Goal: Task Accomplishment & Management: Complete application form

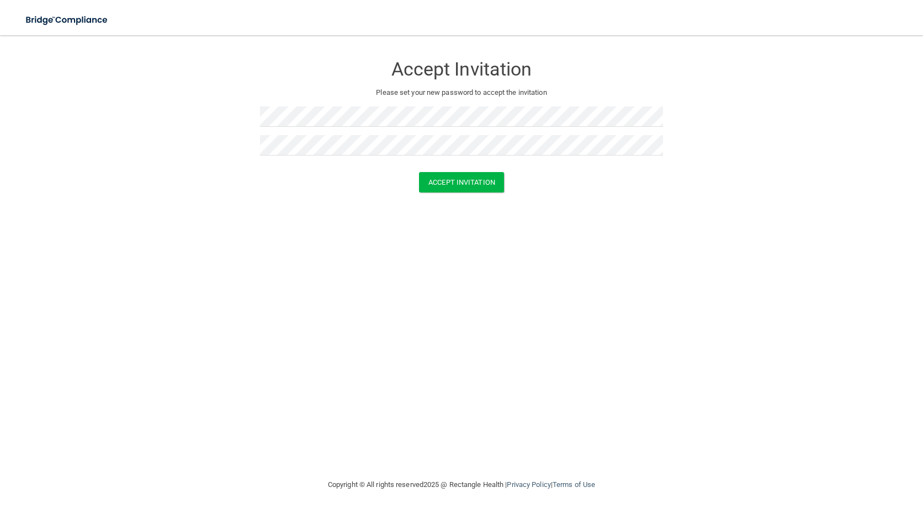
click at [509, 242] on div "Accept Invitation Please set your new password to accept the invitation Accept …" at bounding box center [461, 256] width 878 height 421
click at [462, 186] on button "Accept Invitation" at bounding box center [461, 182] width 85 height 20
click at [464, 198] on button "Accept Invitation" at bounding box center [461, 198] width 85 height 20
click at [127, 99] on form "Accept Invitation Please set your new password to accept the invitation Token i…" at bounding box center [461, 133] width 878 height 175
click at [442, 193] on button "Accept Invitation" at bounding box center [461, 198] width 85 height 20
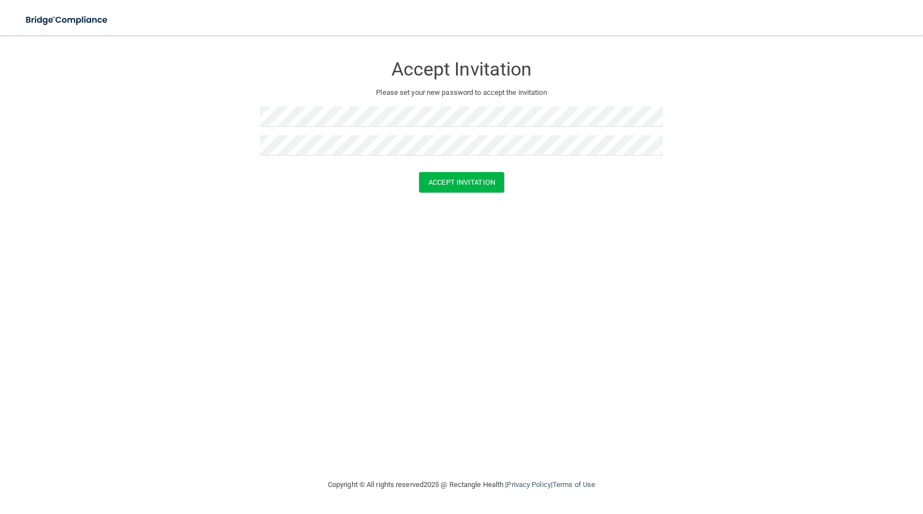
drag, startPoint x: 561, startPoint y: 287, endPoint x: 559, endPoint y: 278, distance: 10.2
click at [561, 287] on div "Accept Invitation Please set your new password to accept the invitation Accept …" at bounding box center [461, 256] width 878 height 421
click at [463, 179] on button "Accept Invitation" at bounding box center [461, 182] width 85 height 20
click at [527, 280] on div "Accept Invitation Please set your new password to accept the invitation Accept …" at bounding box center [461, 256] width 878 height 421
click at [472, 186] on button "Accept Invitation" at bounding box center [461, 182] width 85 height 20
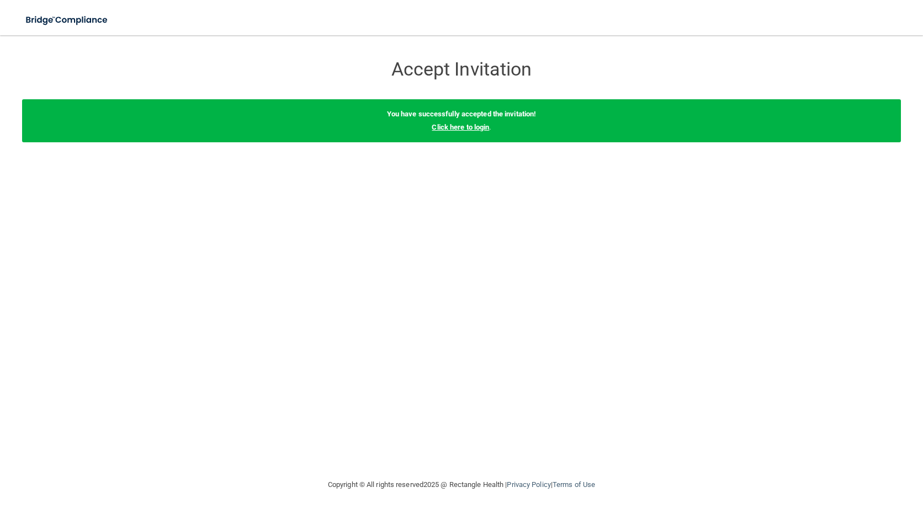
click at [471, 130] on link "Click here to login" at bounding box center [459, 127] width 57 height 8
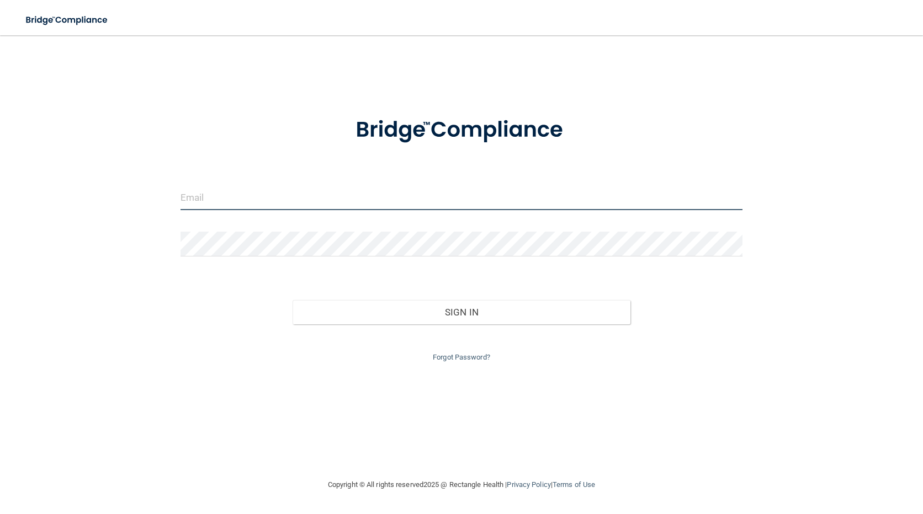
type input "bgunnett@regionaleyecenter.net"
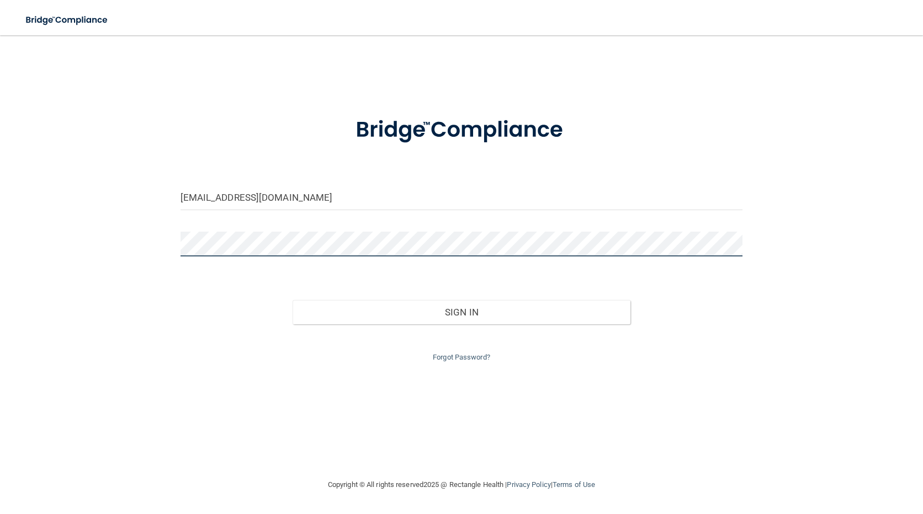
click at [170, 238] on div "bgunnett@regionaleyecenter.net Invalid email/password. You don't have permissio…" at bounding box center [461, 256] width 878 height 421
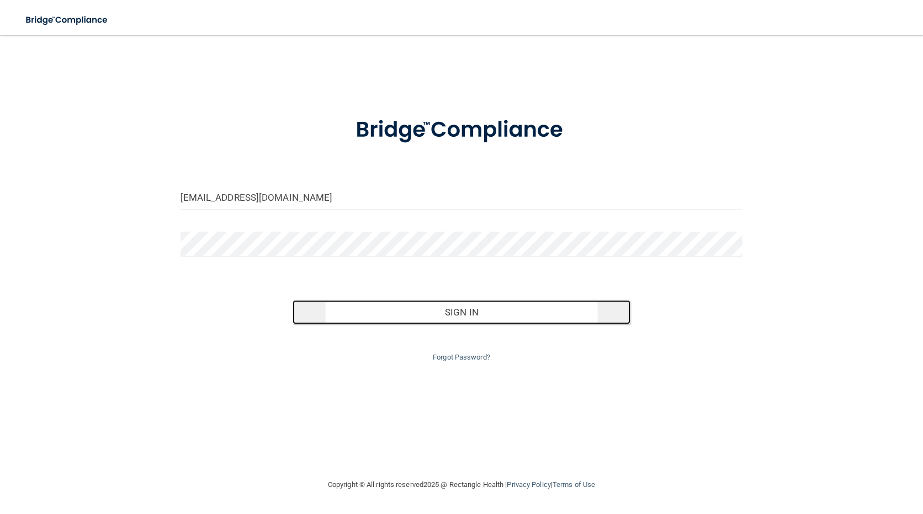
click at [440, 308] on button "Sign In" at bounding box center [460, 312] width 337 height 24
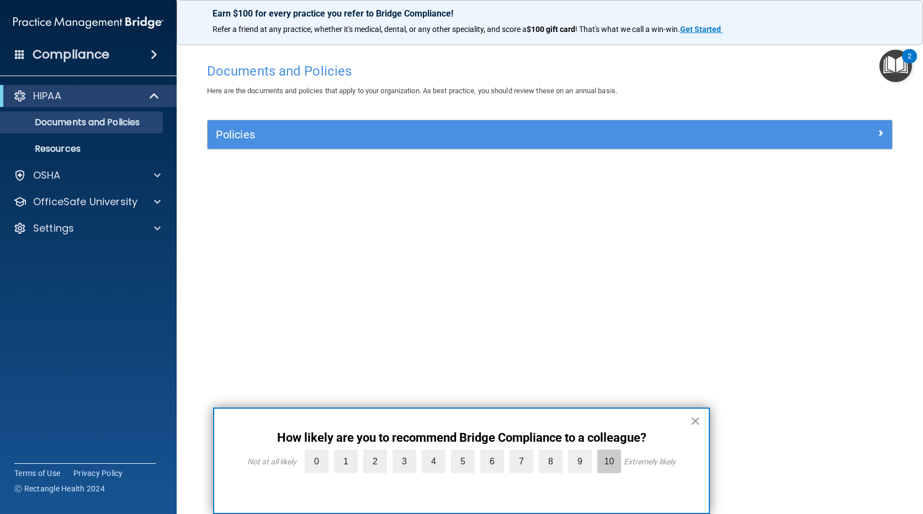
click at [609, 458] on label "10" at bounding box center [609, 462] width 24 height 24
click at [583, 452] on input "10" at bounding box center [583, 452] width 0 height 0
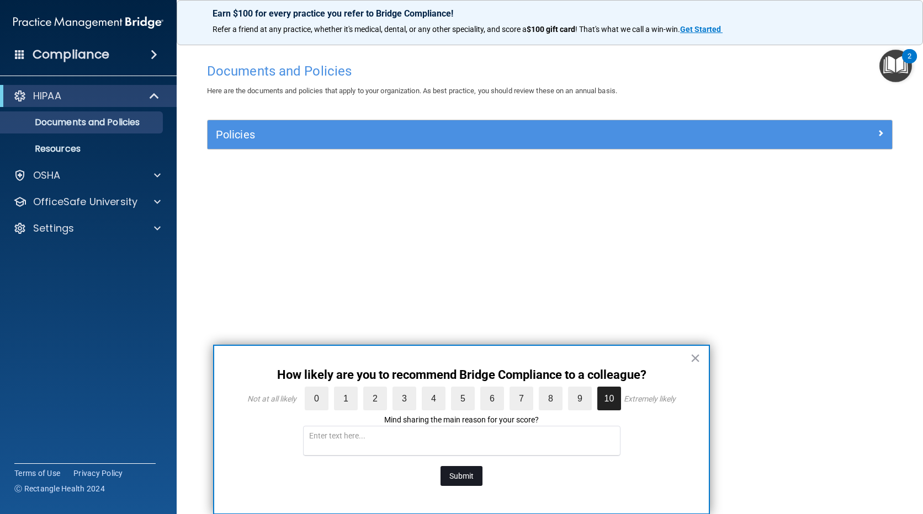
click at [464, 474] on button "Submit" at bounding box center [461, 476] width 42 height 20
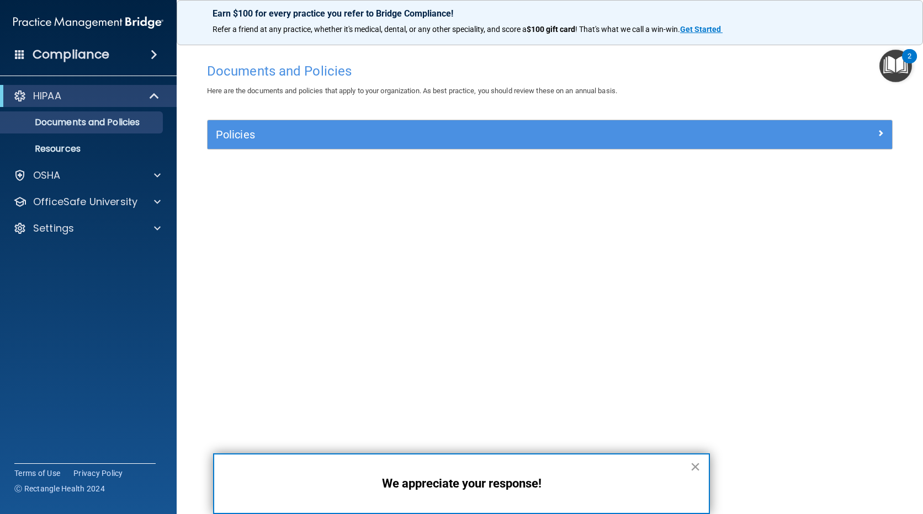
click at [697, 464] on button "×" at bounding box center [695, 467] width 10 height 18
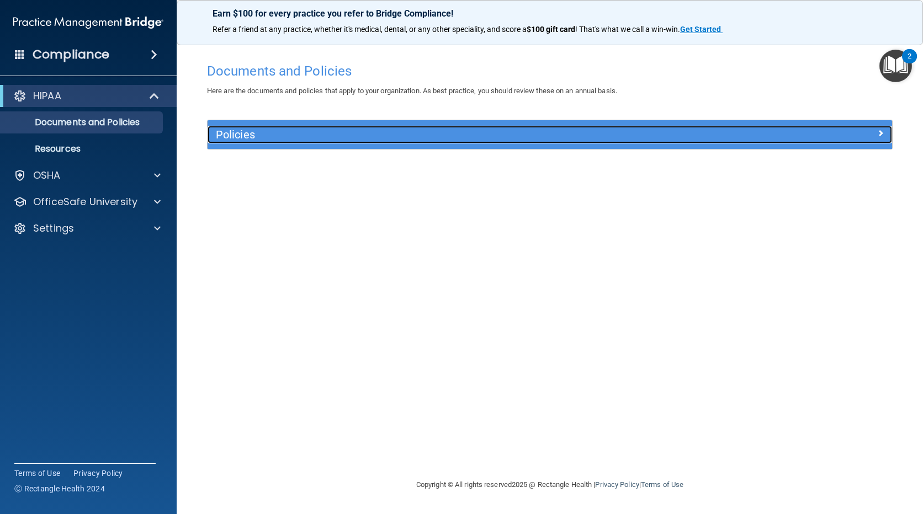
click at [236, 134] on h5 "Policies" at bounding box center [464, 135] width 497 height 12
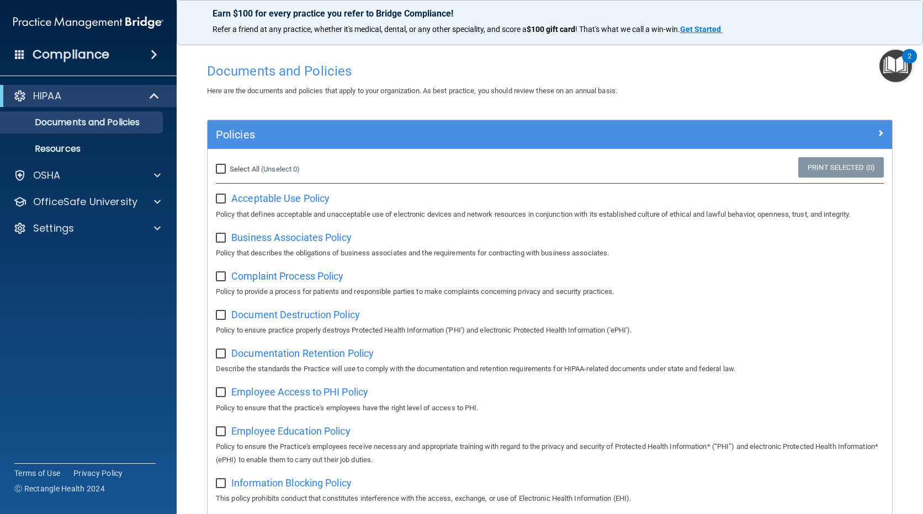
click at [222, 168] on input "Select All (Unselect 0) Unselect All" at bounding box center [222, 169] width 13 height 9
checkbox input "true"
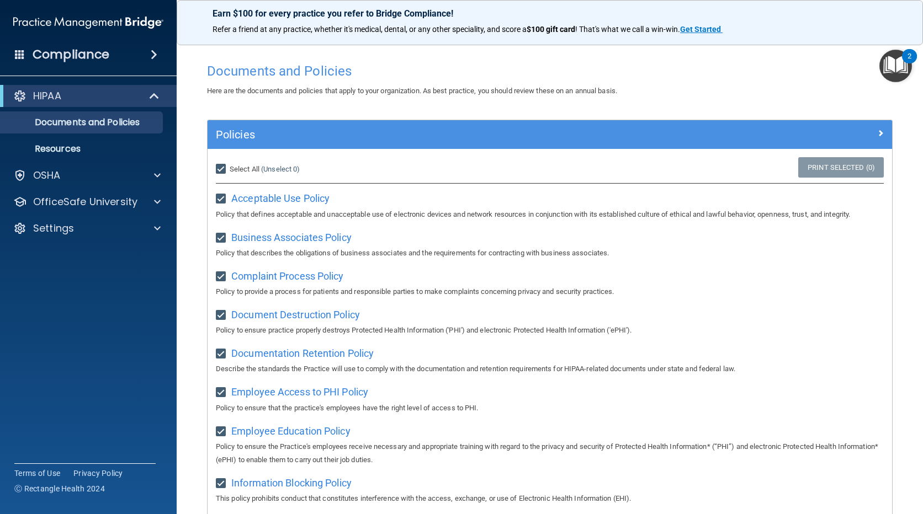
checkbox input "true"
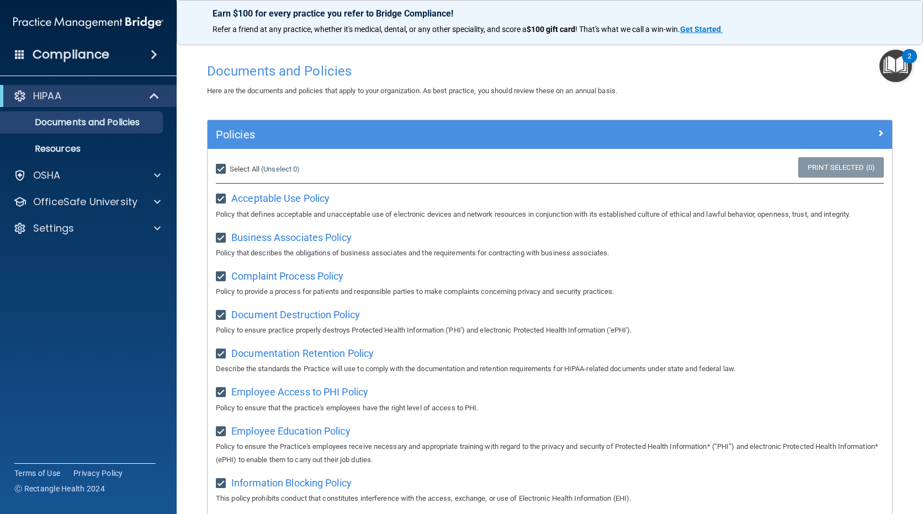
checkbox input "true"
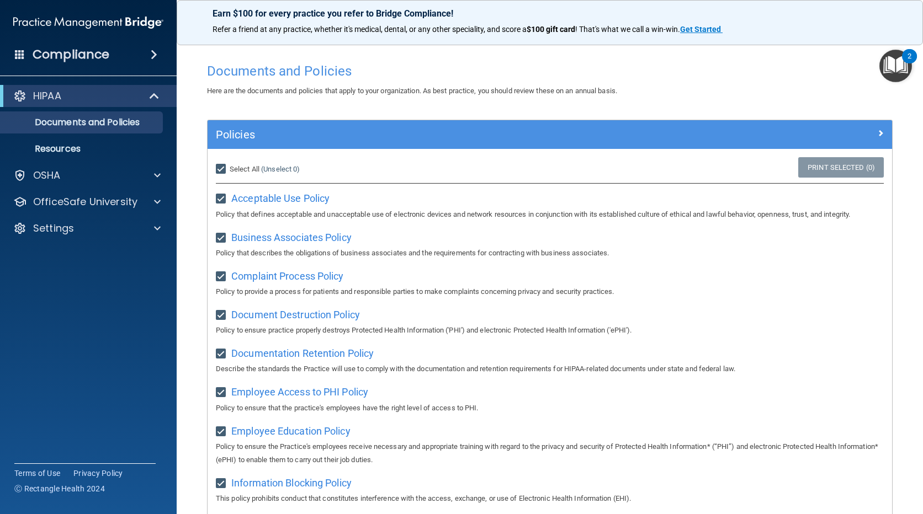
checkbox input "true"
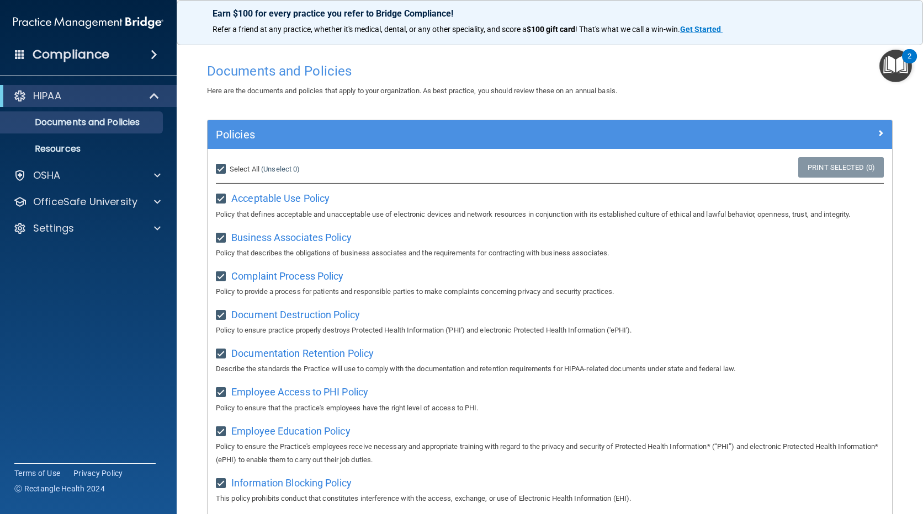
checkbox input "true"
click at [220, 168] on input "Select All (Unselect 21) Unselect All" at bounding box center [222, 169] width 13 height 9
checkbox input "false"
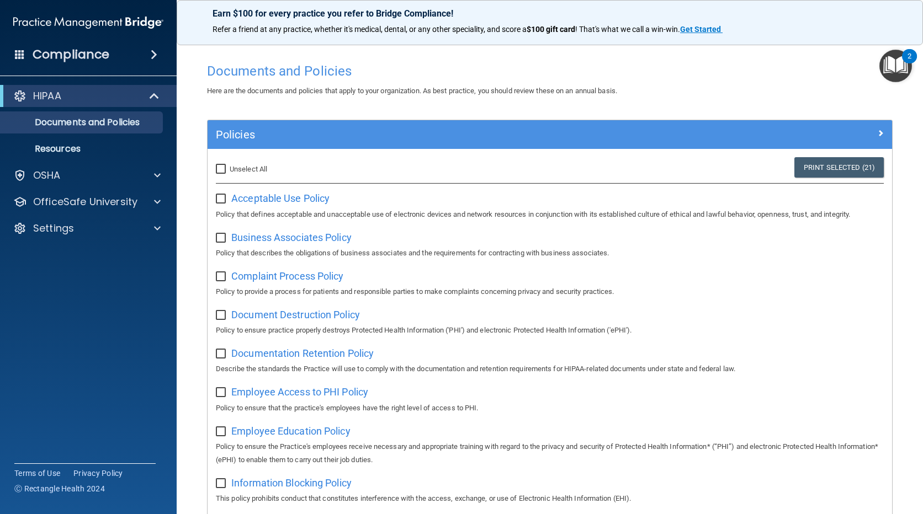
checkbox input "false"
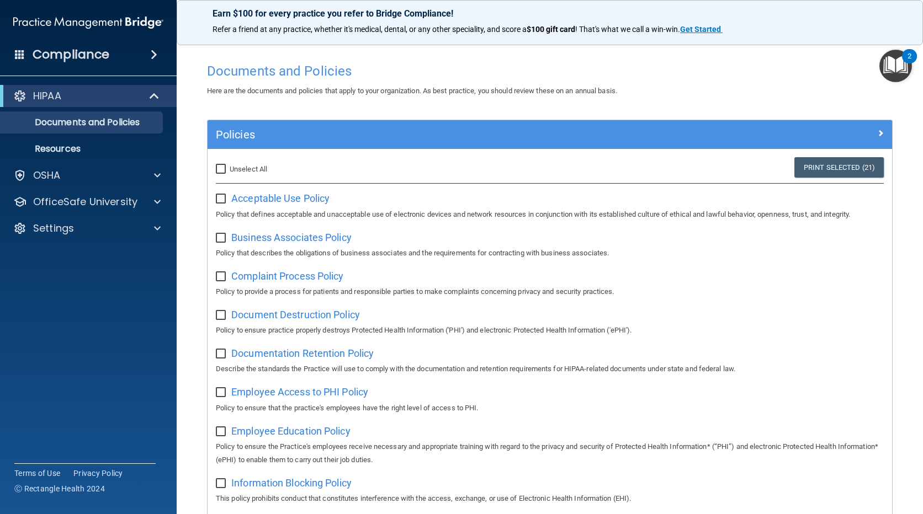
checkbox input "false"
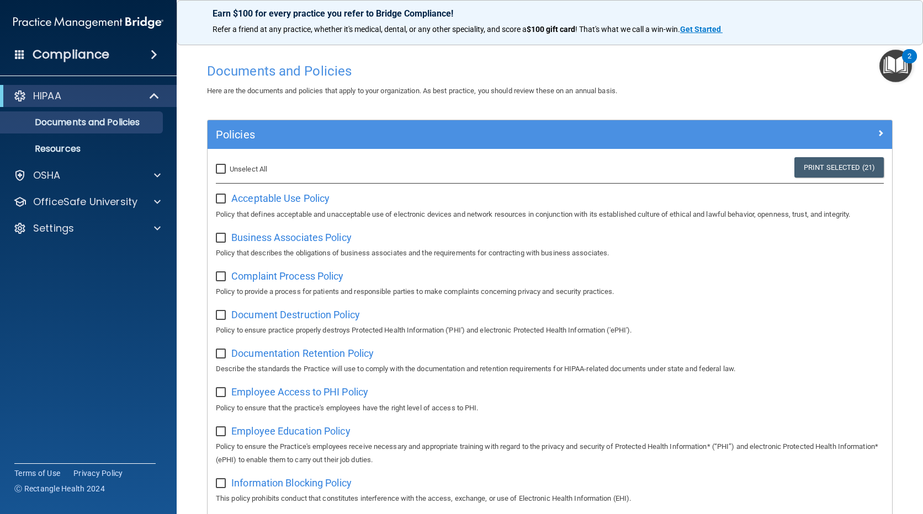
checkbox input "false"
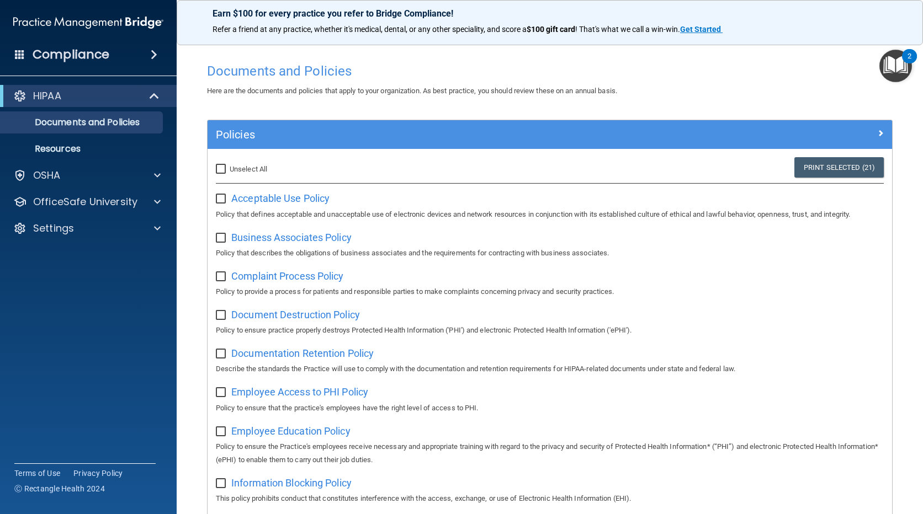
checkbox input "false"
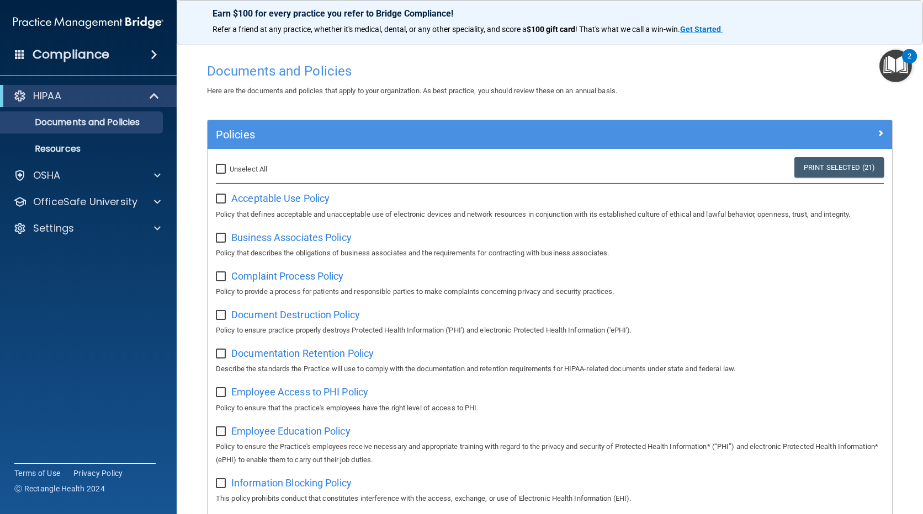
checkbox input "false"
click at [221, 168] on input "Select All (Unselect 0) Unselect All" at bounding box center [222, 169] width 13 height 9
checkbox input "true"
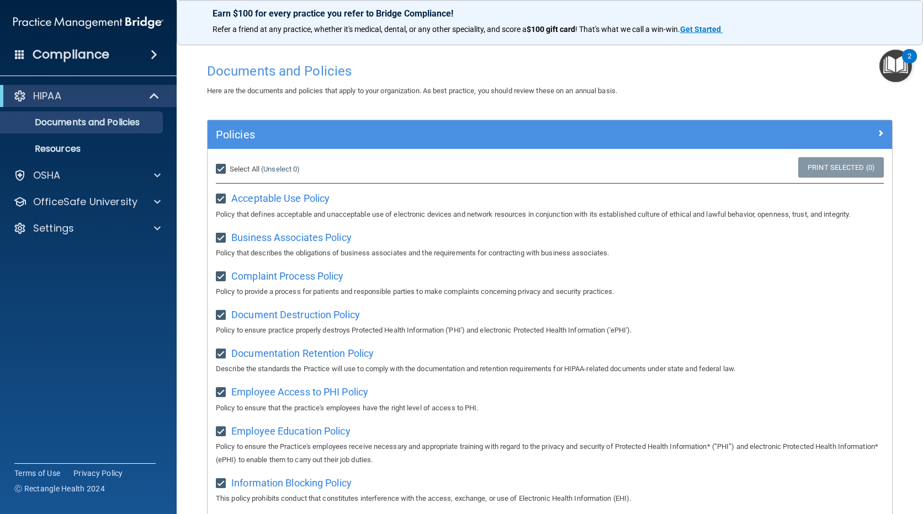
checkbox input "true"
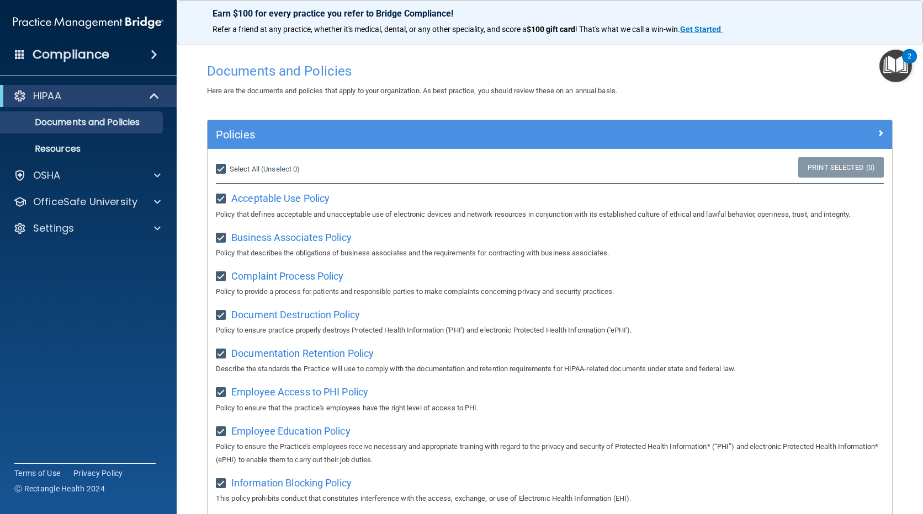
checkbox input "true"
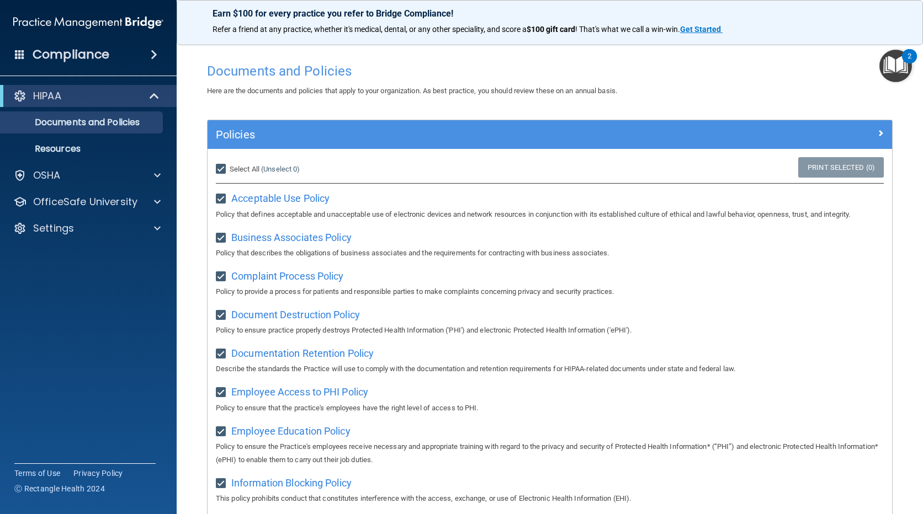
checkbox input "true"
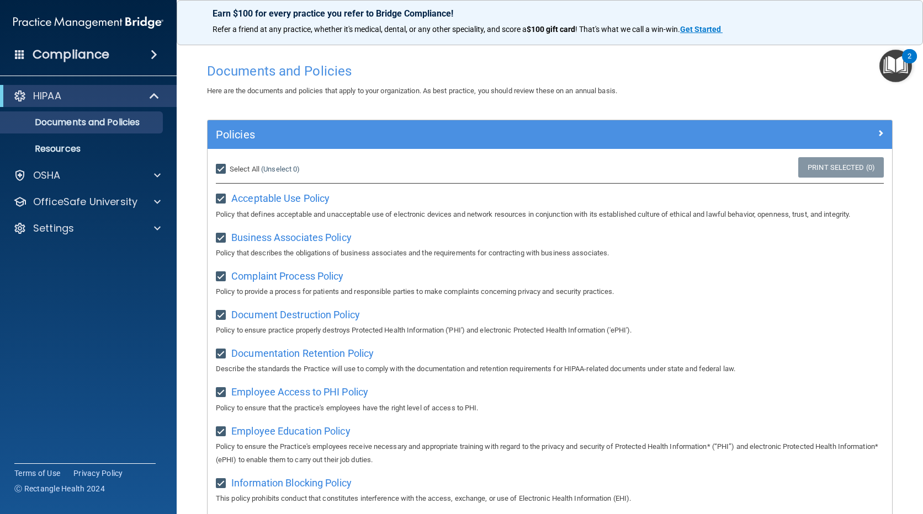
checkbox input "true"
click at [846, 166] on link "Print Selected (21)" at bounding box center [838, 167] width 89 height 20
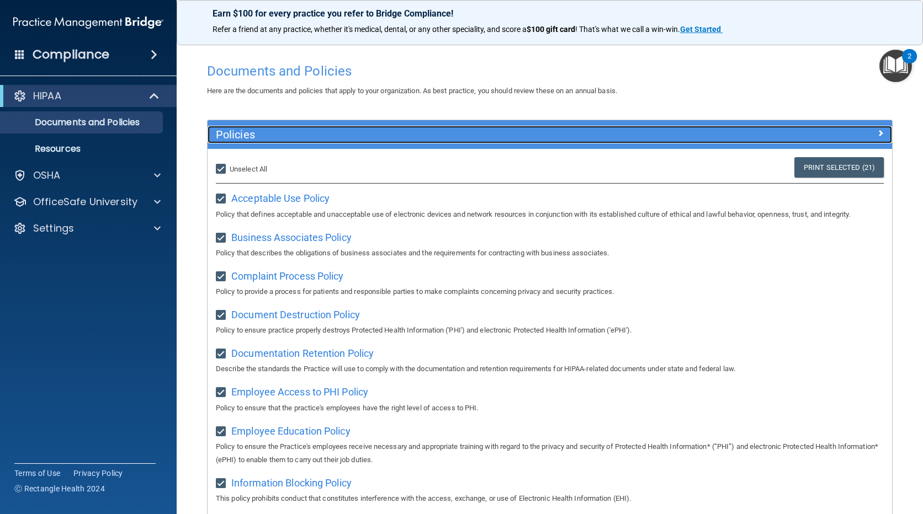
click at [877, 127] on span at bounding box center [880, 132] width 7 height 13
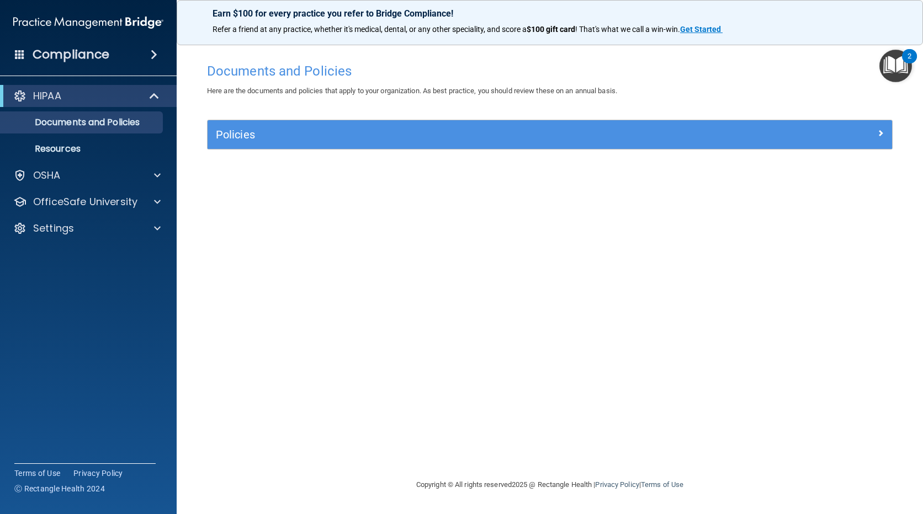
click at [898, 68] on img "Open Resource Center, 2 new notifications" at bounding box center [895, 66] width 33 height 33
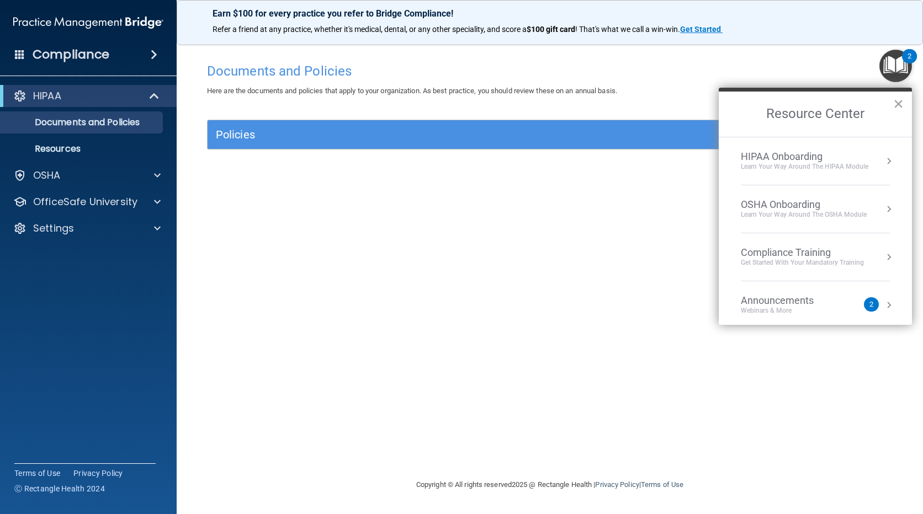
click at [812, 300] on div "Announcements" at bounding box center [787, 301] width 95 height 12
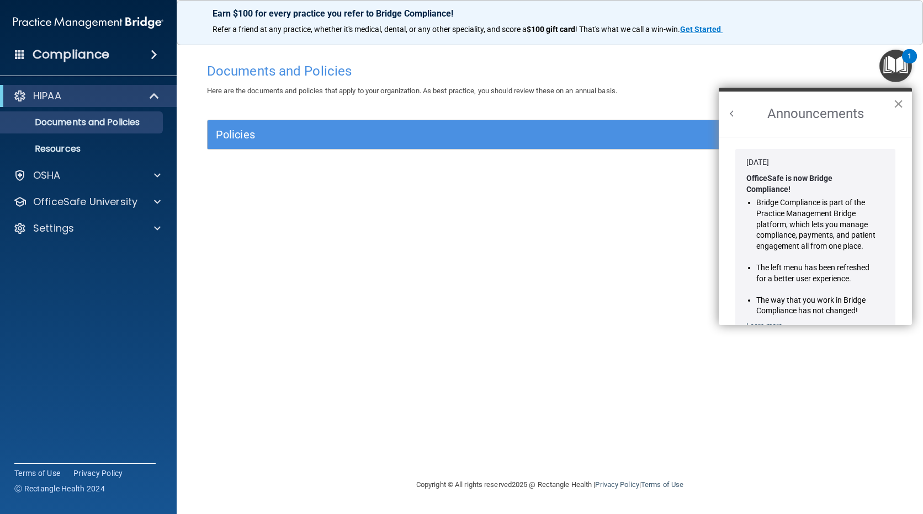
click at [901, 100] on button "×" at bounding box center [898, 104] width 10 height 18
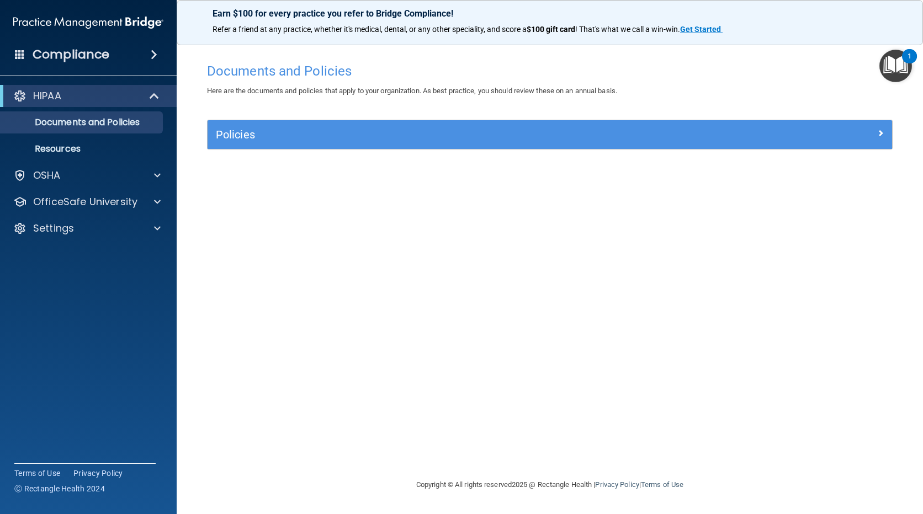
click at [902, 72] on img "Open Resource Center, 1 new notification" at bounding box center [895, 66] width 33 height 33
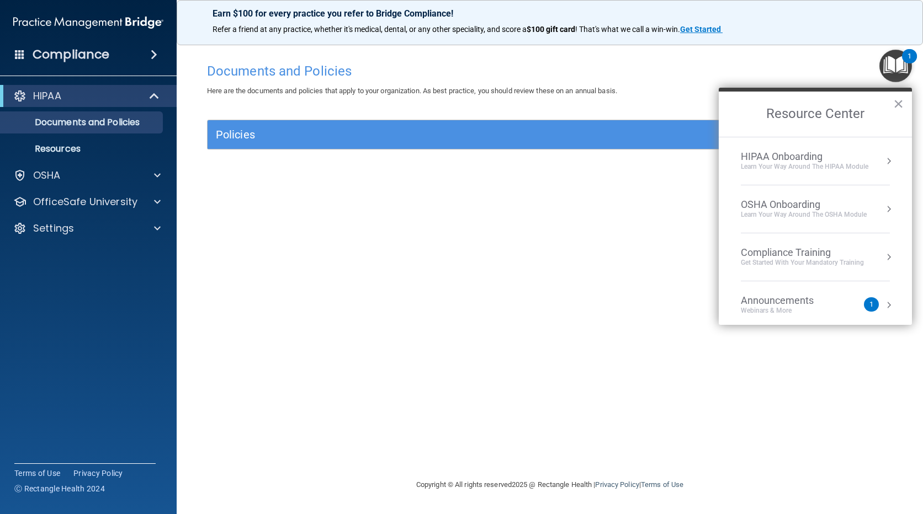
click at [808, 306] on div "Webinars & More" at bounding box center [787, 310] width 95 height 9
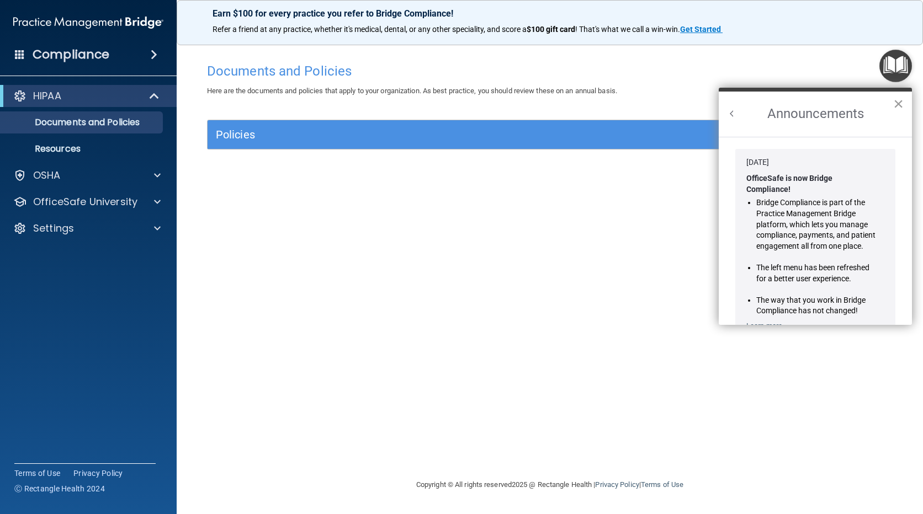
click at [901, 105] on button "×" at bounding box center [898, 104] width 10 height 18
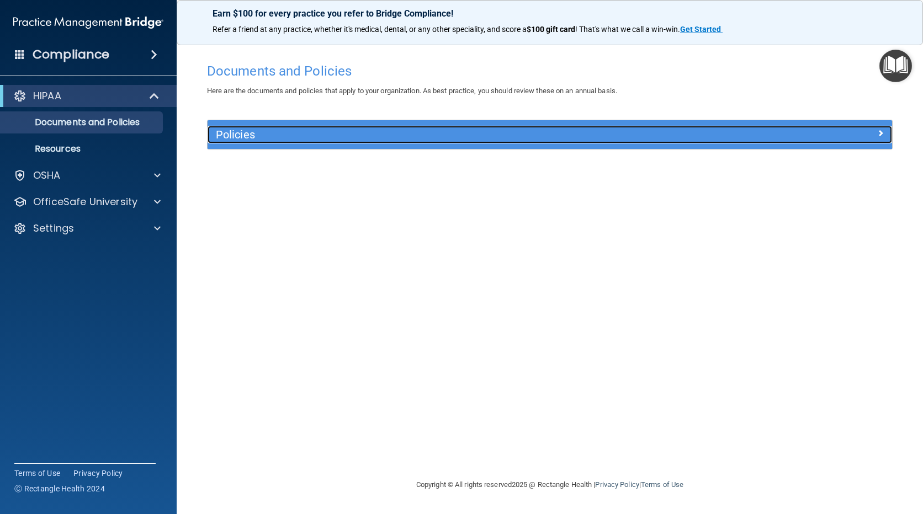
click at [233, 126] on div "Policies" at bounding box center [463, 135] width 513 height 18
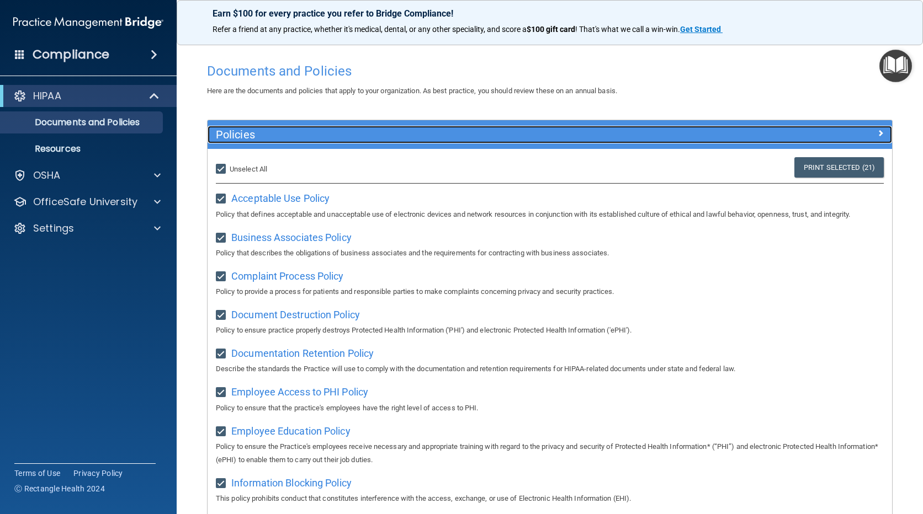
click at [876, 126] on div at bounding box center [806, 132] width 171 height 13
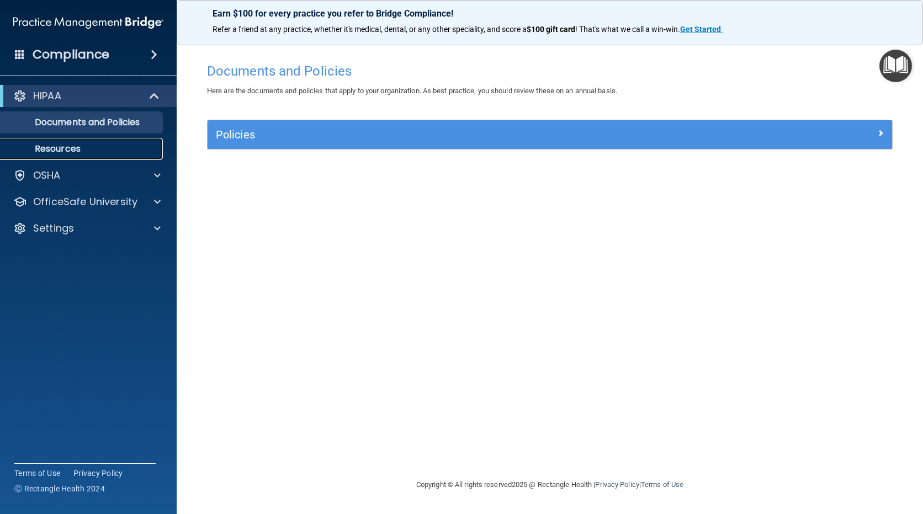
click at [76, 147] on p "Resources" at bounding box center [82, 148] width 151 height 11
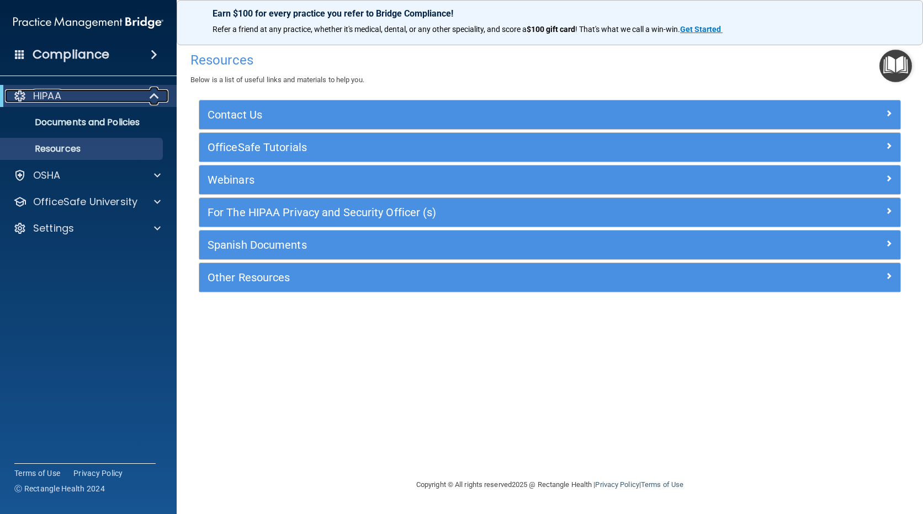
click at [115, 98] on div "HIPAA" at bounding box center [73, 95] width 136 height 13
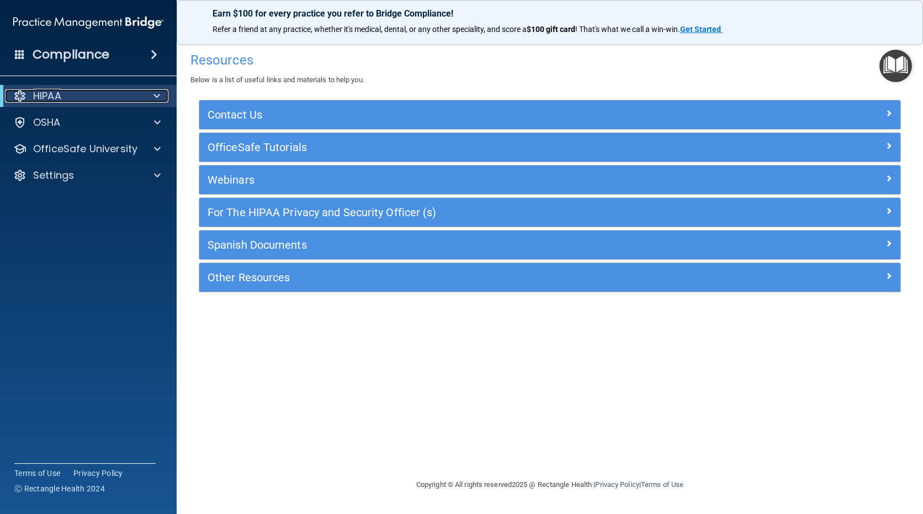
click at [57, 100] on p "HIPAA" at bounding box center [47, 95] width 28 height 13
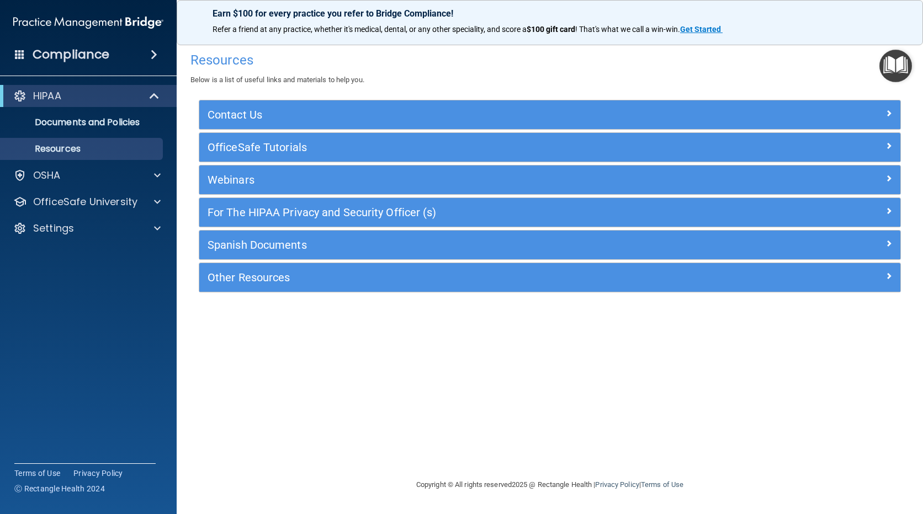
click at [156, 54] on span at bounding box center [154, 54] width 7 height 13
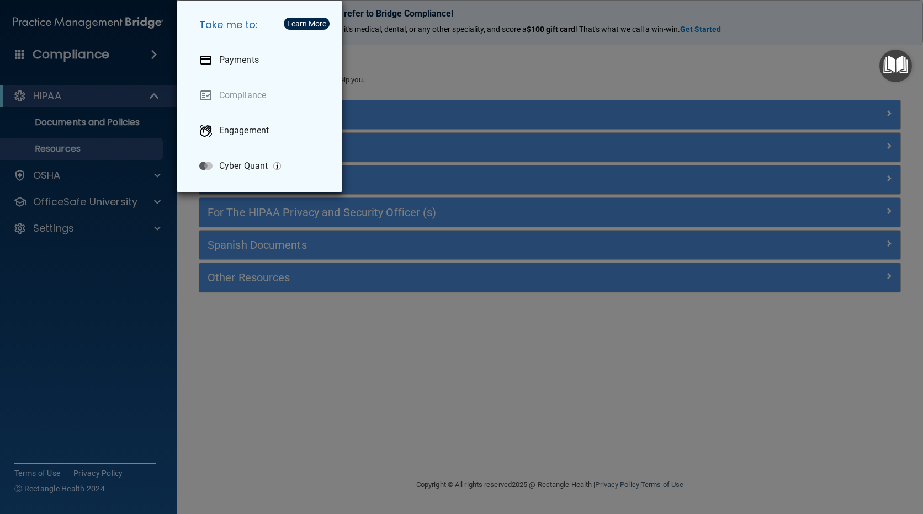
click at [290, 349] on div "Take me to: Payments Compliance Engagement Cyber Quant" at bounding box center [461, 257] width 923 height 514
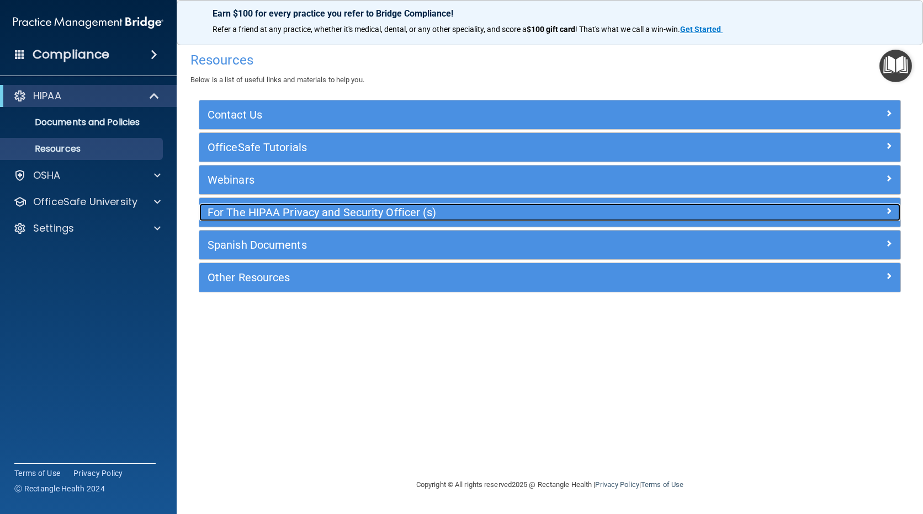
click at [287, 215] on h5 "For The HIPAA Privacy and Security Officer (s)" at bounding box center [461, 212] width 509 height 12
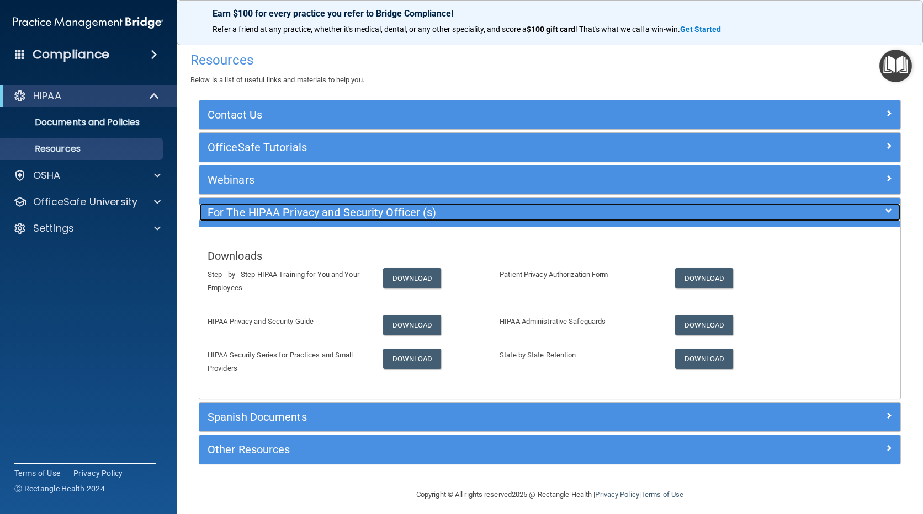
click at [287, 215] on h5 "For The HIPAA Privacy and Security Officer (s)" at bounding box center [461, 212] width 509 height 12
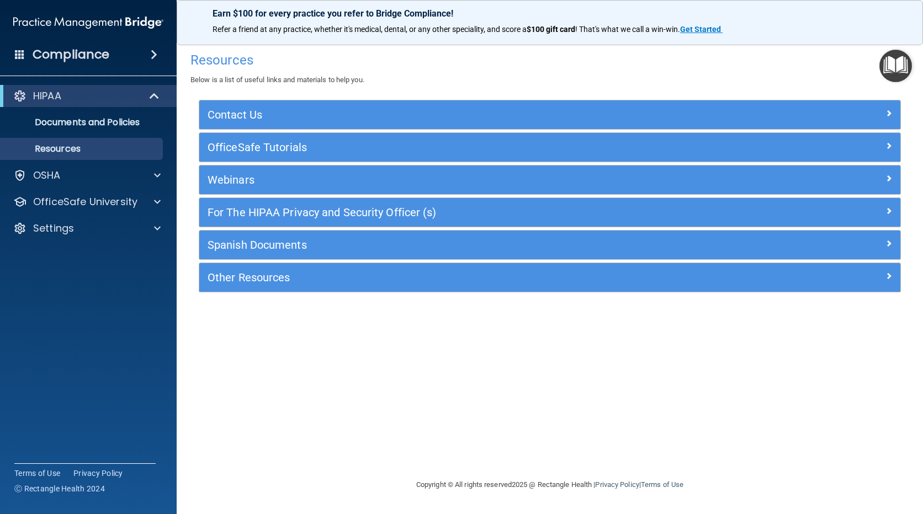
click at [27, 51] on div "Compliance" at bounding box center [88, 54] width 177 height 24
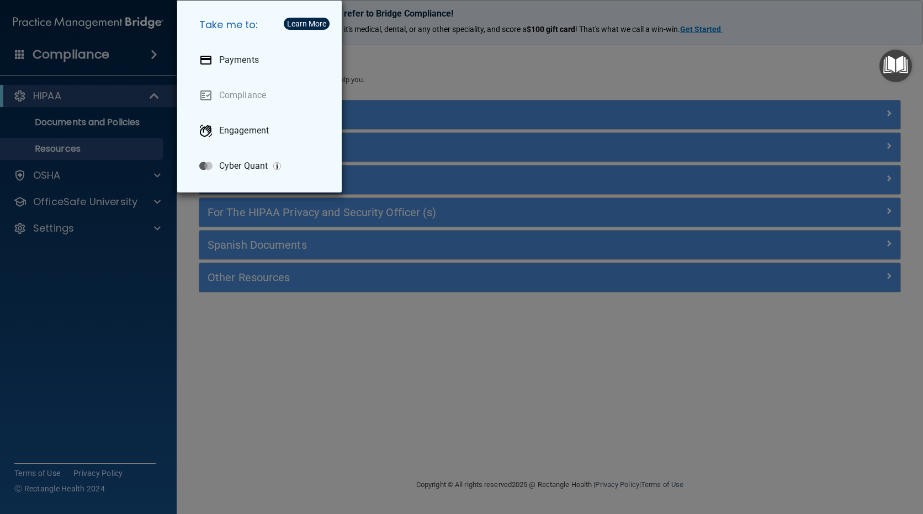
click at [543, 67] on div "Take me to: Payments Compliance Engagement Cyber Quant" at bounding box center [461, 257] width 923 height 514
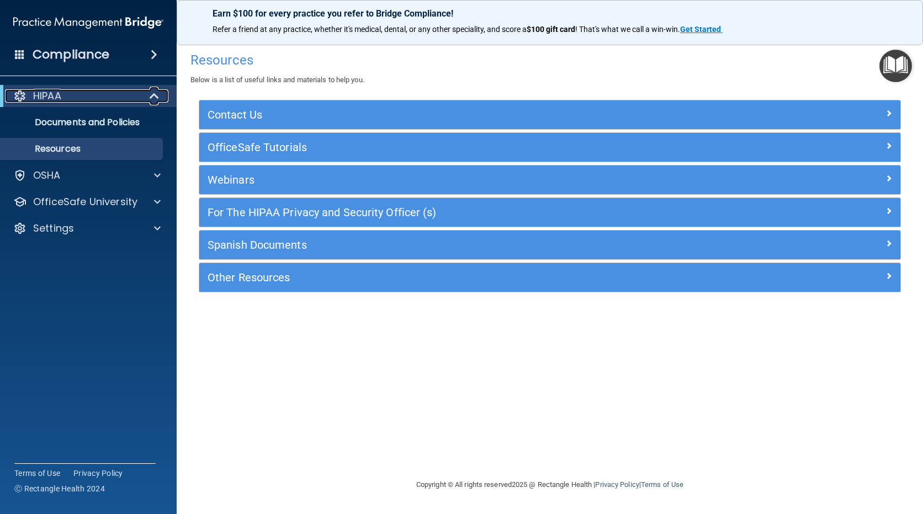
click at [151, 96] on span at bounding box center [155, 95] width 9 height 13
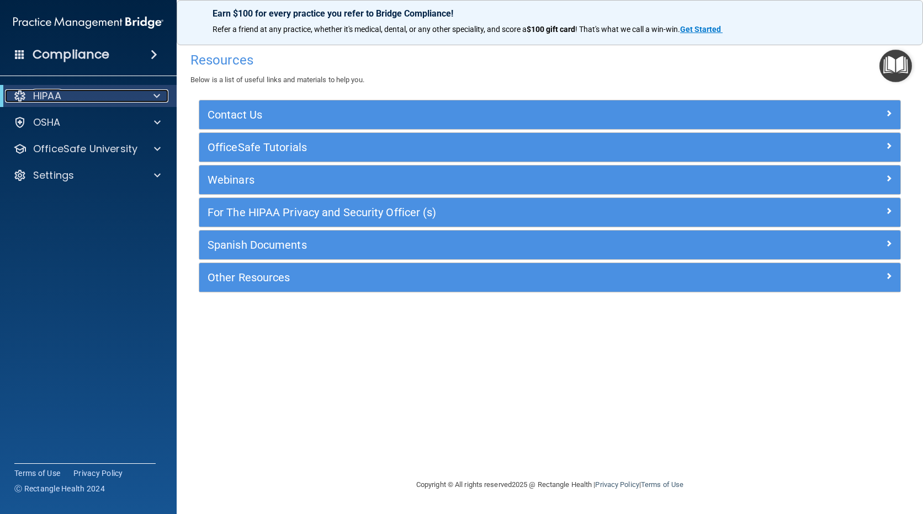
click at [151, 96] on div at bounding box center [154, 95] width 27 height 13
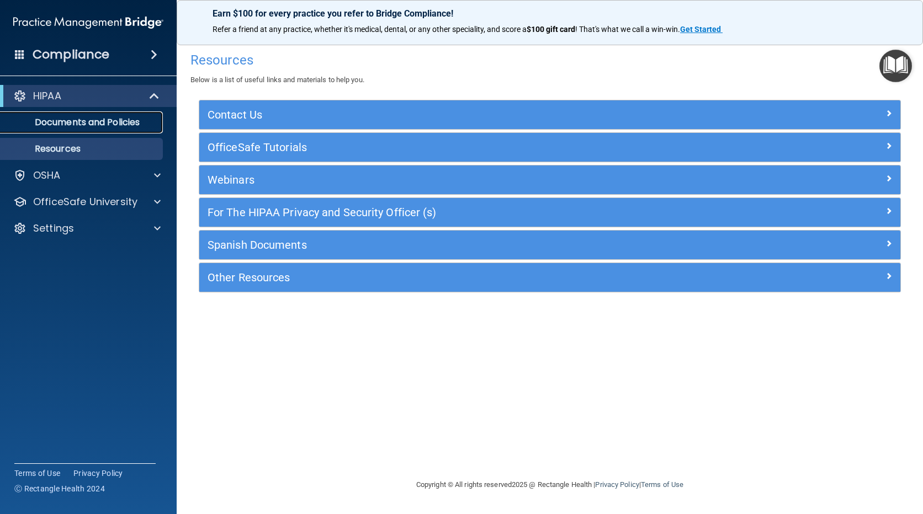
click at [134, 121] on p "Documents and Policies" at bounding box center [82, 122] width 151 height 11
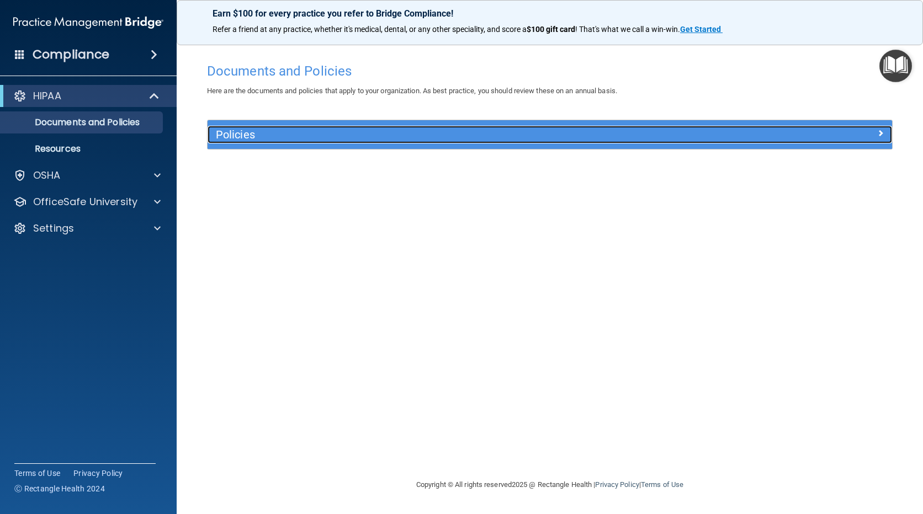
click at [263, 129] on h5 "Policies" at bounding box center [464, 135] width 497 height 12
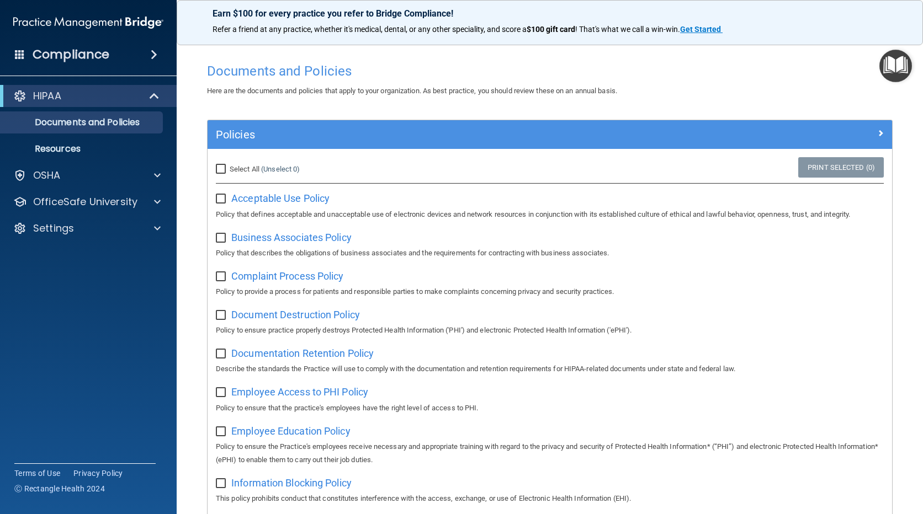
click at [250, 205] on div "Acceptable Use Policy Policy that defines acceptable and unacceptable use of el…" at bounding box center [550, 204] width 668 height 31
click at [252, 201] on span "Acceptable Use Policy" at bounding box center [280, 199] width 98 height 12
click at [222, 165] on input "Select All (Unselect 0) Unselect All" at bounding box center [222, 169] width 13 height 9
checkbox input "true"
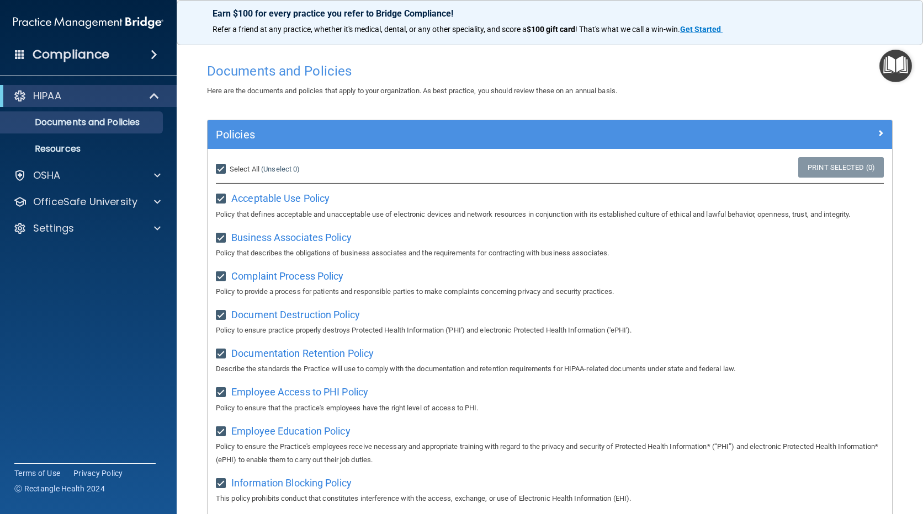
checkbox input "true"
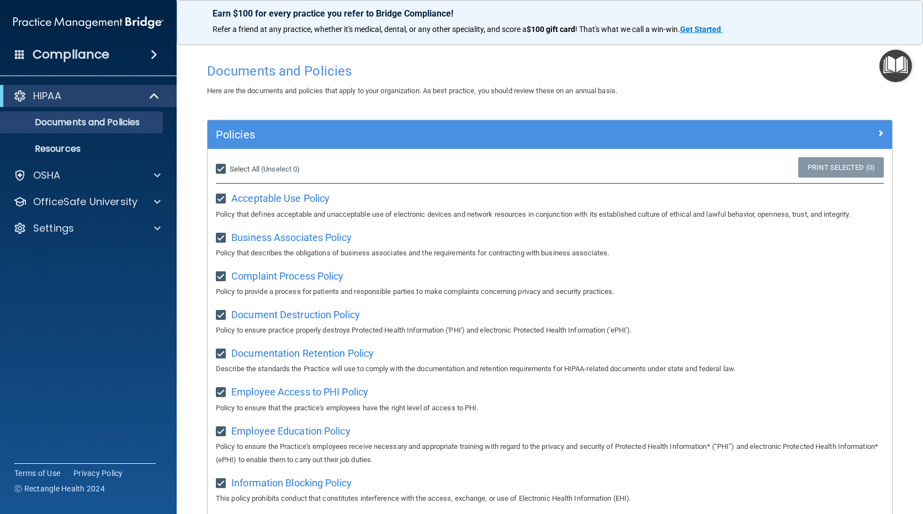
checkbox input "true"
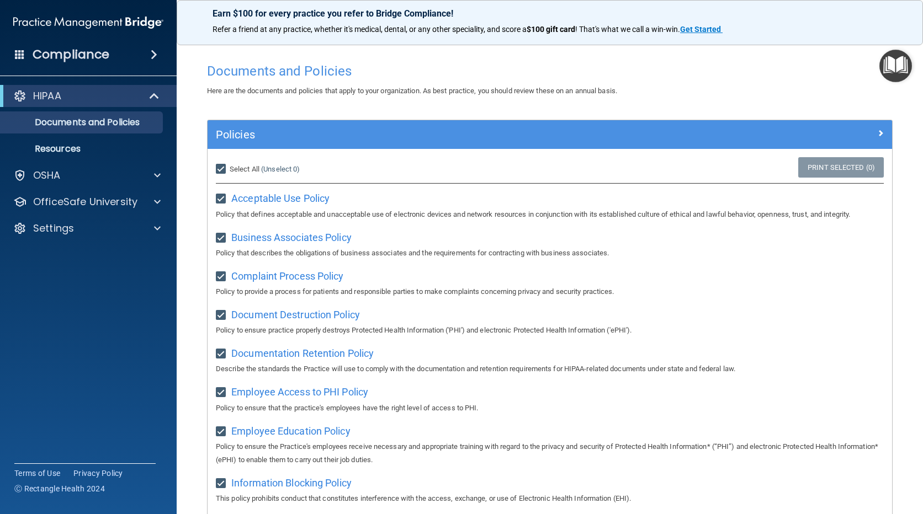
checkbox input "true"
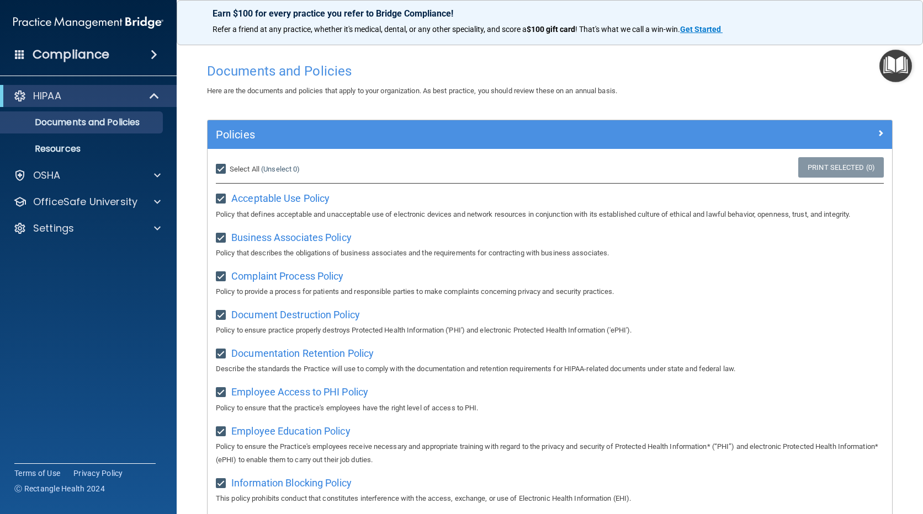
checkbox input "true"
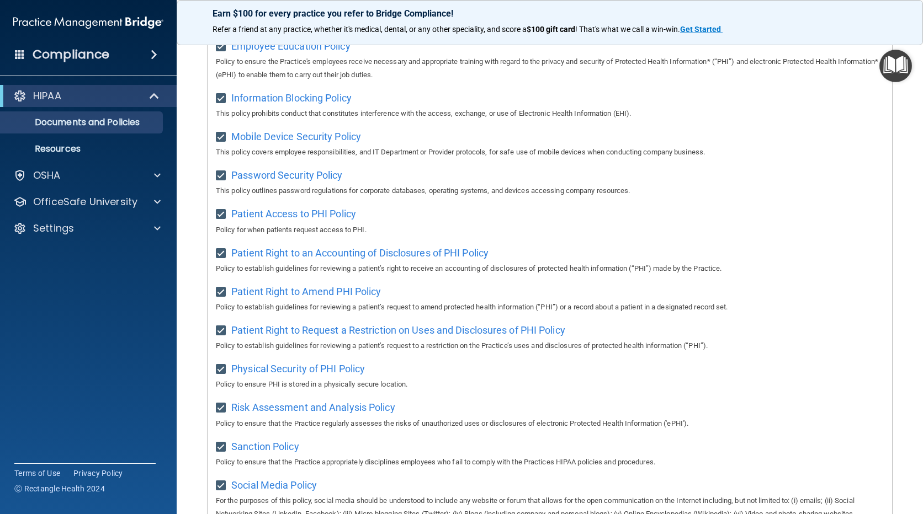
scroll to position [164, 0]
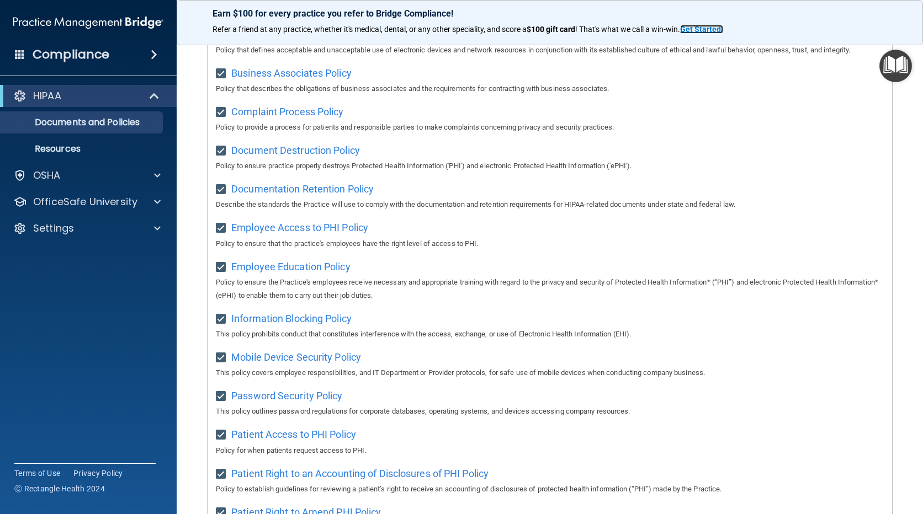
click at [711, 28] on strong "Get Started" at bounding box center [700, 29] width 41 height 9
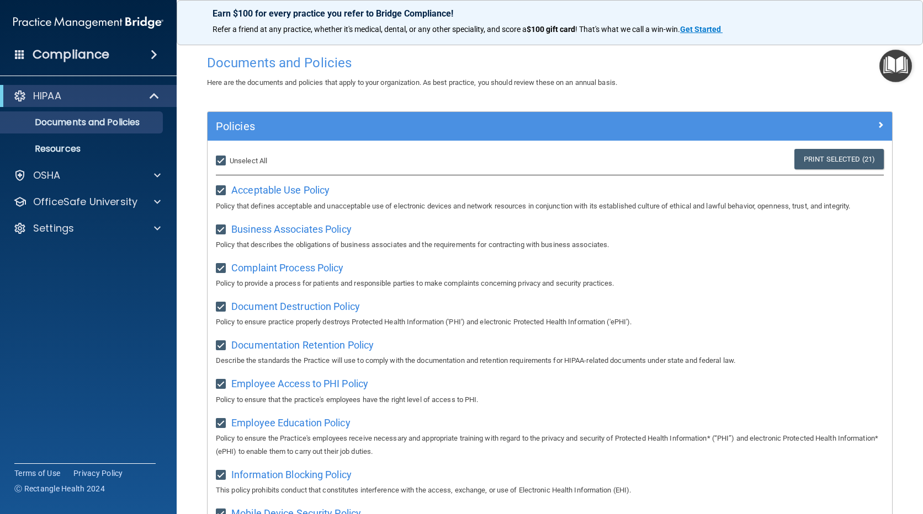
scroll to position [0, 0]
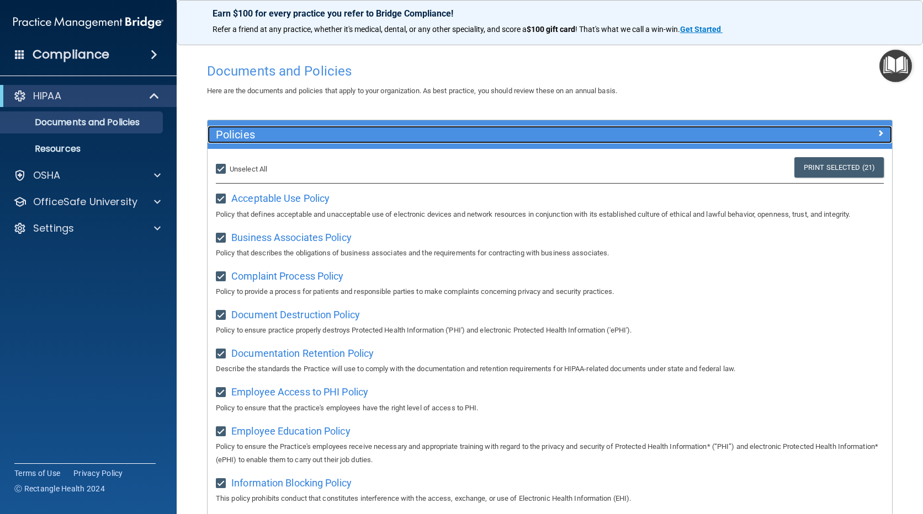
click at [565, 126] on div "Policies" at bounding box center [463, 135] width 513 height 18
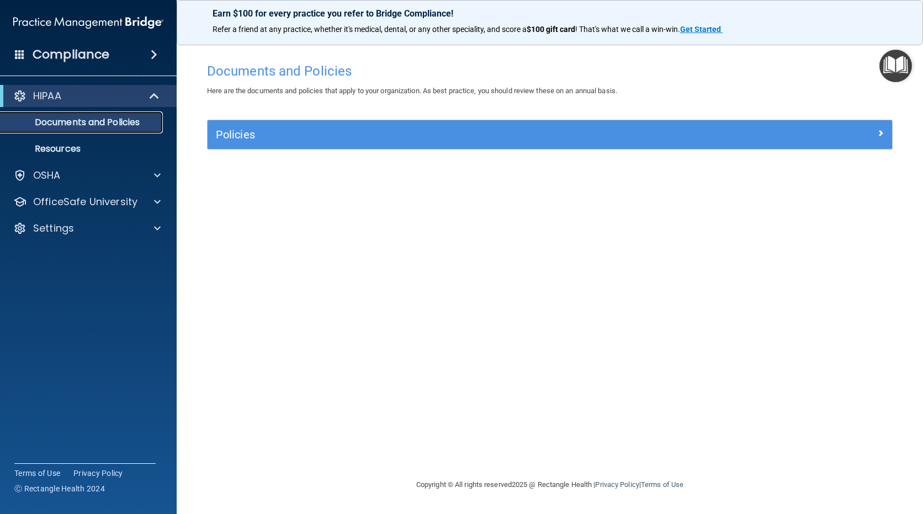
click at [65, 128] on p "Documents and Policies" at bounding box center [82, 122] width 151 height 11
click at [76, 154] on p "Resources" at bounding box center [82, 148] width 151 height 11
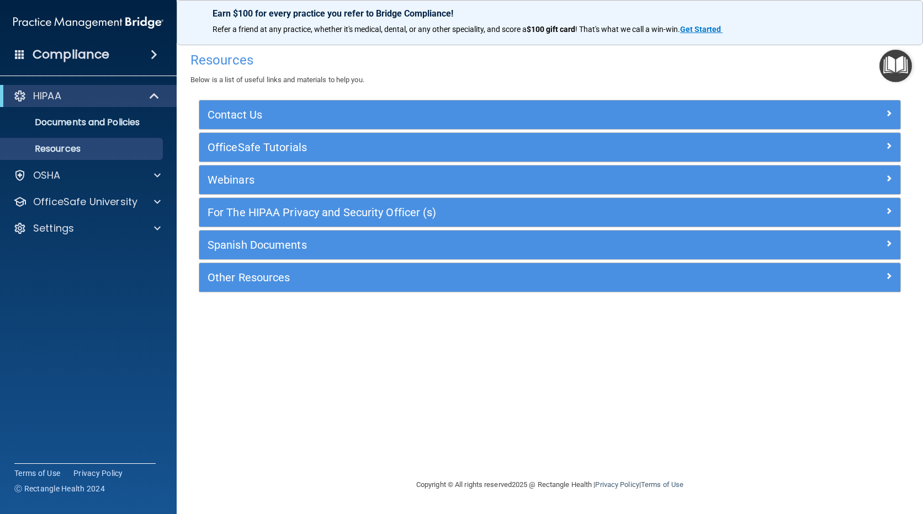
drag, startPoint x: 860, startPoint y: 4, endPoint x: 742, endPoint y: 18, distance: 118.9
click at [742, 18] on p "Earn $100 for every practice you refer to Bridge Compliance!" at bounding box center [549, 13] width 674 height 10
click at [145, 103] on div "HIPAA" at bounding box center [88, 96] width 177 height 22
click at [133, 121] on p "Documents and Policies" at bounding box center [82, 122] width 151 height 11
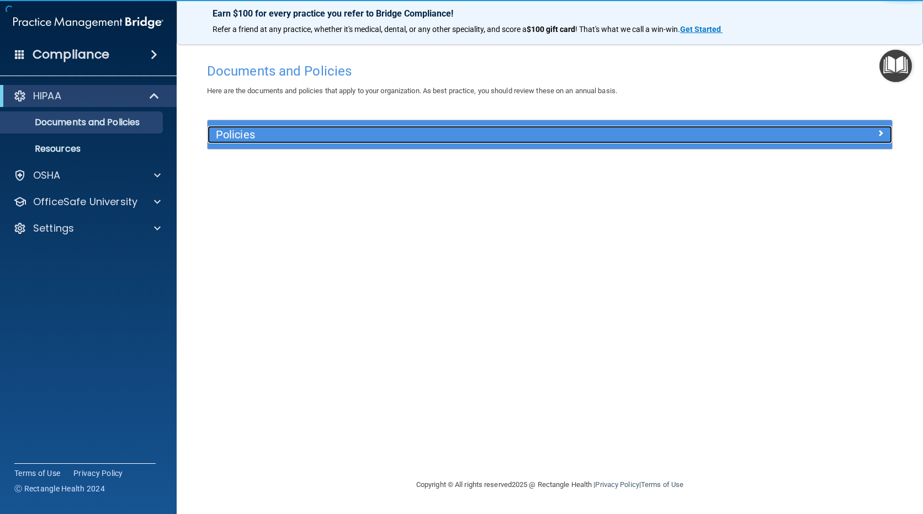
click at [228, 138] on h5 "Policies" at bounding box center [464, 135] width 497 height 12
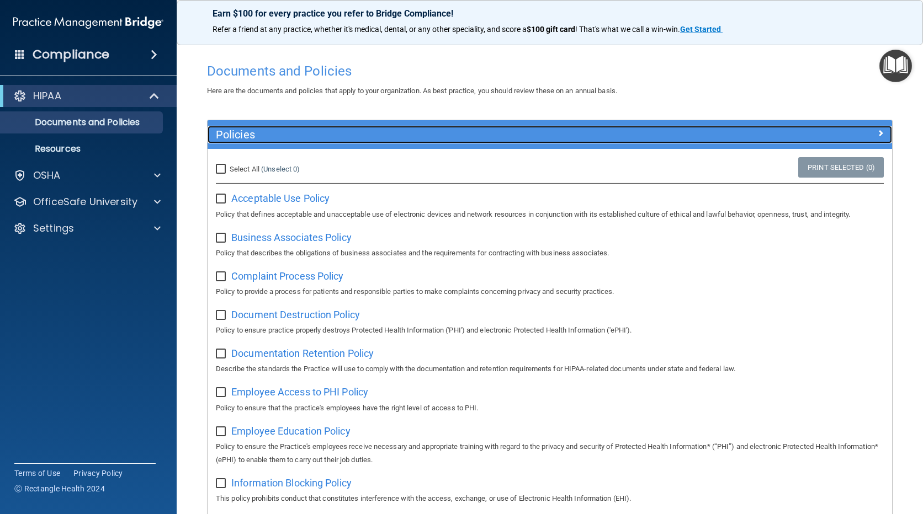
click at [877, 138] on span at bounding box center [880, 132] width 7 height 13
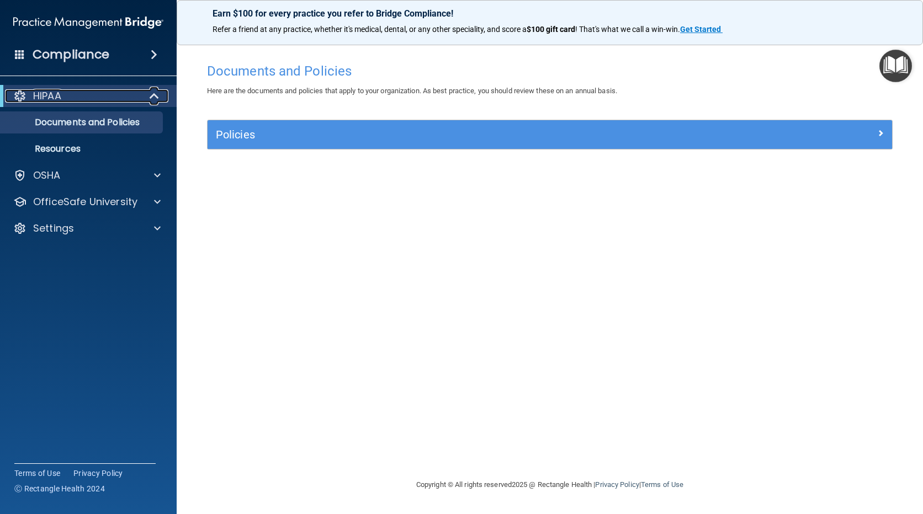
click at [101, 100] on div "HIPAA" at bounding box center [73, 95] width 136 height 13
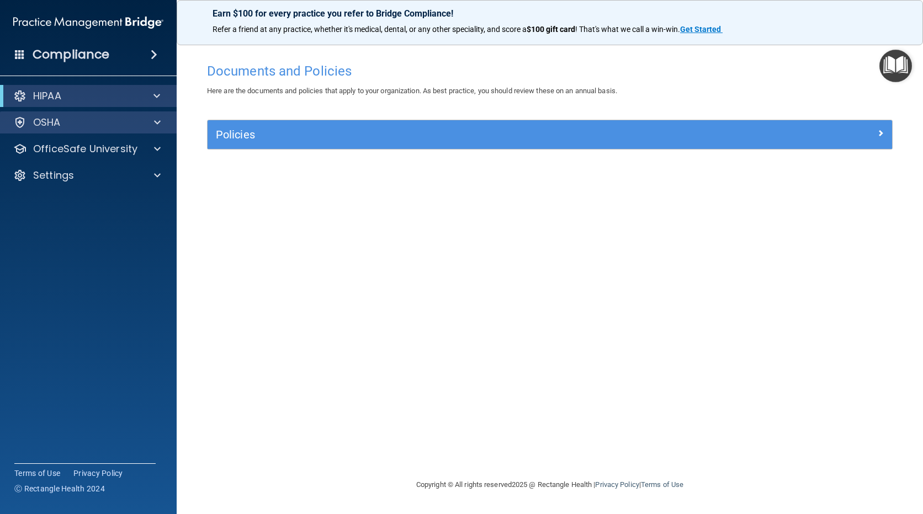
click at [101, 115] on div "OSHA" at bounding box center [88, 122] width 177 height 22
click at [157, 124] on span at bounding box center [157, 122] width 7 height 13
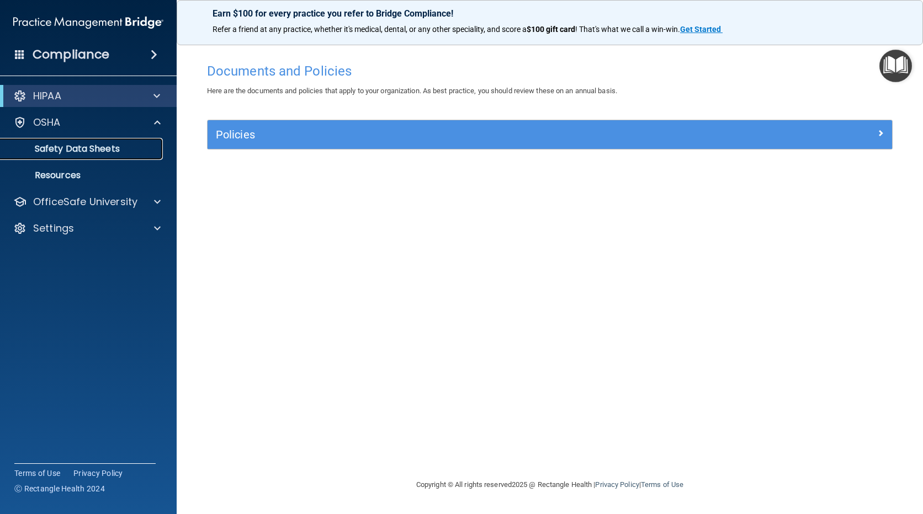
click at [103, 152] on p "Safety Data Sheets" at bounding box center [82, 148] width 151 height 11
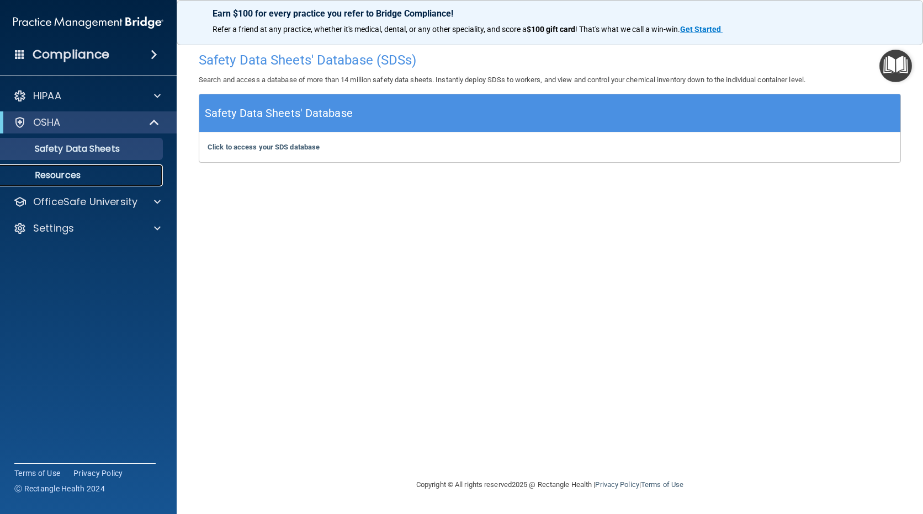
click at [86, 170] on p "Resources" at bounding box center [82, 175] width 151 height 11
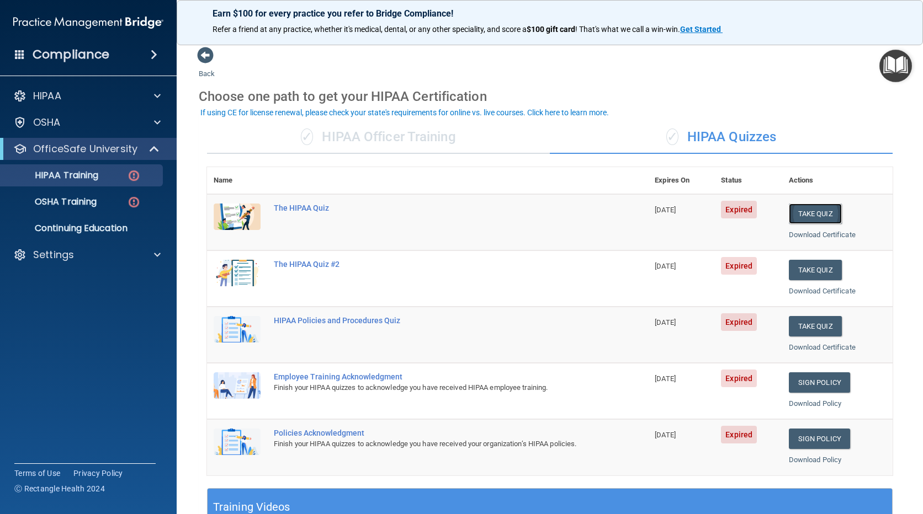
click at [805, 221] on button "Take Quiz" at bounding box center [814, 214] width 53 height 20
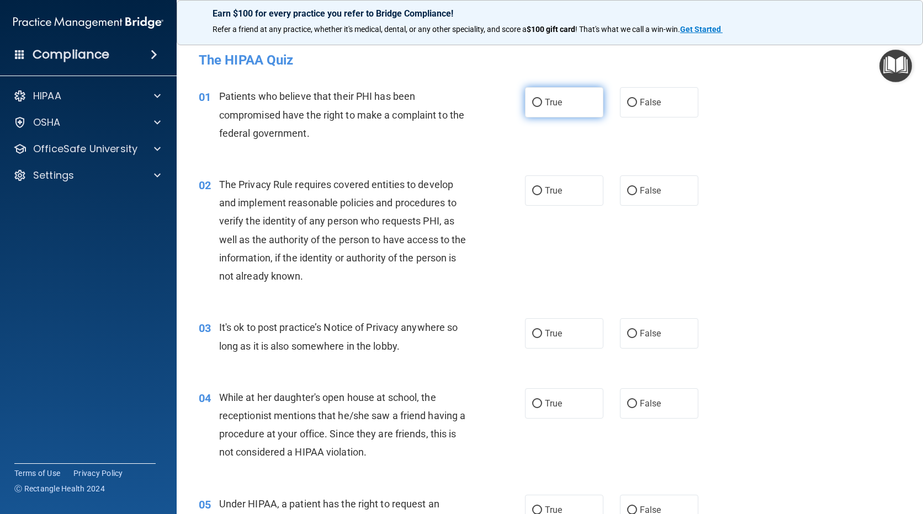
click at [535, 101] on input "True" at bounding box center [537, 103] width 10 height 8
radio input "true"
click at [539, 191] on label "True" at bounding box center [564, 190] width 78 height 30
click at [539, 191] on input "True" at bounding box center [537, 191] width 10 height 8
radio input "true"
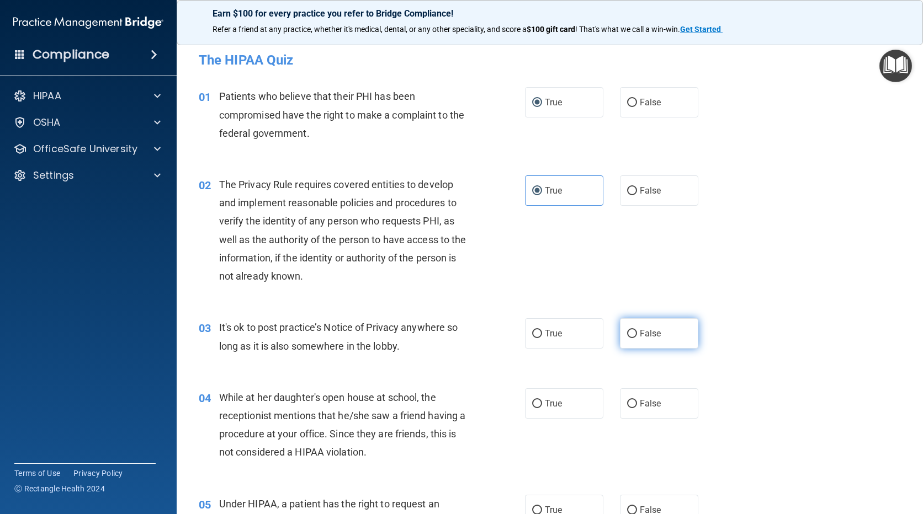
click at [629, 328] on label "False" at bounding box center [659, 333] width 78 height 30
click at [629, 330] on input "False" at bounding box center [632, 334] width 10 height 8
radio input "true"
click at [640, 406] on span "False" at bounding box center [651, 403] width 22 height 10
click at [637, 406] on input "False" at bounding box center [632, 404] width 10 height 8
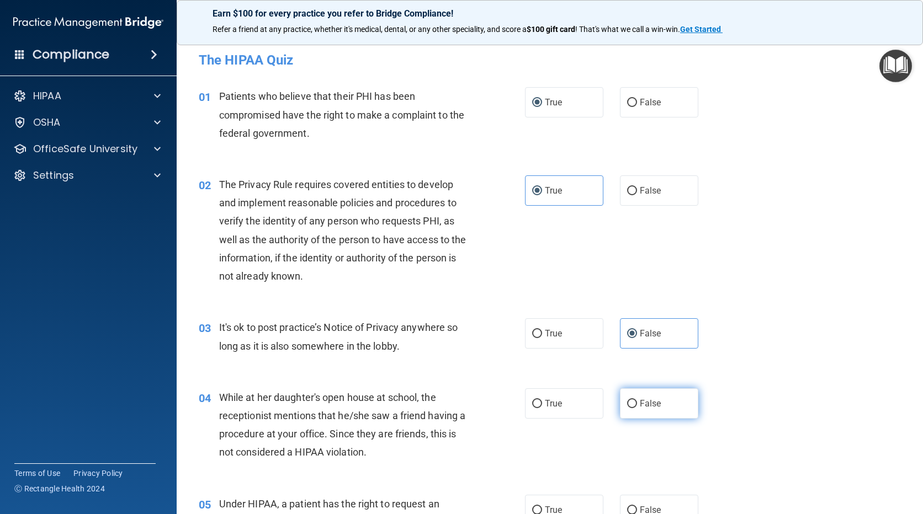
radio input "true"
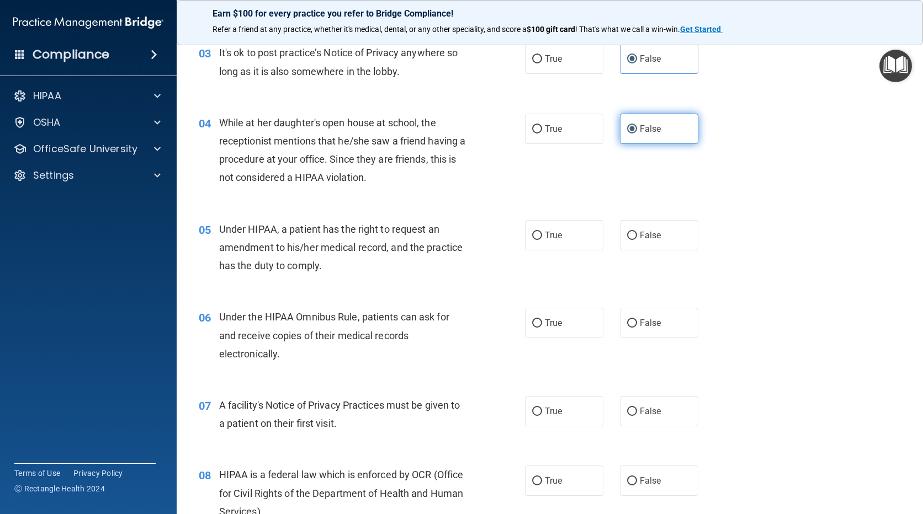
scroll to position [276, 0]
click at [628, 236] on input "False" at bounding box center [632, 235] width 10 height 8
radio input "true"
click at [537, 322] on input "True" at bounding box center [537, 322] width 10 height 8
radio input "true"
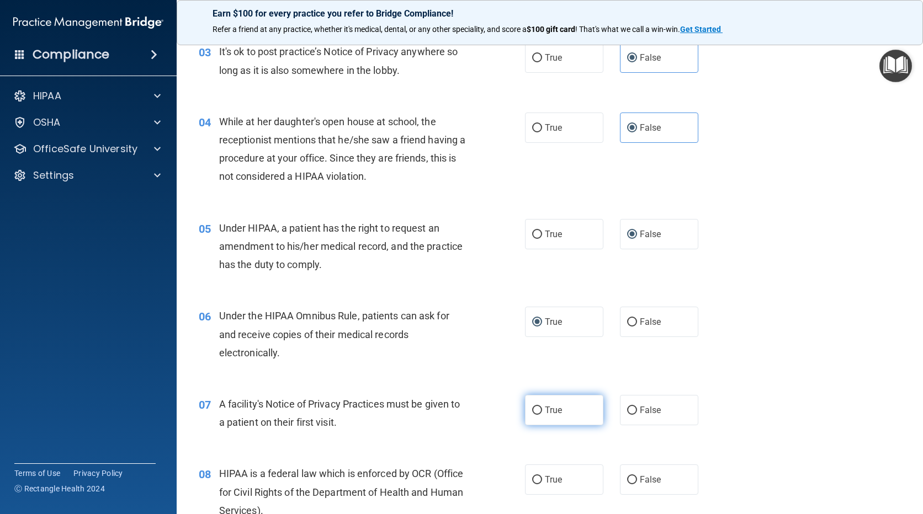
drag, startPoint x: 539, startPoint y: 407, endPoint x: 539, endPoint y: 414, distance: 7.2
click at [539, 414] on label "True" at bounding box center [564, 410] width 78 height 30
click at [539, 414] on input "True" at bounding box center [537, 411] width 10 height 8
radio input "true"
click at [555, 483] on span "True" at bounding box center [553, 480] width 17 height 10
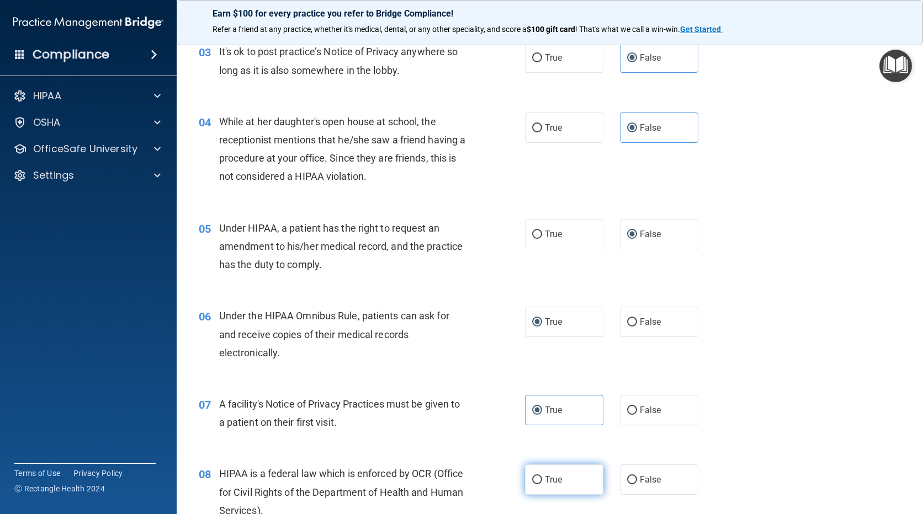
click at [542, 483] on input "True" at bounding box center [537, 480] width 10 height 8
radio input "true"
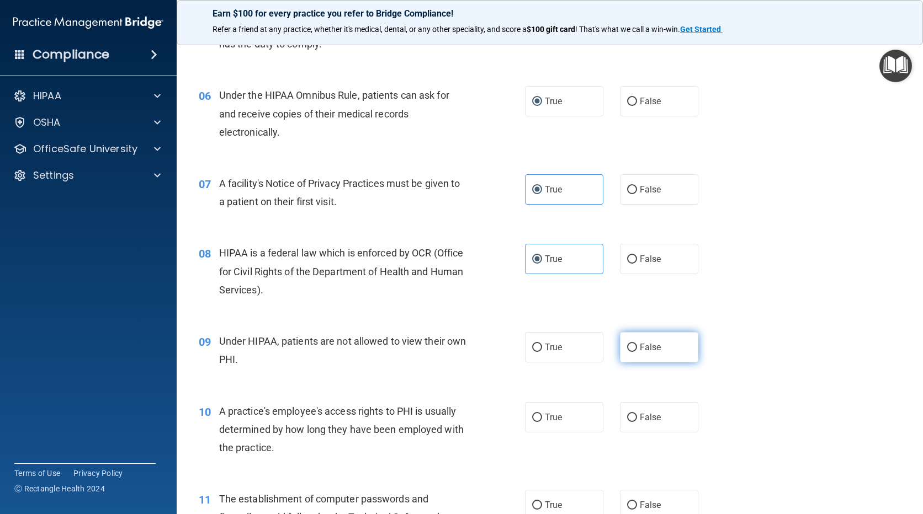
click at [627, 348] on input "False" at bounding box center [632, 348] width 10 height 8
radio input "true"
click at [632, 413] on label "False" at bounding box center [659, 417] width 78 height 30
click at [632, 414] on input "False" at bounding box center [632, 418] width 10 height 8
radio input "true"
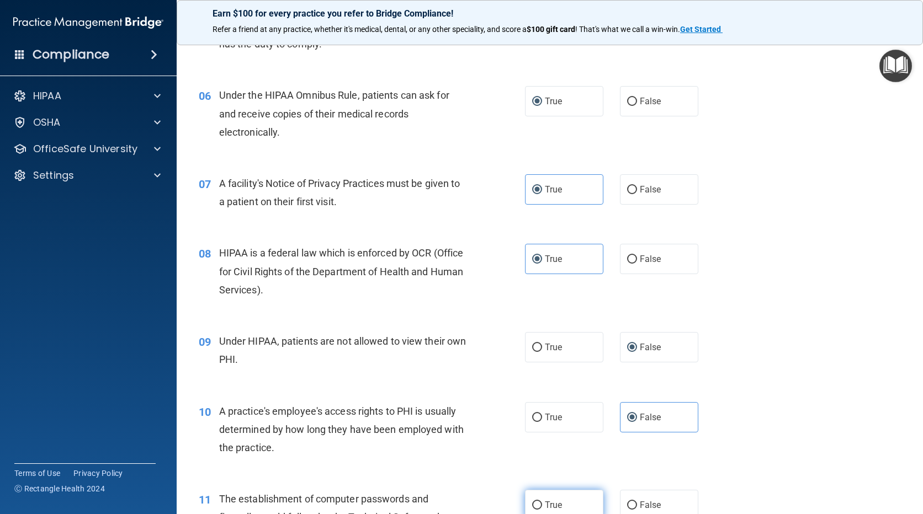
click at [532, 505] on input "True" at bounding box center [537, 506] width 10 height 8
radio input "true"
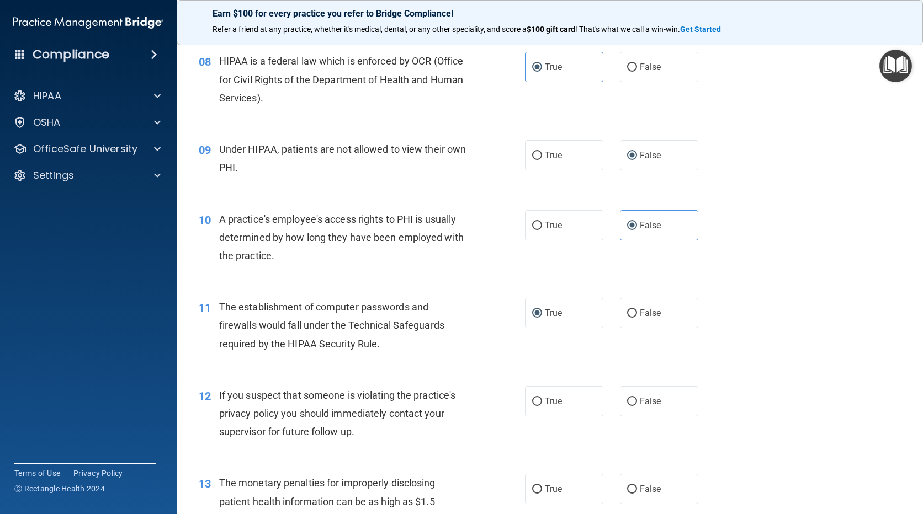
scroll to position [717, 0]
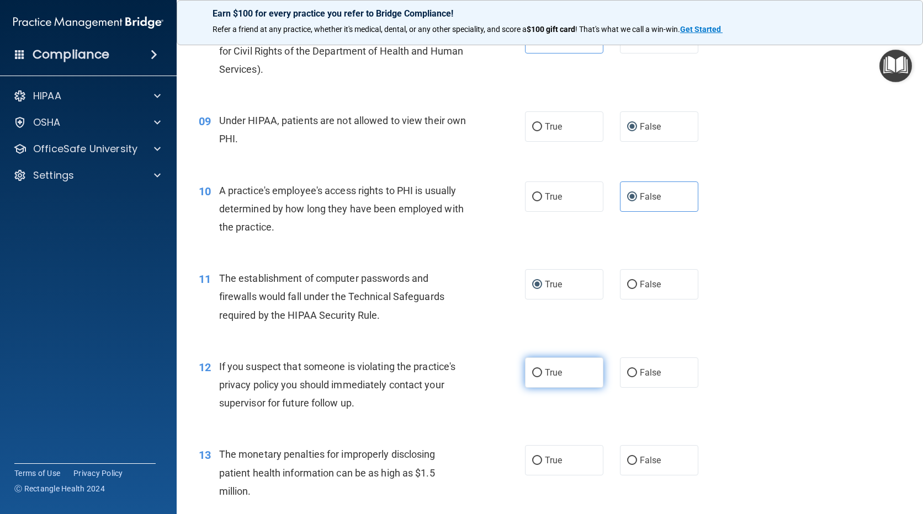
drag, startPoint x: 535, startPoint y: 371, endPoint x: 539, endPoint y: 382, distance: 11.7
click at [539, 382] on label "True" at bounding box center [564, 373] width 78 height 30
click at [539, 377] on input "True" at bounding box center [537, 373] width 10 height 8
radio input "true"
click at [538, 465] on label "True" at bounding box center [564, 460] width 78 height 30
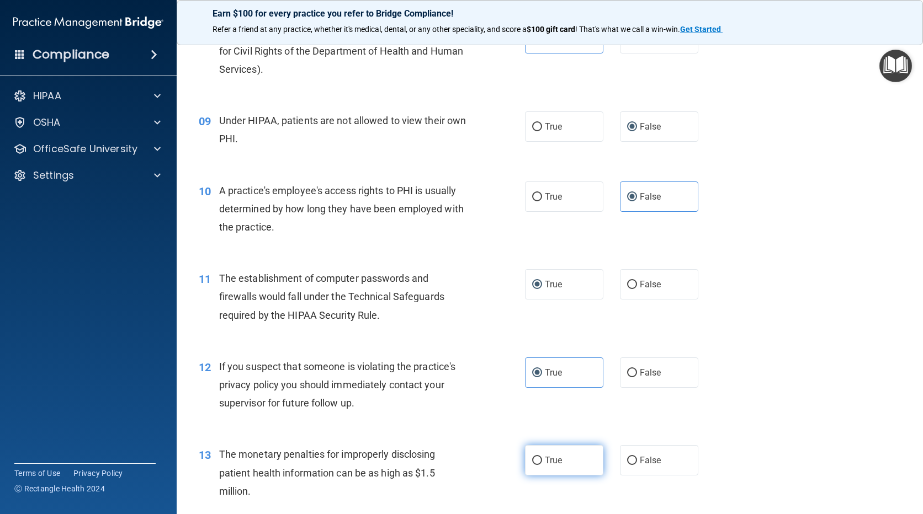
click at [538, 465] on input "True" at bounding box center [537, 461] width 10 height 8
radio input "true"
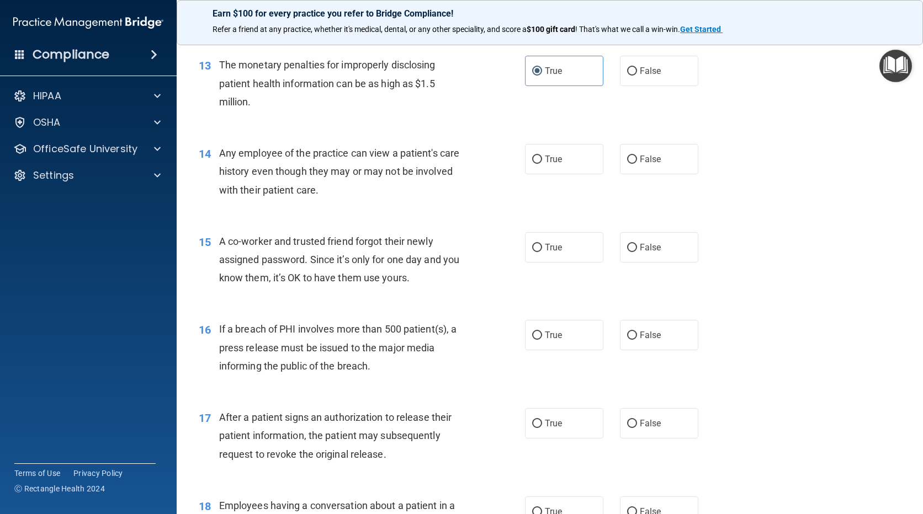
scroll to position [1159, 0]
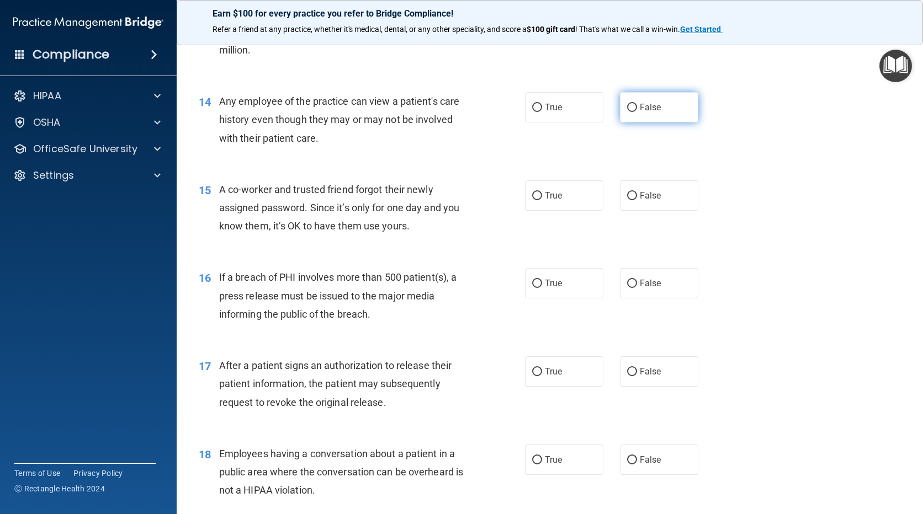
click at [630, 106] on input "False" at bounding box center [632, 108] width 10 height 8
radio input "true"
click at [628, 199] on input "False" at bounding box center [632, 196] width 10 height 8
radio input "true"
click at [536, 282] on input "True" at bounding box center [537, 284] width 10 height 8
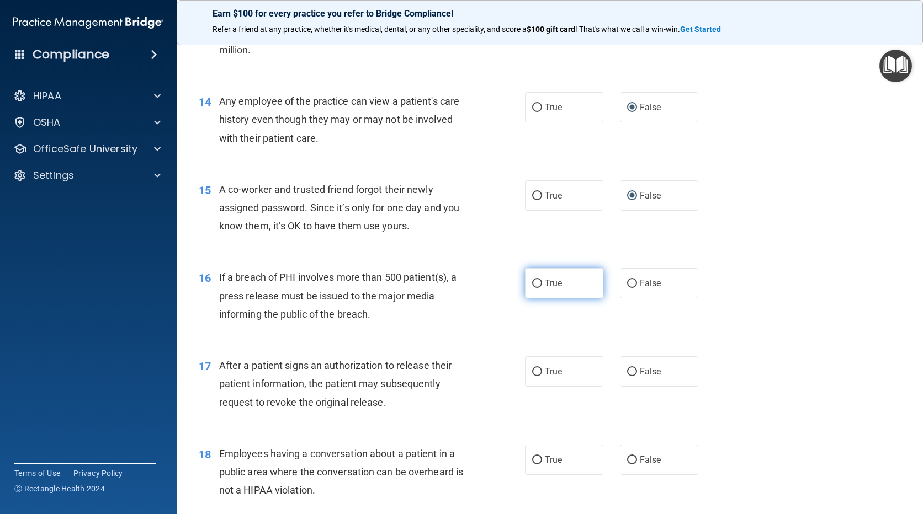
radio input "true"
click at [545, 371] on span "True" at bounding box center [553, 371] width 17 height 10
click at [542, 371] on input "True" at bounding box center [537, 372] width 10 height 8
radio input "true"
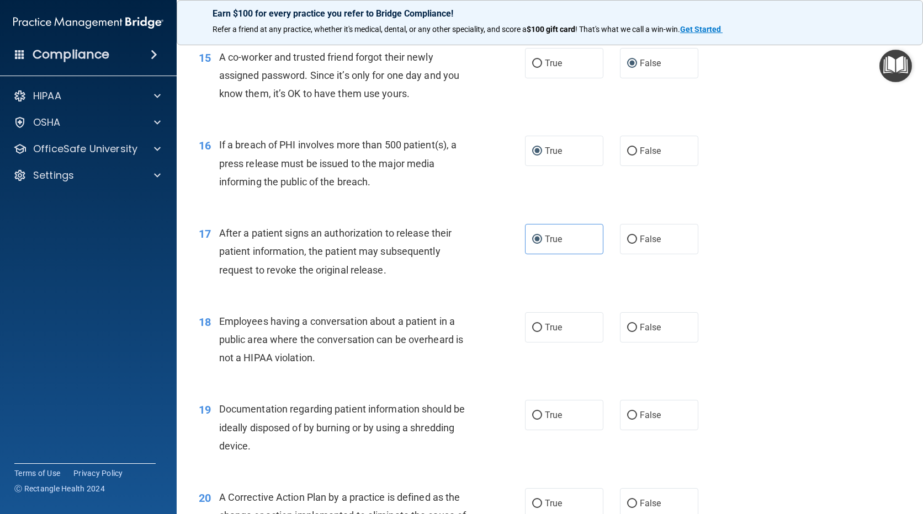
scroll to position [1435, 0]
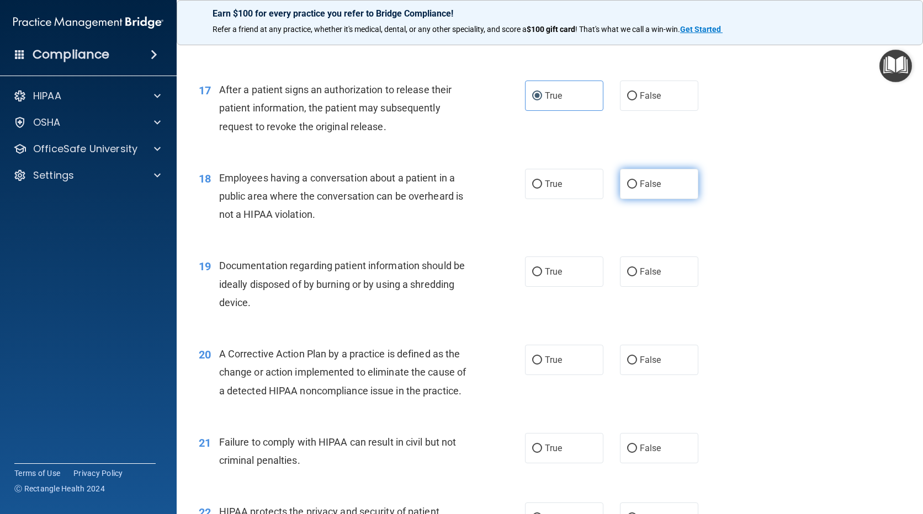
click at [630, 181] on input "False" at bounding box center [632, 184] width 10 height 8
radio input "true"
click at [545, 276] on span "True" at bounding box center [553, 272] width 17 height 10
click at [542, 276] on input "True" at bounding box center [537, 272] width 10 height 8
radio input "true"
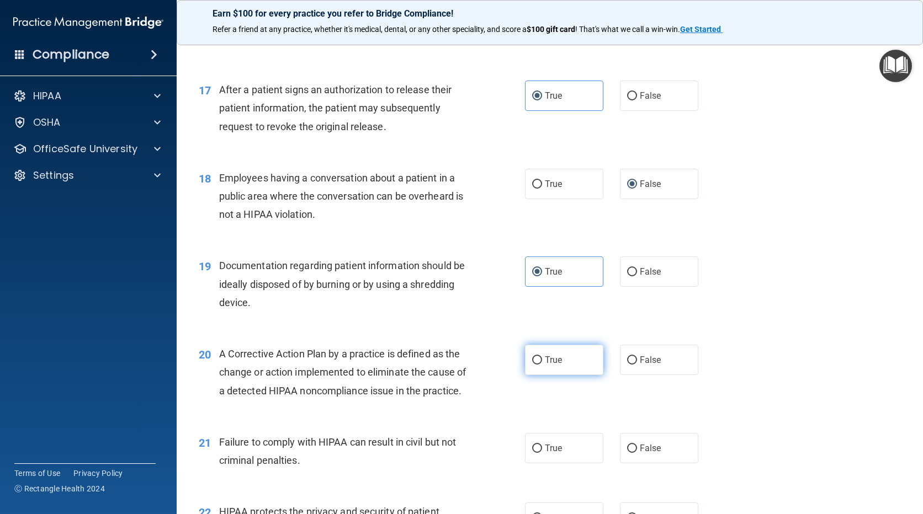
click at [532, 359] on input "True" at bounding box center [537, 360] width 10 height 8
radio input "true"
click at [630, 453] on input "False" at bounding box center [632, 449] width 10 height 8
radio input "true"
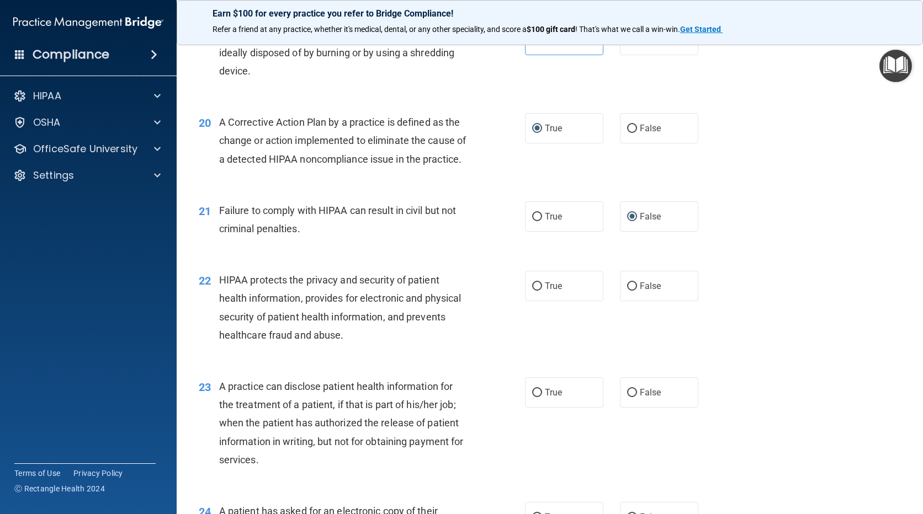
scroll to position [1766, 0]
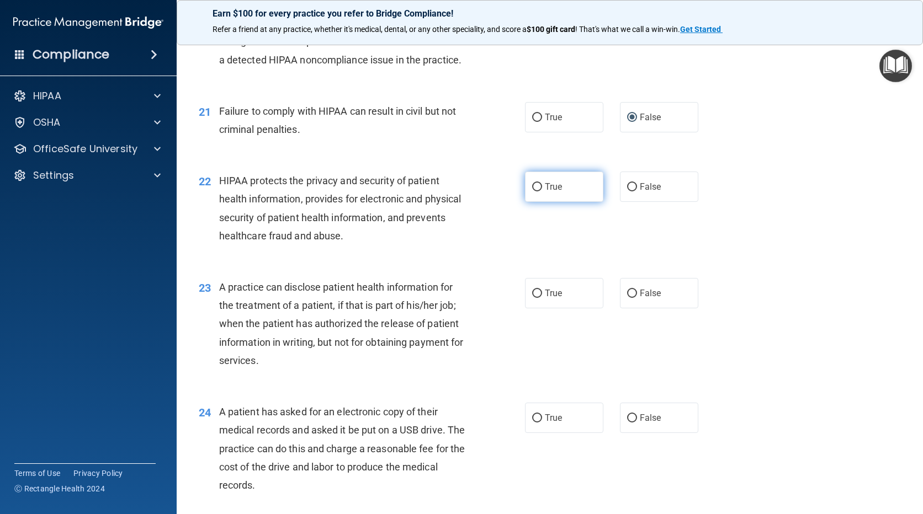
click at [537, 191] on input "True" at bounding box center [537, 187] width 10 height 8
radio input "true"
click at [633, 308] on label "False" at bounding box center [659, 293] width 78 height 30
click at [633, 298] on input "False" at bounding box center [632, 294] width 10 height 8
radio input "true"
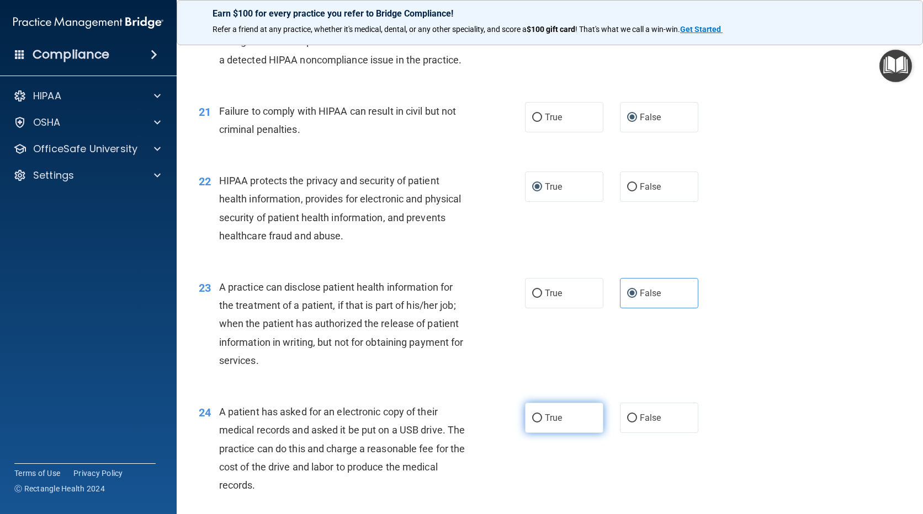
click at [534, 423] on input "True" at bounding box center [537, 418] width 10 height 8
radio input "true"
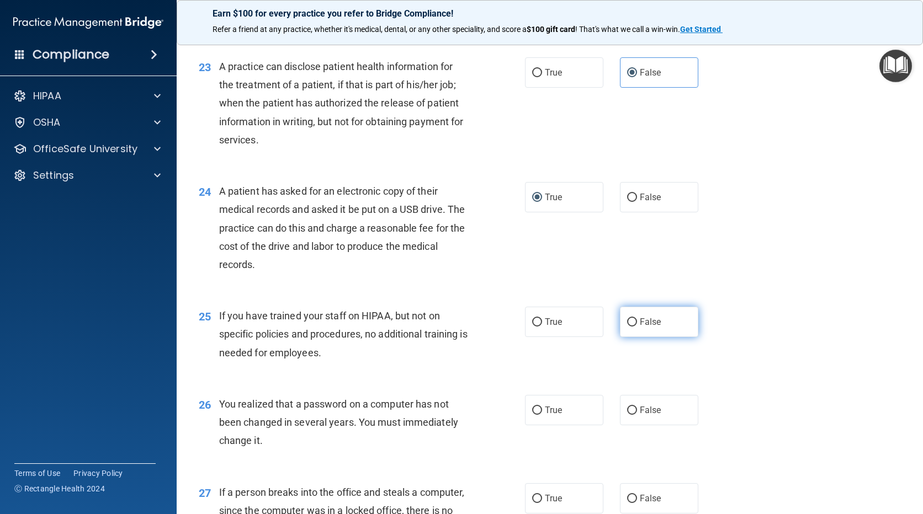
click at [628, 327] on input "False" at bounding box center [632, 322] width 10 height 8
radio input "true"
click at [538, 425] on label "True" at bounding box center [564, 410] width 78 height 30
click at [538, 415] on input "True" at bounding box center [537, 411] width 10 height 8
radio input "true"
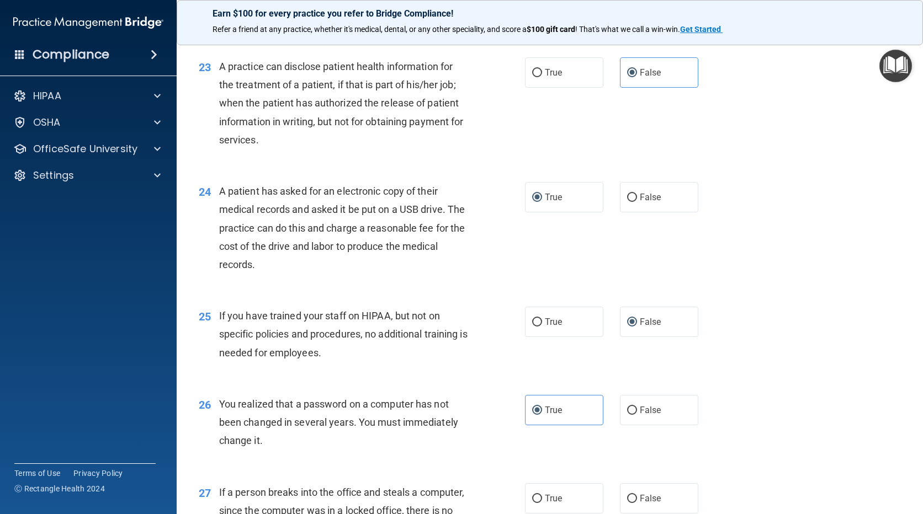
scroll to position [2262, 0]
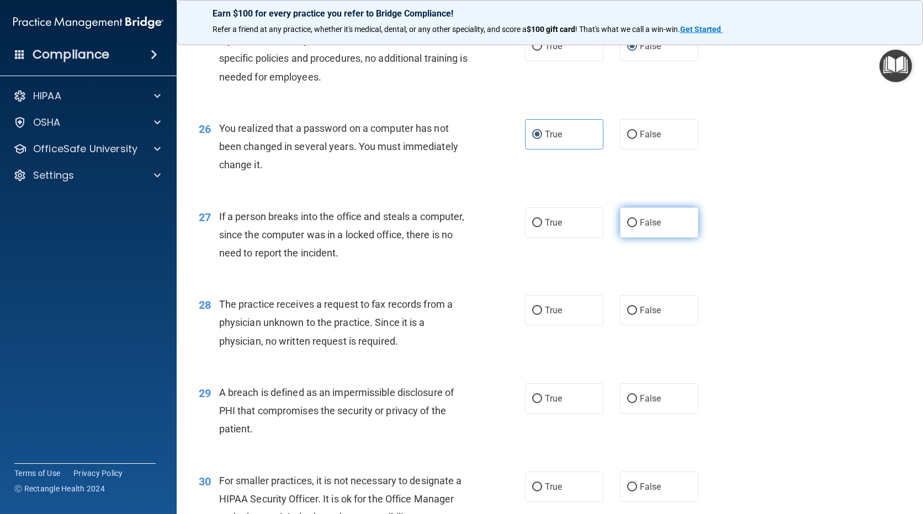
click at [627, 227] on input "False" at bounding box center [632, 223] width 10 height 8
radio input "true"
click at [627, 315] on input "False" at bounding box center [632, 311] width 10 height 8
radio input "true"
click at [551, 412] on label "True" at bounding box center [564, 398] width 78 height 30
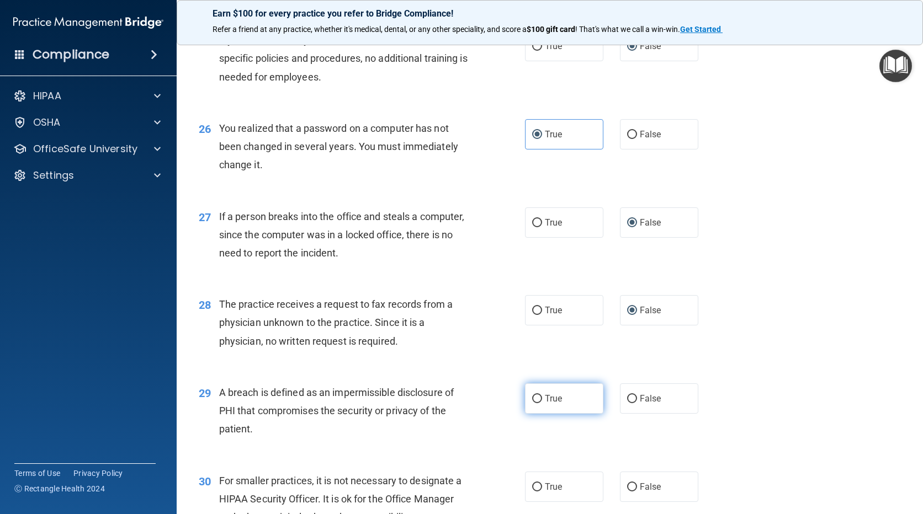
click at [542, 403] on input "True" at bounding box center [537, 399] width 10 height 8
radio input "true"
click at [539, 502] on label "True" at bounding box center [564, 487] width 78 height 30
click at [539, 492] on input "True" at bounding box center [537, 487] width 10 height 8
radio input "true"
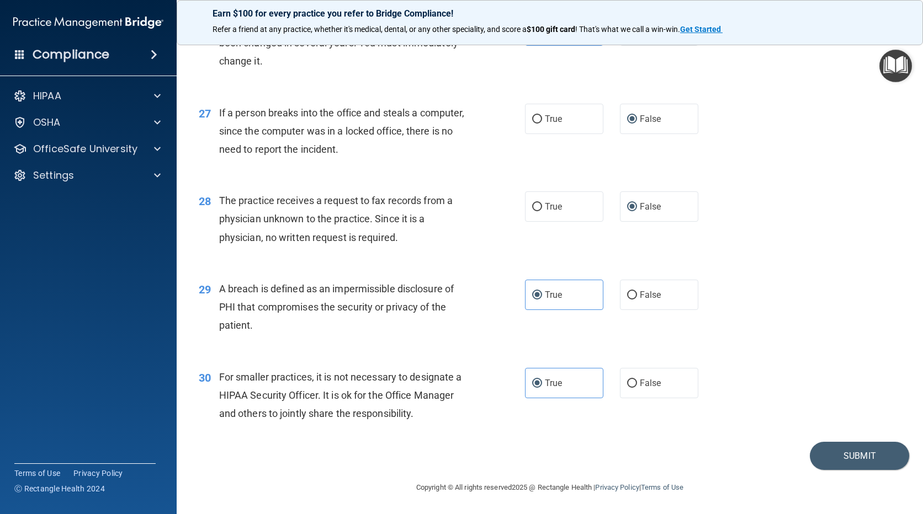
scroll to position [2384, 0]
click at [628, 384] on input "False" at bounding box center [632, 384] width 10 height 8
radio input "true"
radio input "false"
click at [532, 203] on input "True" at bounding box center [537, 207] width 10 height 8
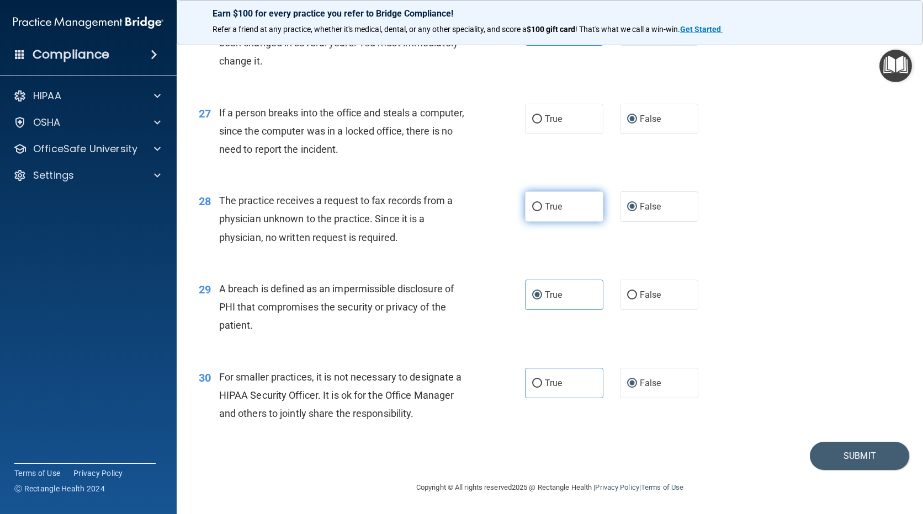
radio input "true"
click at [627, 210] on input "False" at bounding box center [632, 207] width 10 height 8
radio input "true"
radio input "false"
click at [846, 454] on button "Submit" at bounding box center [858, 456] width 99 height 28
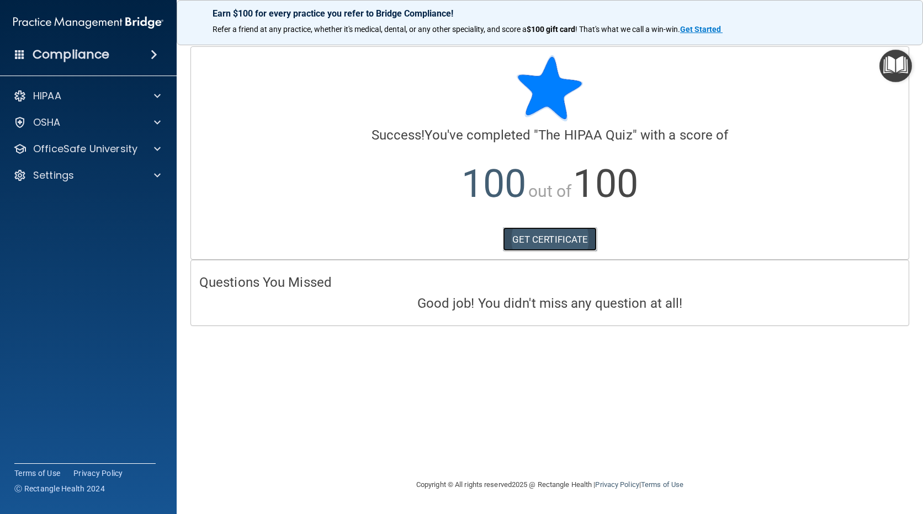
click at [561, 238] on link "GET CERTIFICATE" at bounding box center [550, 239] width 94 height 24
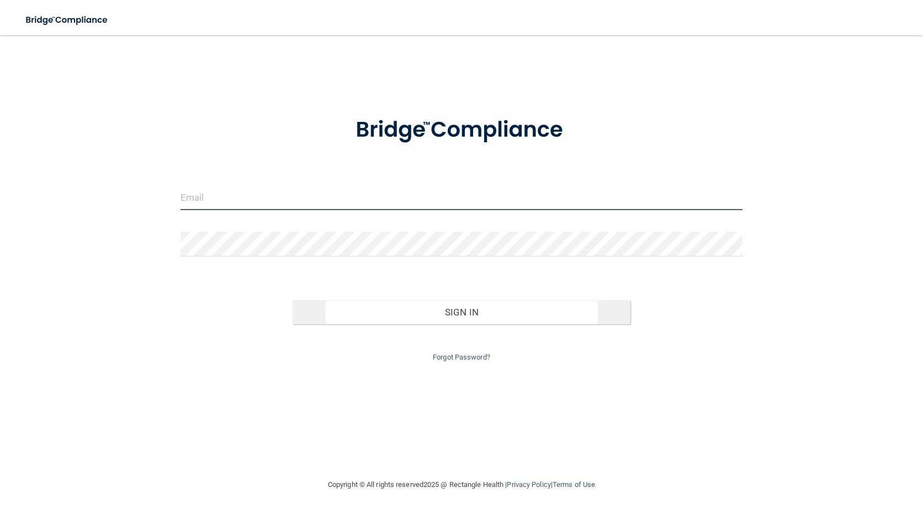
type input "[EMAIL_ADDRESS][DOMAIN_NAME]"
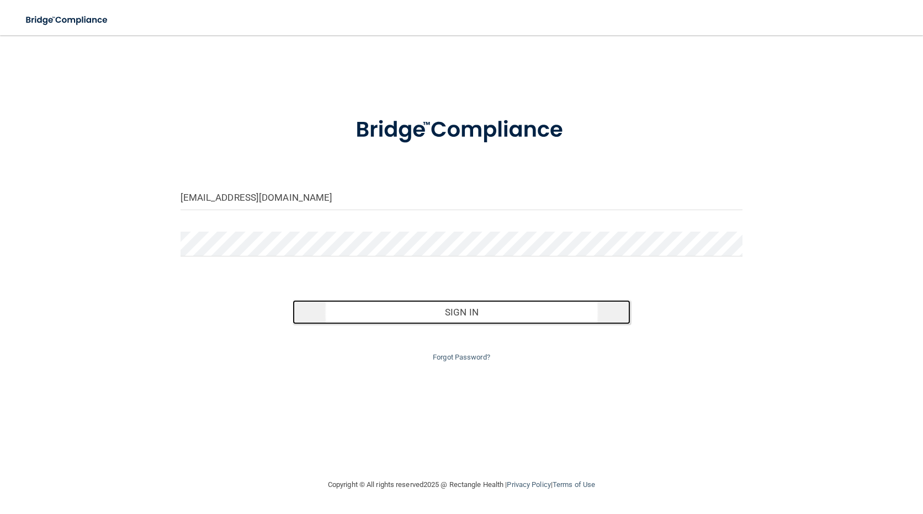
click at [471, 313] on button "Sign In" at bounding box center [460, 312] width 337 height 24
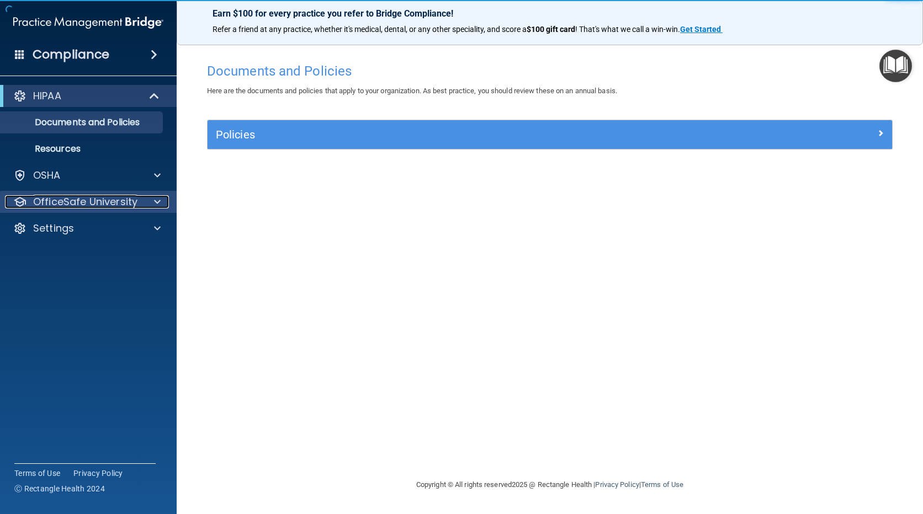
click at [155, 200] on span at bounding box center [157, 201] width 7 height 13
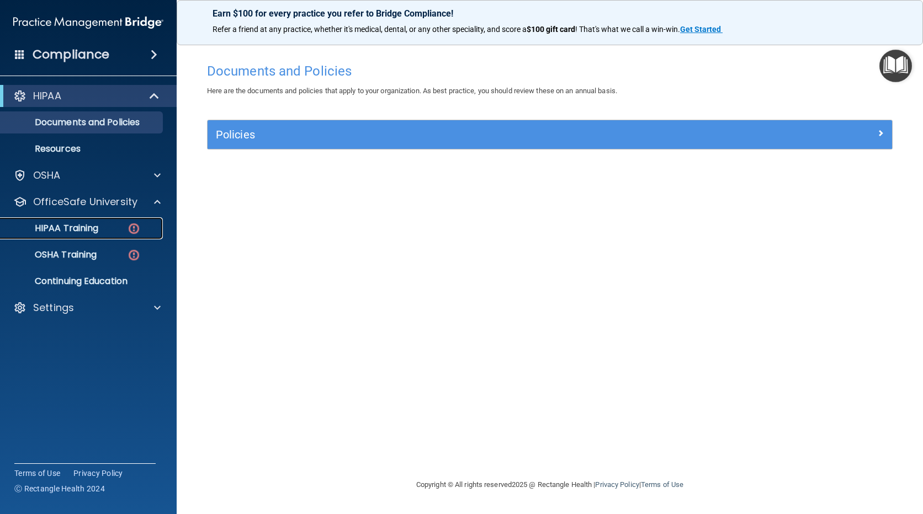
click at [98, 230] on p "HIPAA Training" at bounding box center [52, 228] width 91 height 11
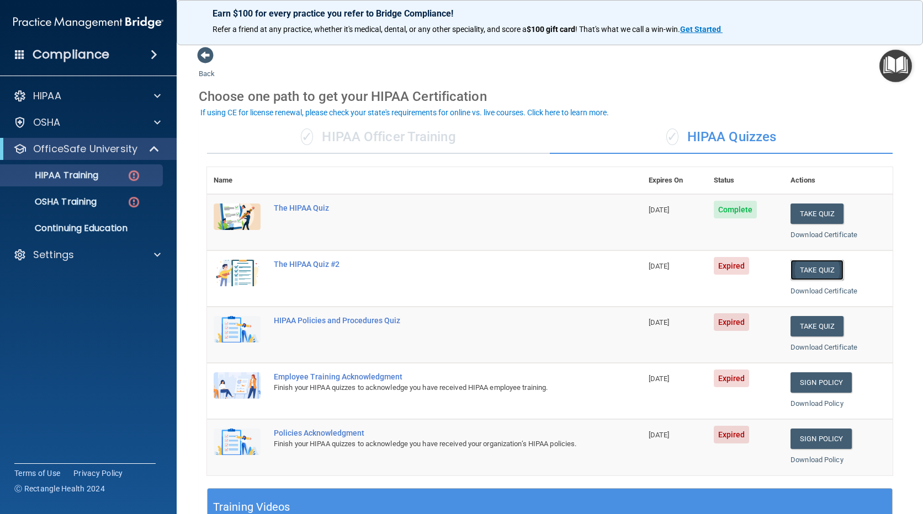
click at [802, 268] on button "Take Quiz" at bounding box center [816, 270] width 53 height 20
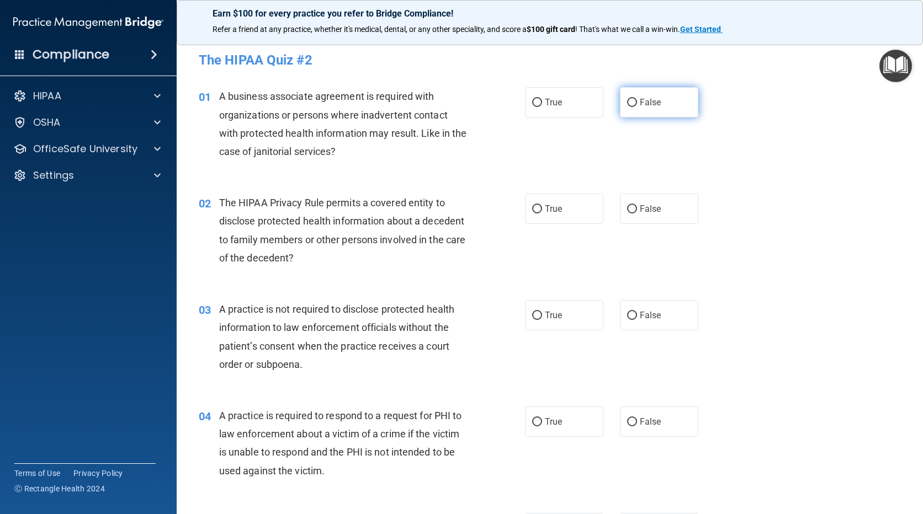
click at [645, 106] on span "False" at bounding box center [651, 102] width 22 height 10
click at [637, 106] on input "False" at bounding box center [632, 103] width 10 height 8
radio input "true"
click at [566, 203] on label "True" at bounding box center [564, 209] width 78 height 30
click at [542, 205] on input "True" at bounding box center [537, 209] width 10 height 8
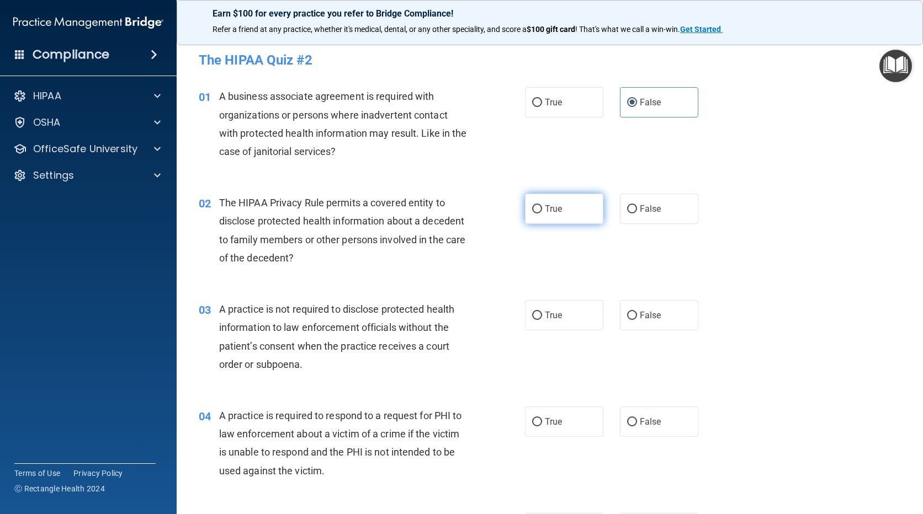
radio input "true"
click at [646, 324] on label "False" at bounding box center [659, 315] width 78 height 30
click at [637, 320] on input "False" at bounding box center [632, 316] width 10 height 8
radio input "true"
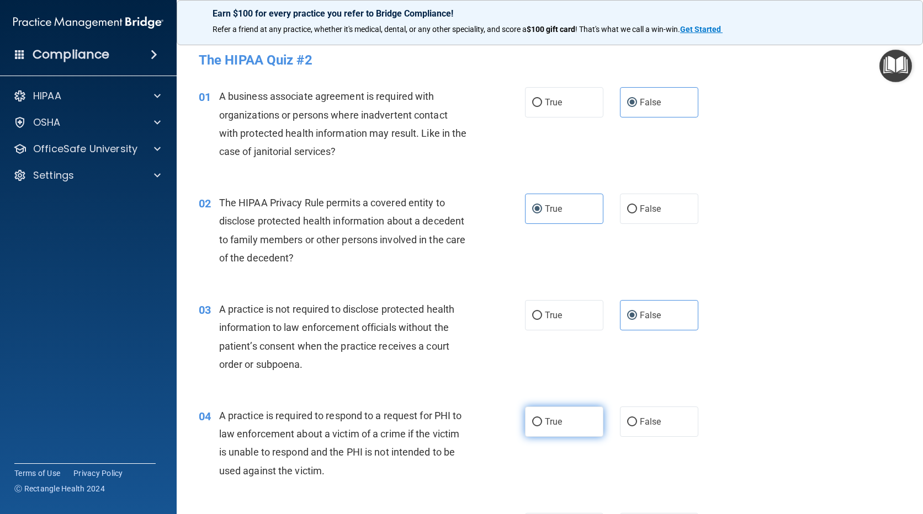
click at [556, 421] on span "True" at bounding box center [553, 422] width 17 height 10
click at [542, 421] on input "True" at bounding box center [537, 422] width 10 height 8
radio input "true"
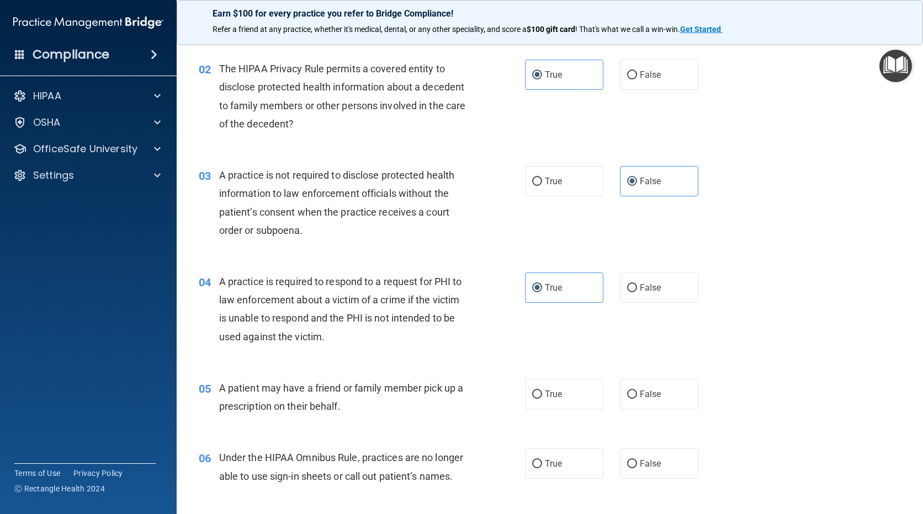
scroll to position [221, 0]
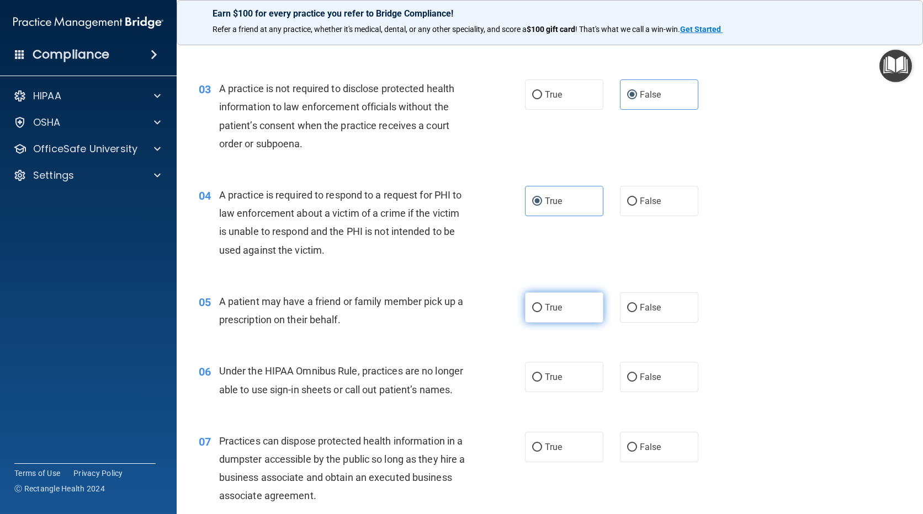
click at [545, 308] on span "True" at bounding box center [553, 307] width 17 height 10
click at [542, 308] on input "True" at bounding box center [537, 308] width 10 height 8
radio input "true"
click at [640, 382] on span "False" at bounding box center [651, 377] width 22 height 10
click at [635, 382] on input "False" at bounding box center [632, 378] width 10 height 8
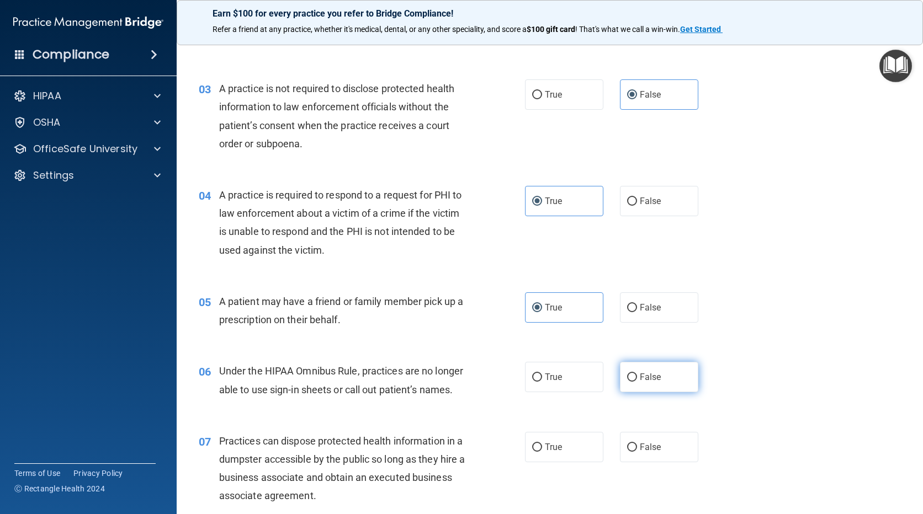
radio input "true"
click at [644, 438] on label "False" at bounding box center [659, 447] width 78 height 30
click at [637, 444] on input "False" at bounding box center [632, 448] width 10 height 8
radio input "true"
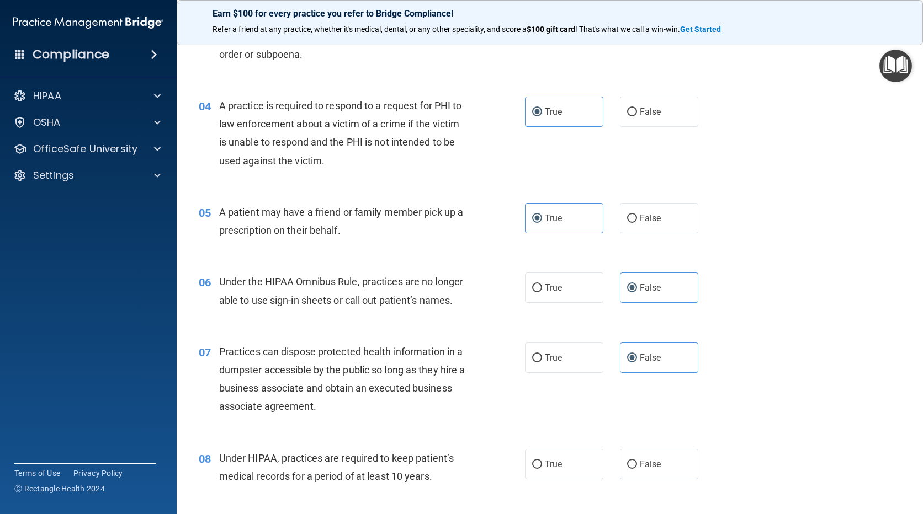
scroll to position [441, 0]
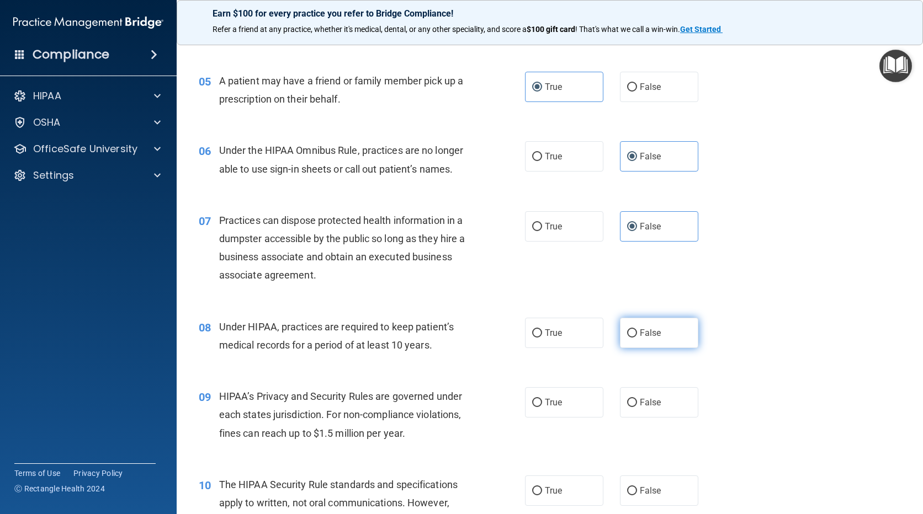
drag, startPoint x: 627, startPoint y: 332, endPoint x: 632, endPoint y: 346, distance: 15.4
click at [627, 332] on input "False" at bounding box center [632, 333] width 10 height 8
radio input "true"
click at [630, 395] on label "False" at bounding box center [659, 402] width 78 height 30
click at [630, 399] on input "False" at bounding box center [632, 403] width 10 height 8
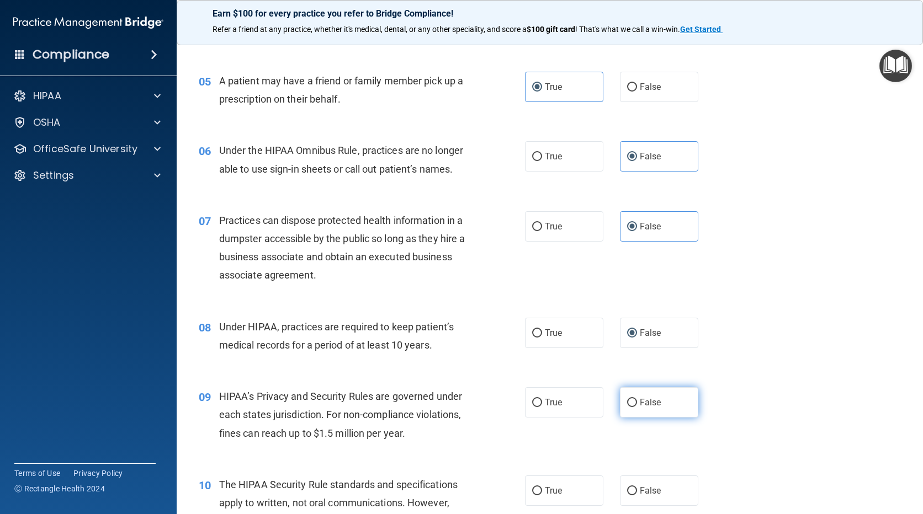
radio input "true"
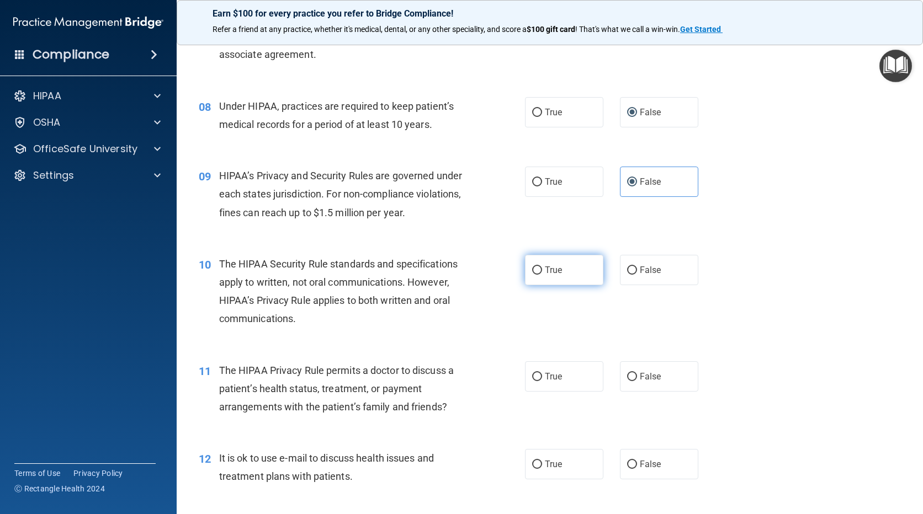
click at [535, 269] on input "True" at bounding box center [537, 271] width 10 height 8
radio input "true"
click at [536, 377] on input "True" at bounding box center [537, 377] width 10 height 8
radio input "true"
click at [534, 464] on input "True" at bounding box center [537, 465] width 10 height 8
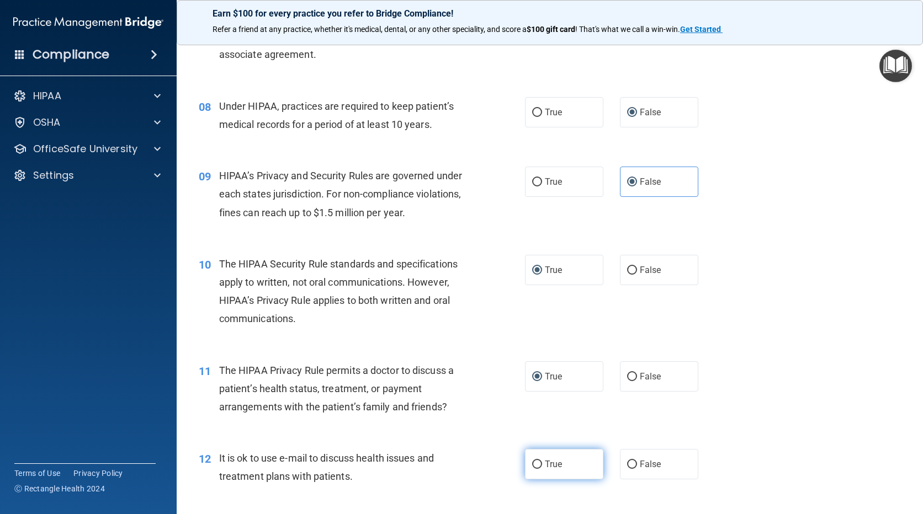
radio input "true"
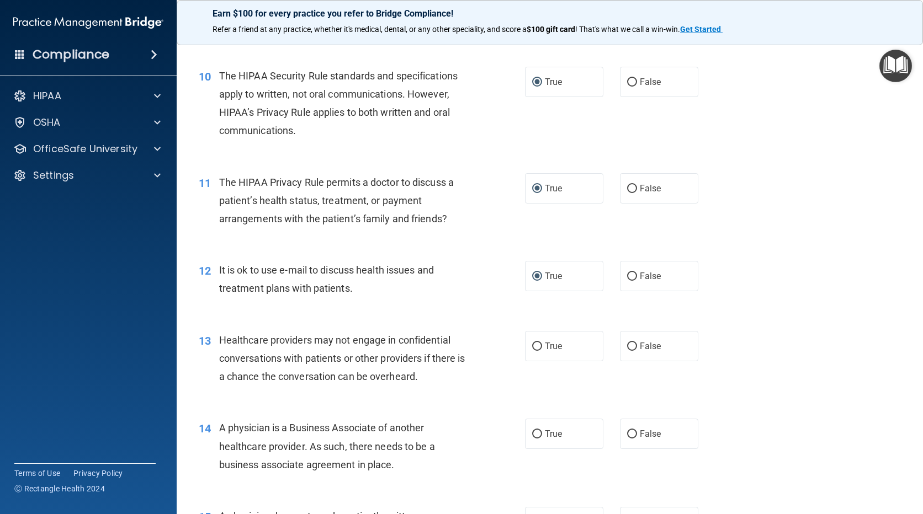
scroll to position [883, 0]
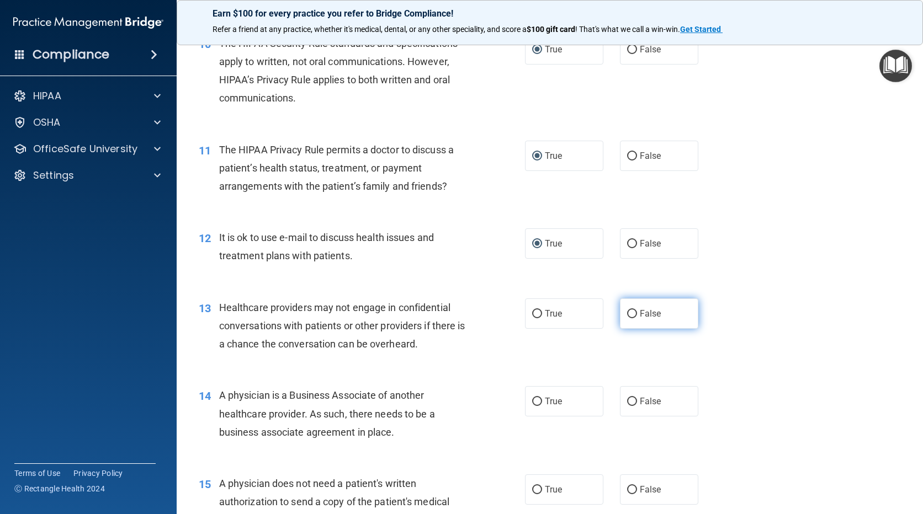
click at [632, 313] on label "False" at bounding box center [659, 314] width 78 height 30
click at [632, 313] on input "False" at bounding box center [632, 314] width 10 height 8
radio input "true"
click at [627, 403] on input "False" at bounding box center [632, 402] width 10 height 8
radio input "true"
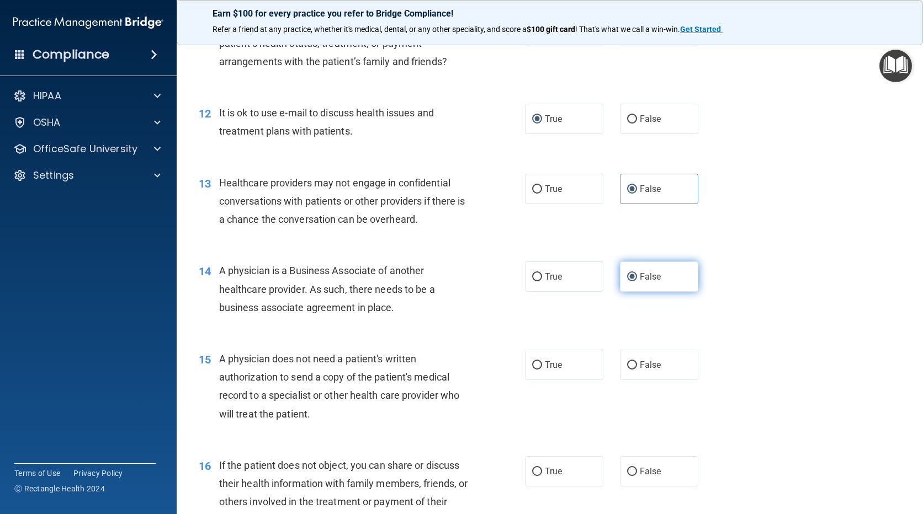
scroll to position [1104, 0]
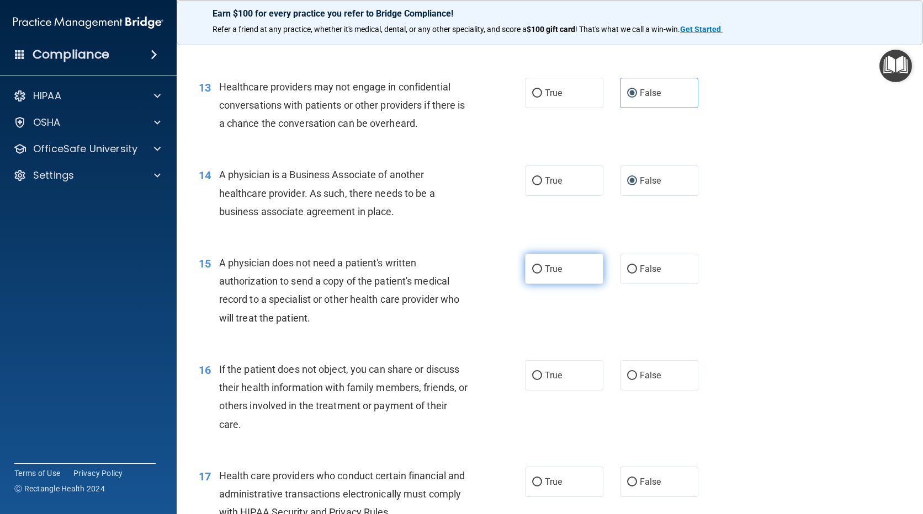
click at [535, 276] on label "True" at bounding box center [564, 269] width 78 height 30
click at [535, 274] on input "True" at bounding box center [537, 269] width 10 height 8
radio input "true"
click at [533, 373] on input "True" at bounding box center [537, 376] width 10 height 8
radio input "true"
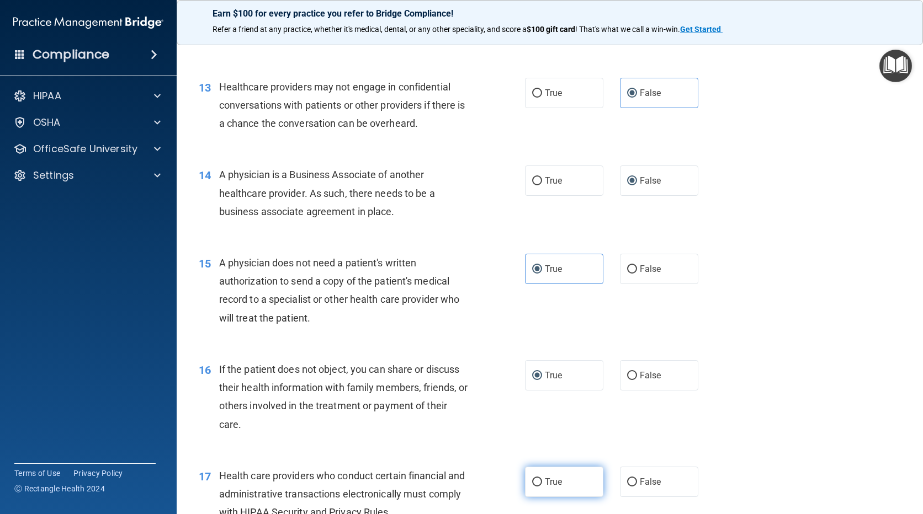
click at [534, 481] on input "True" at bounding box center [537, 482] width 10 height 8
radio input "true"
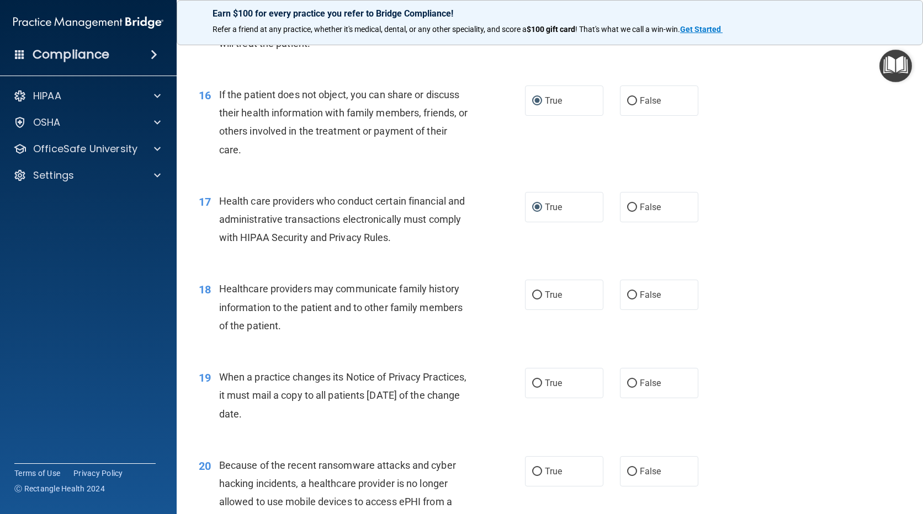
scroll to position [1379, 0]
click at [640, 297] on span "False" at bounding box center [651, 294] width 22 height 10
click at [637, 297] on input "False" at bounding box center [632, 294] width 10 height 8
radio input "true"
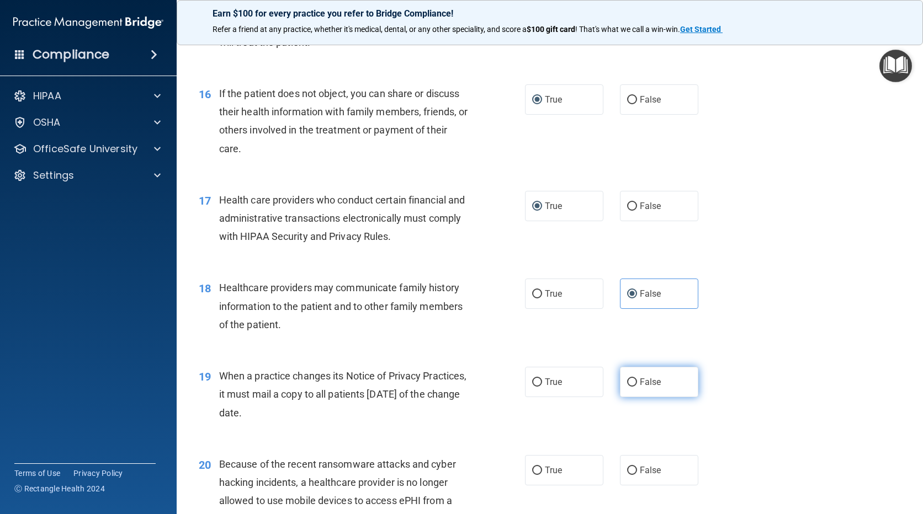
click at [644, 376] on label "False" at bounding box center [659, 382] width 78 height 30
click at [637, 379] on input "False" at bounding box center [632, 383] width 10 height 8
radio input "true"
click at [628, 467] on input "False" at bounding box center [632, 471] width 10 height 8
radio input "true"
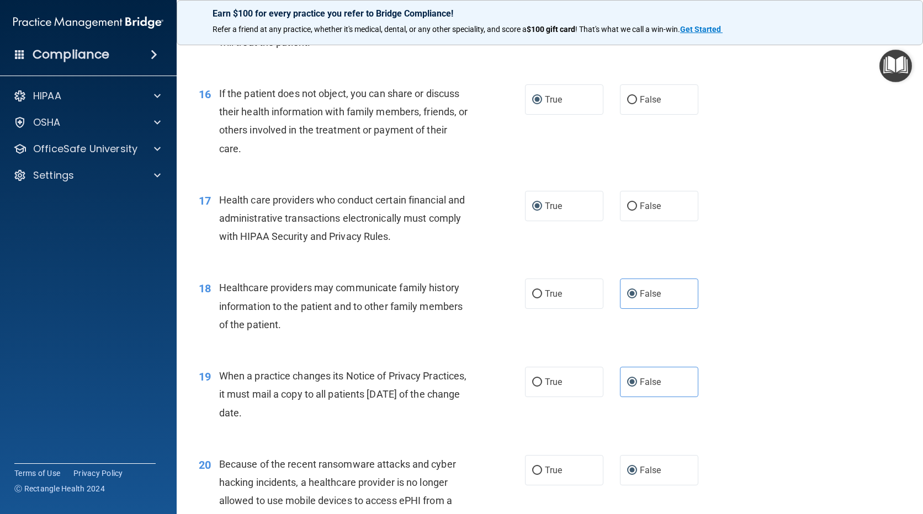
scroll to position [1545, 0]
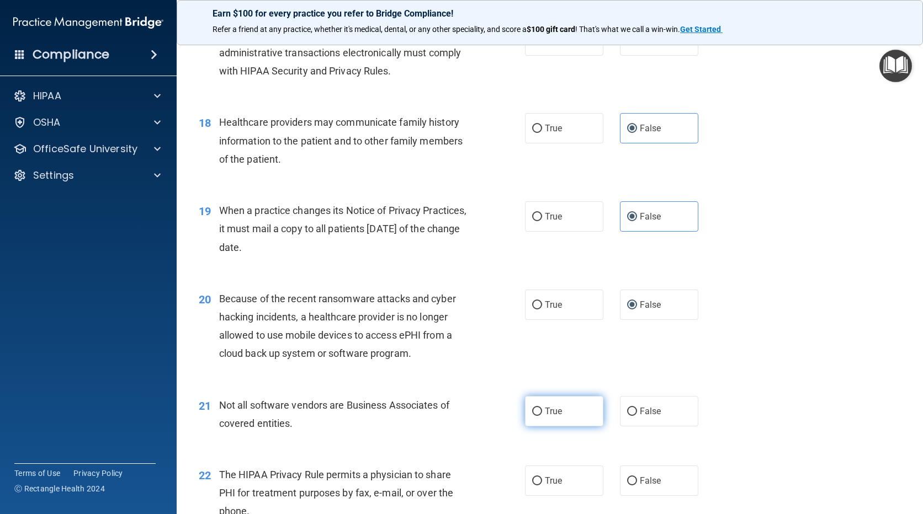
click at [532, 413] on input "True" at bounding box center [537, 412] width 10 height 8
radio input "true"
click at [534, 482] on input "True" at bounding box center [537, 481] width 10 height 8
radio input "true"
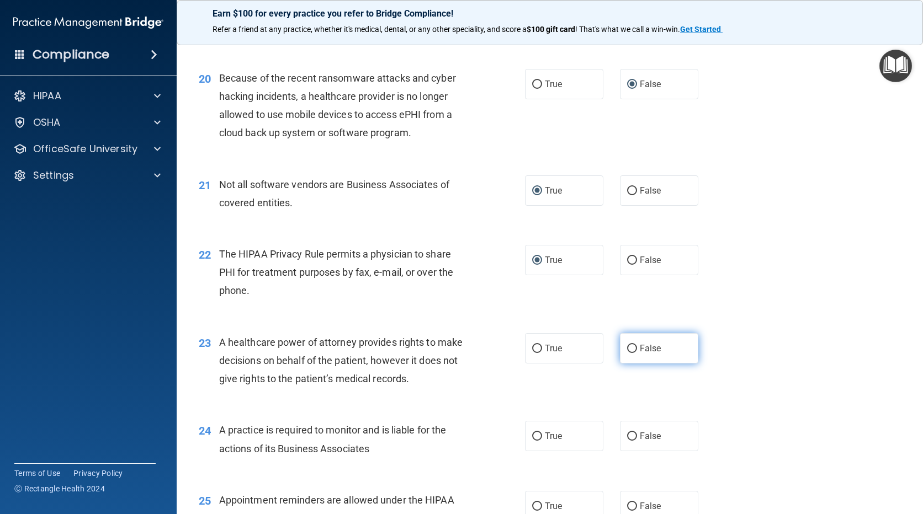
click at [640, 350] on span "False" at bounding box center [651, 348] width 22 height 10
click at [637, 350] on input "False" at bounding box center [632, 349] width 10 height 8
radio input "true"
click at [627, 435] on input "False" at bounding box center [632, 437] width 10 height 8
radio input "true"
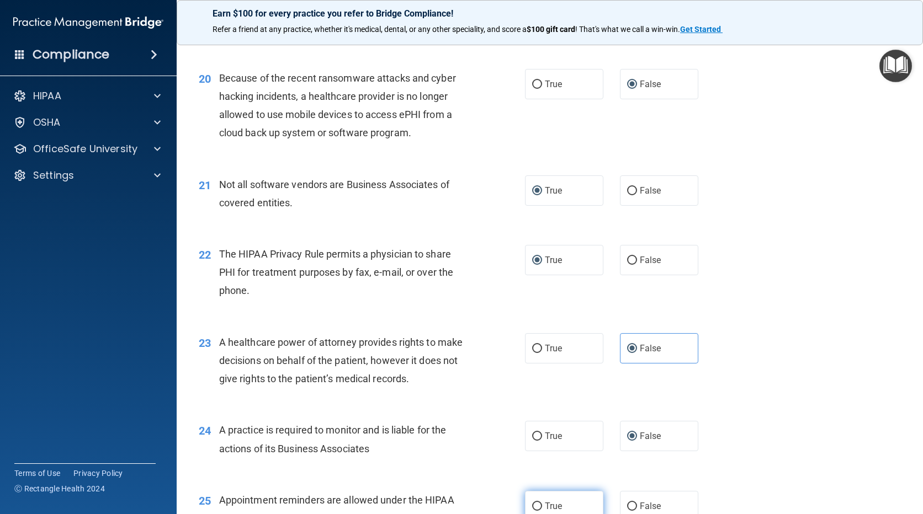
click at [532, 503] on input "True" at bounding box center [537, 507] width 10 height 8
radio input "true"
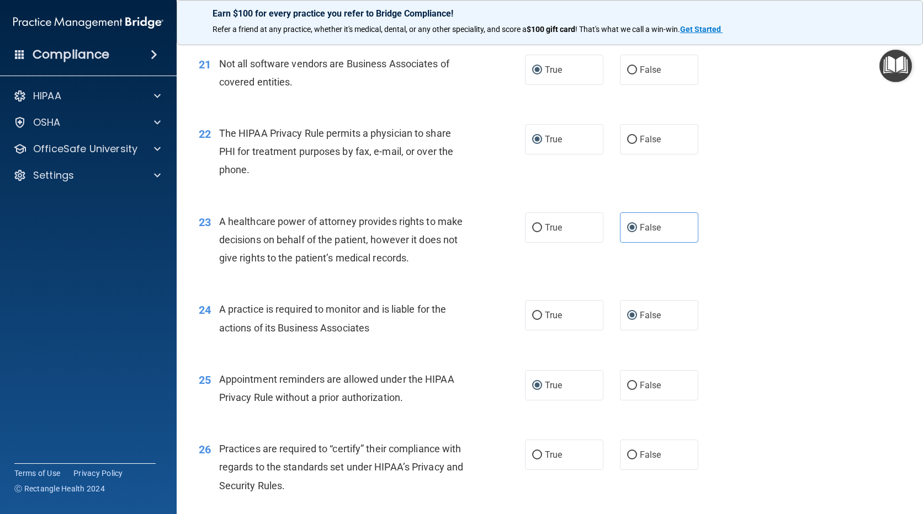
scroll to position [1931, 0]
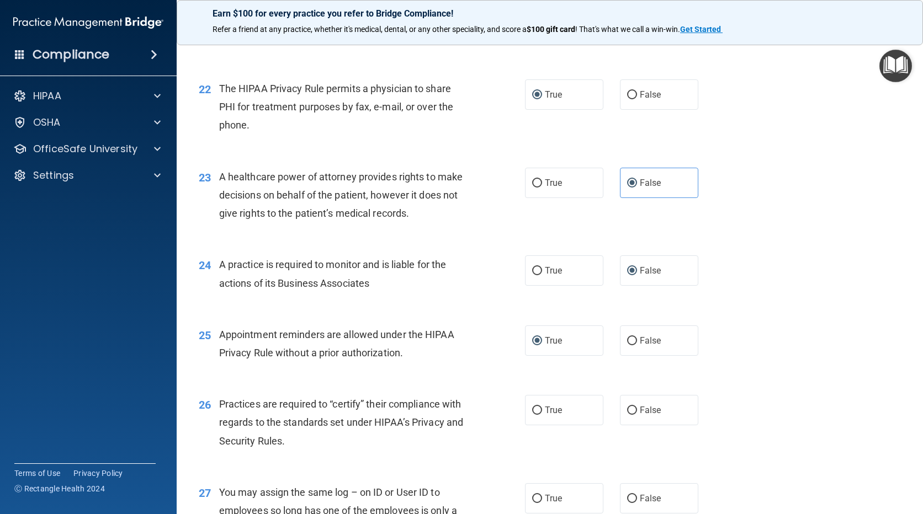
drag, startPoint x: 630, startPoint y: 412, endPoint x: 631, endPoint y: 430, distance: 18.8
click at [630, 412] on input "False" at bounding box center [632, 411] width 10 height 8
radio input "true"
click at [640, 494] on span "False" at bounding box center [651, 498] width 22 height 10
click at [637, 495] on input "False" at bounding box center [632, 499] width 10 height 8
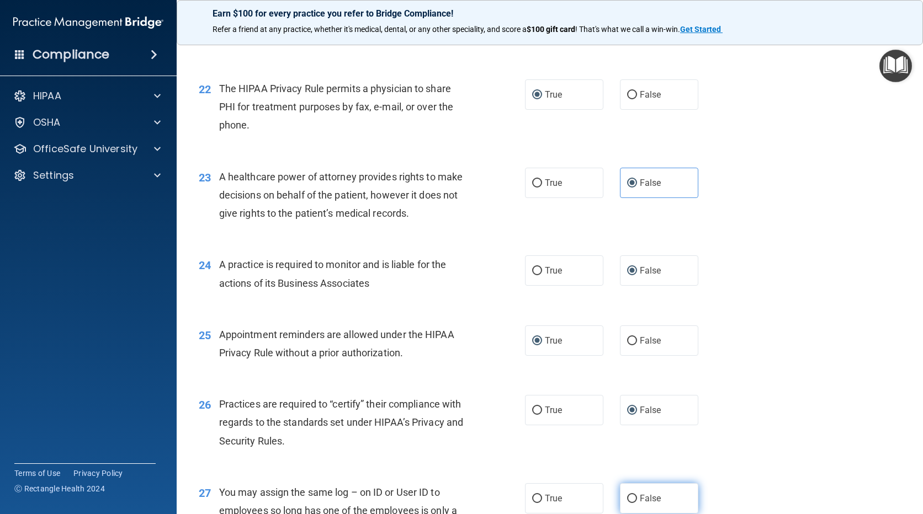
radio input "true"
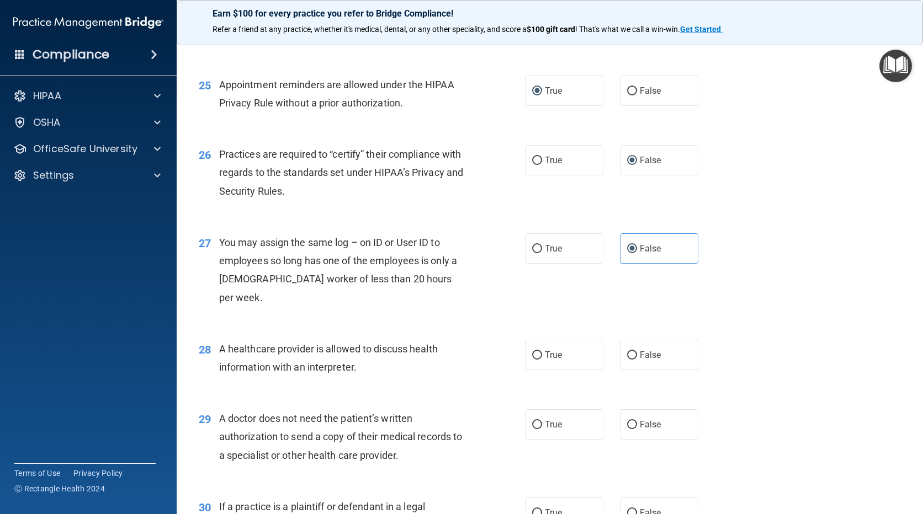
scroll to position [2207, 0]
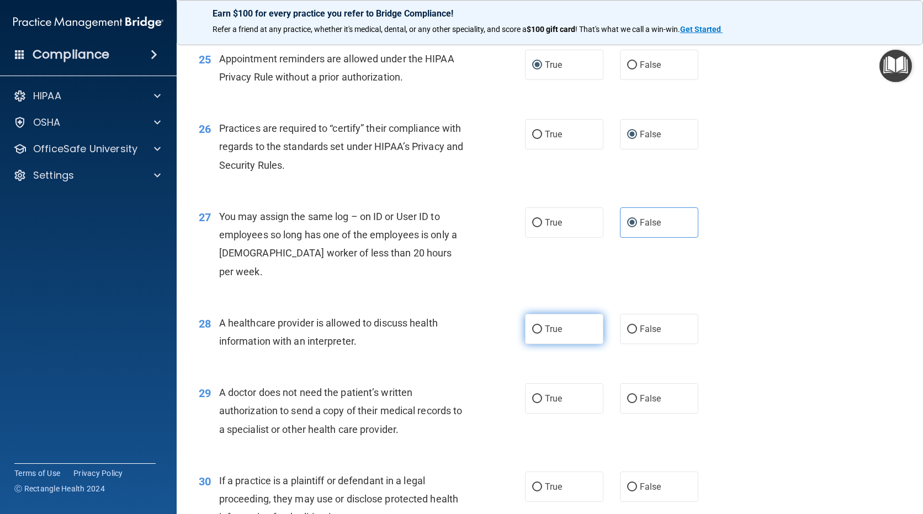
drag, startPoint x: 532, startPoint y: 313, endPoint x: 532, endPoint y: 319, distance: 6.1
click at [532, 319] on label "True" at bounding box center [564, 329] width 78 height 30
click at [532, 326] on input "True" at bounding box center [537, 330] width 10 height 8
radio input "true"
click at [532, 395] on input "True" at bounding box center [537, 399] width 10 height 8
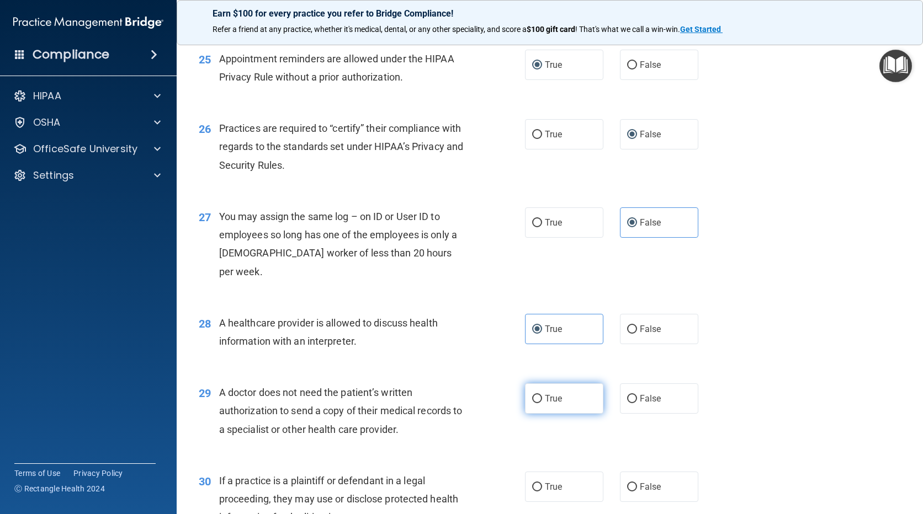
radio input "true"
click at [532, 483] on input "True" at bounding box center [537, 487] width 10 height 8
radio input "true"
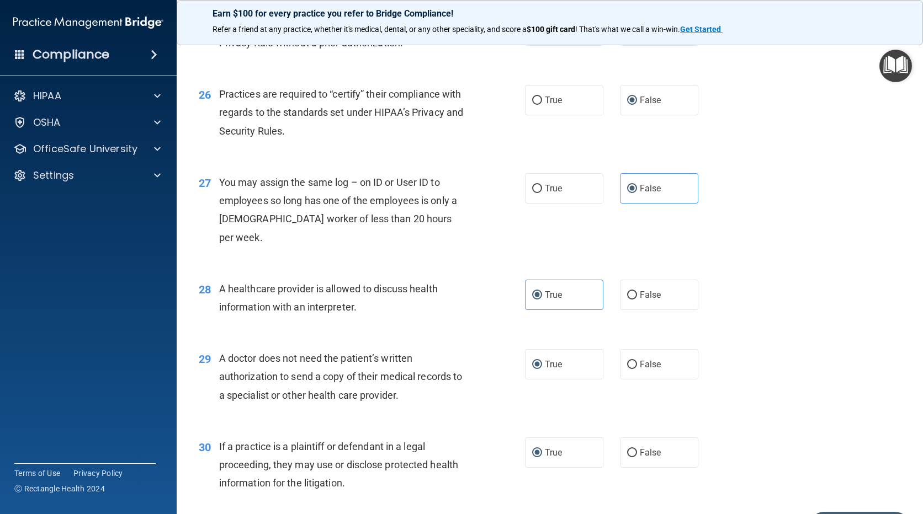
scroll to position [2293, 0]
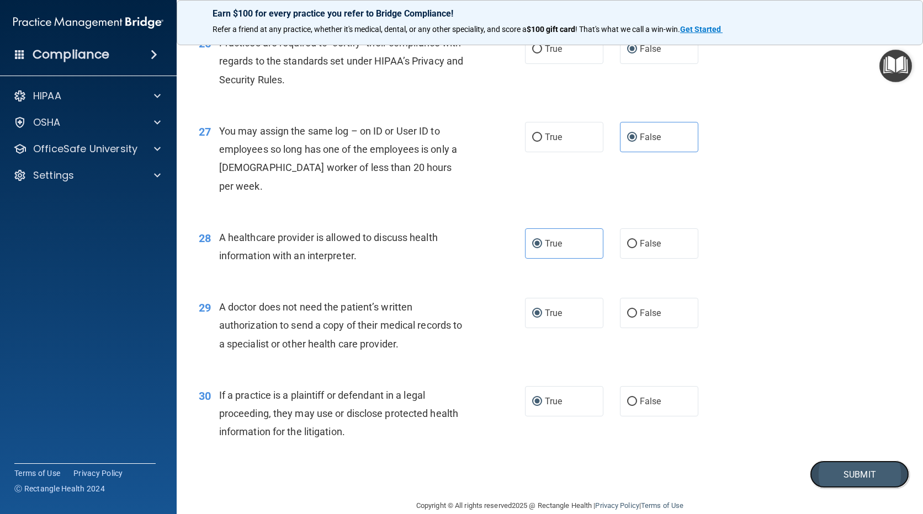
click at [851, 461] on button "Submit" at bounding box center [858, 475] width 99 height 28
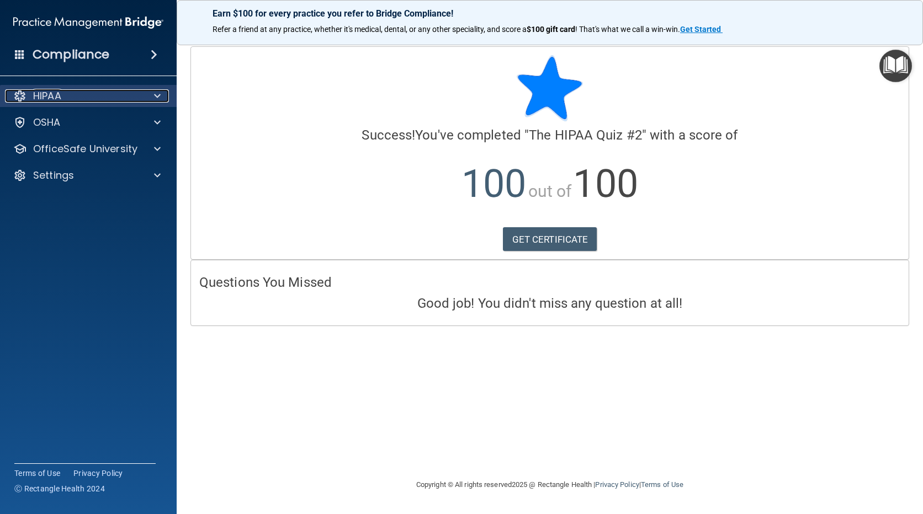
click at [161, 96] on div at bounding box center [156, 95] width 28 height 13
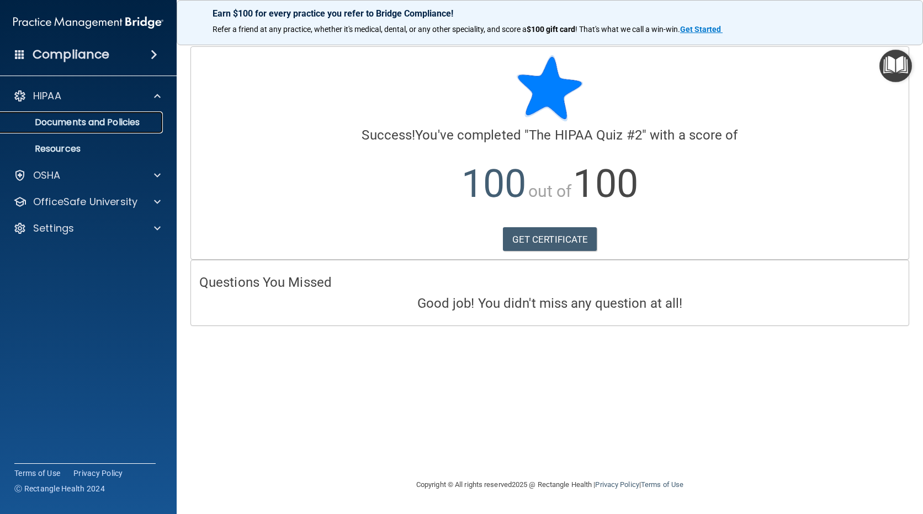
click at [139, 125] on p "Documents and Policies" at bounding box center [82, 122] width 151 height 11
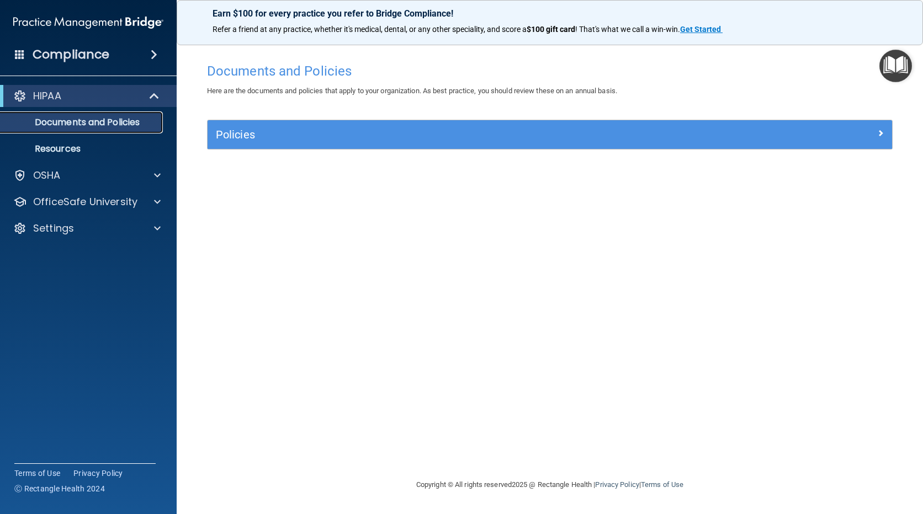
click at [138, 120] on p "Documents and Policies" at bounding box center [82, 122] width 151 height 11
click at [151, 92] on span at bounding box center [155, 95] width 9 height 13
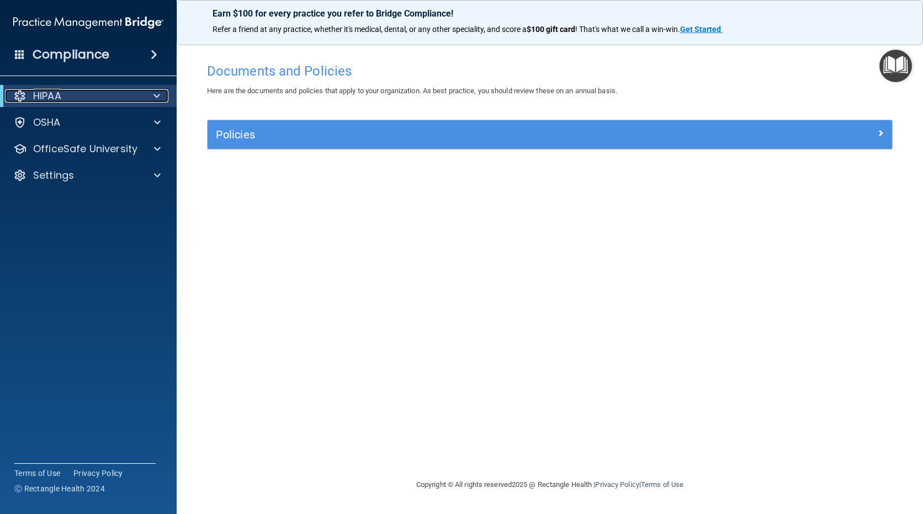
click at [74, 96] on div "HIPAA" at bounding box center [73, 95] width 136 height 13
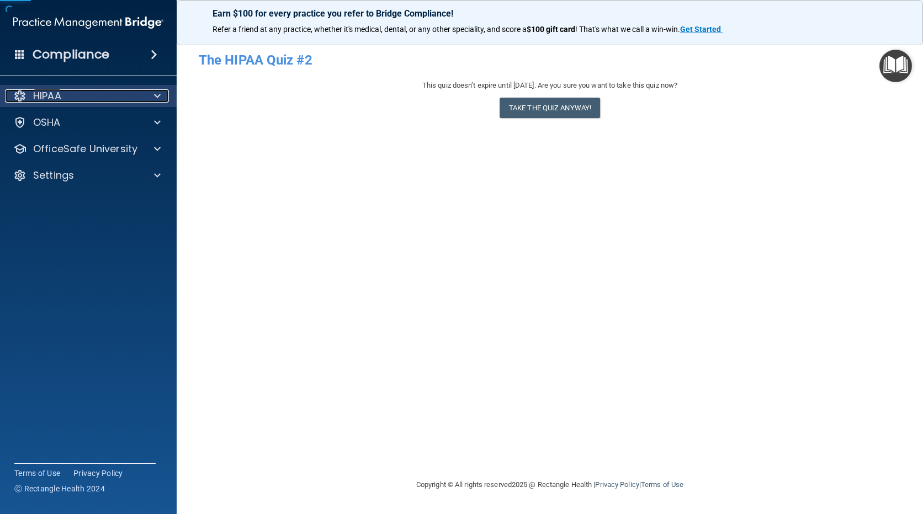
click at [153, 95] on div at bounding box center [156, 95] width 28 height 13
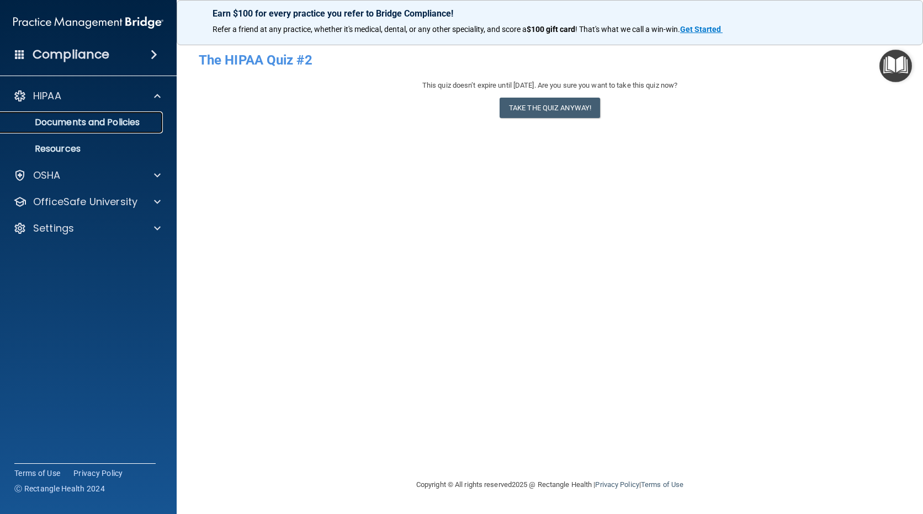
click at [128, 122] on p "Documents and Policies" at bounding box center [82, 122] width 151 height 11
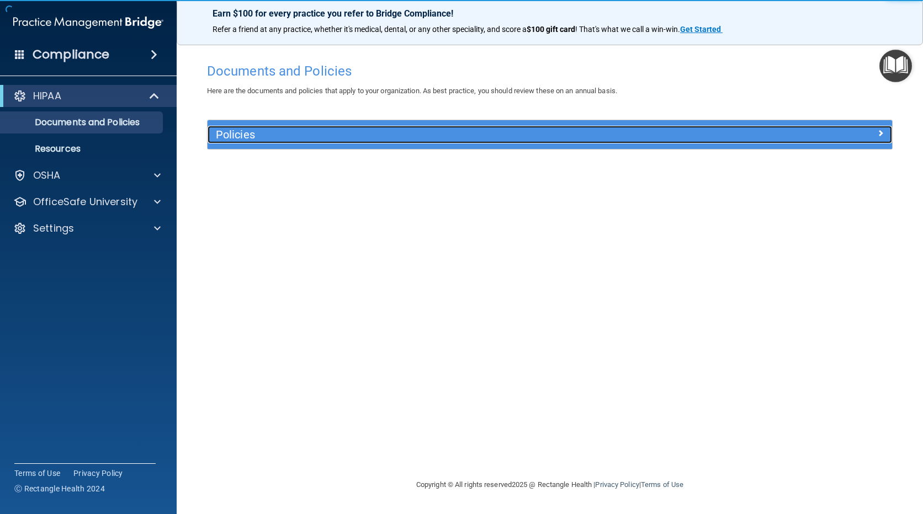
click at [251, 132] on h5 "Policies" at bounding box center [464, 135] width 497 height 12
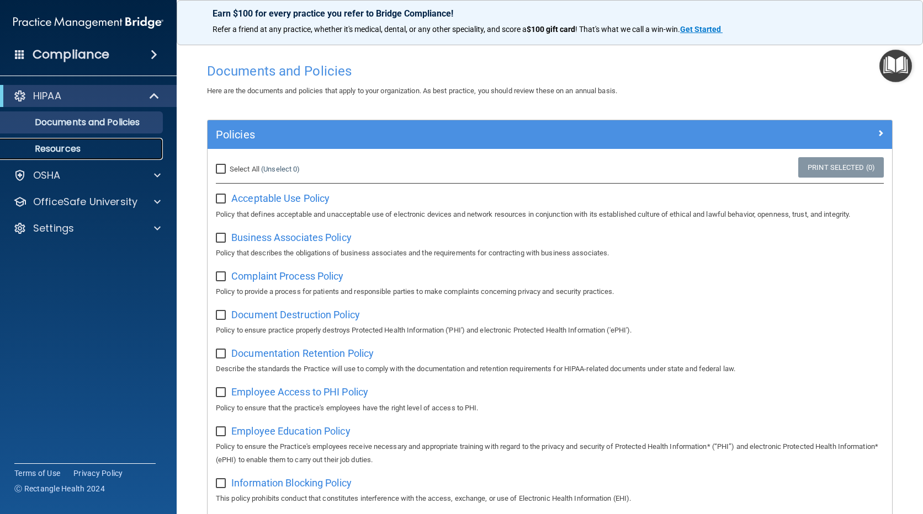
click at [44, 153] on p "Resources" at bounding box center [82, 148] width 151 height 11
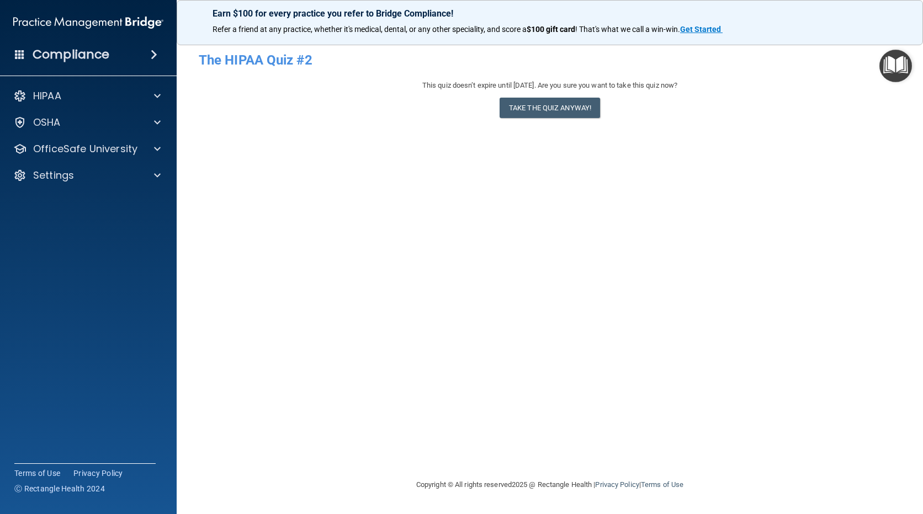
click at [151, 56] on span at bounding box center [154, 54] width 7 height 13
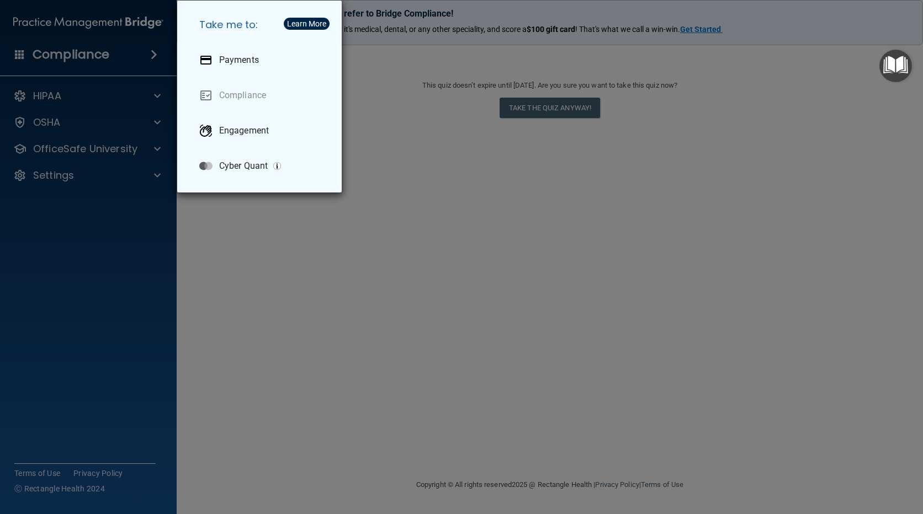
click at [289, 290] on div "Take me to: Payments Compliance Engagement Cyber Quant" at bounding box center [461, 257] width 923 height 514
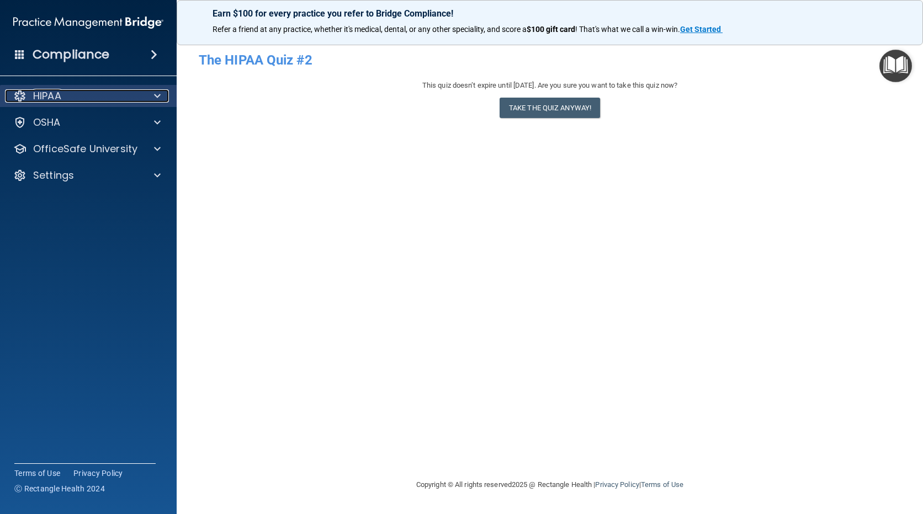
click at [154, 98] on span at bounding box center [157, 95] width 7 height 13
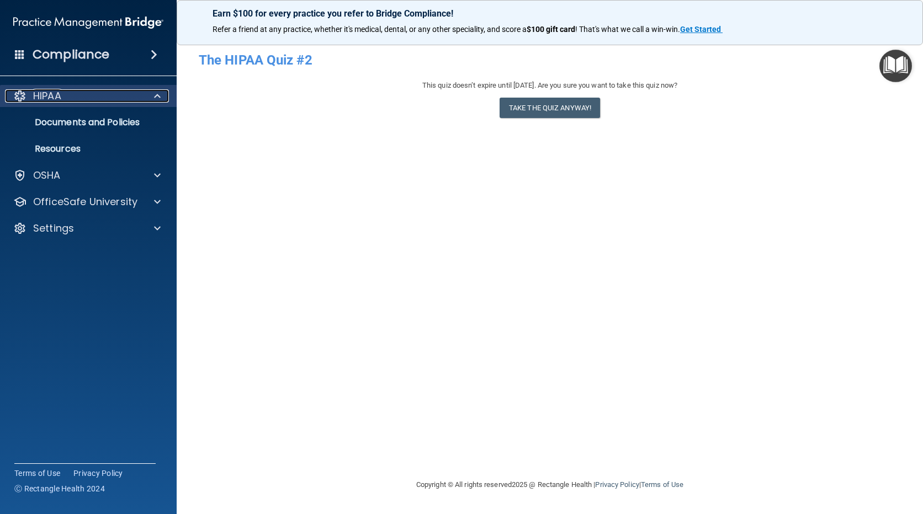
click at [55, 95] on p "HIPAA" at bounding box center [47, 95] width 28 height 13
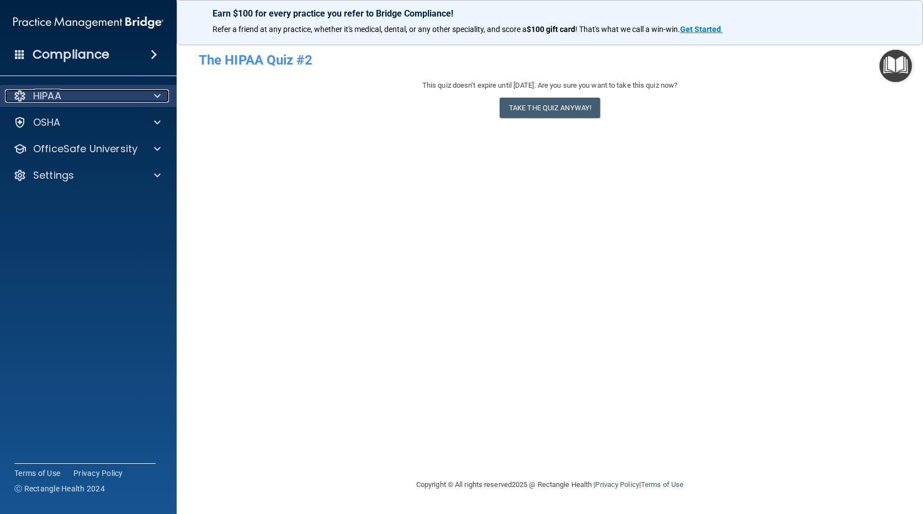
click at [55, 95] on p "HIPAA" at bounding box center [47, 95] width 28 height 13
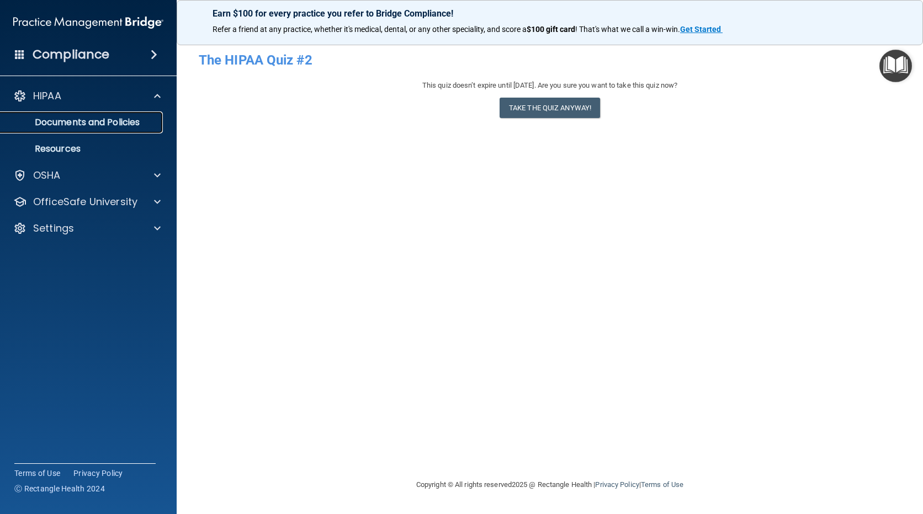
click at [72, 122] on p "Documents and Policies" at bounding box center [82, 122] width 151 height 11
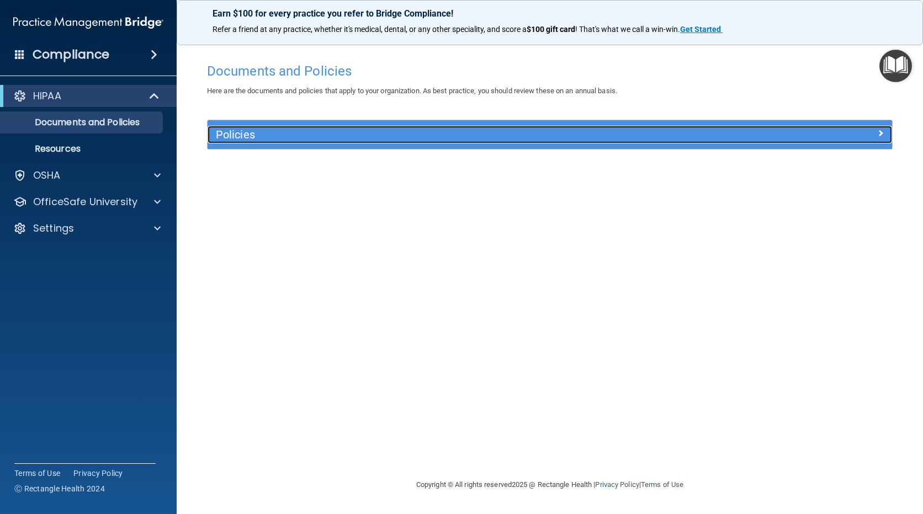
click at [228, 138] on h5 "Policies" at bounding box center [464, 135] width 497 height 12
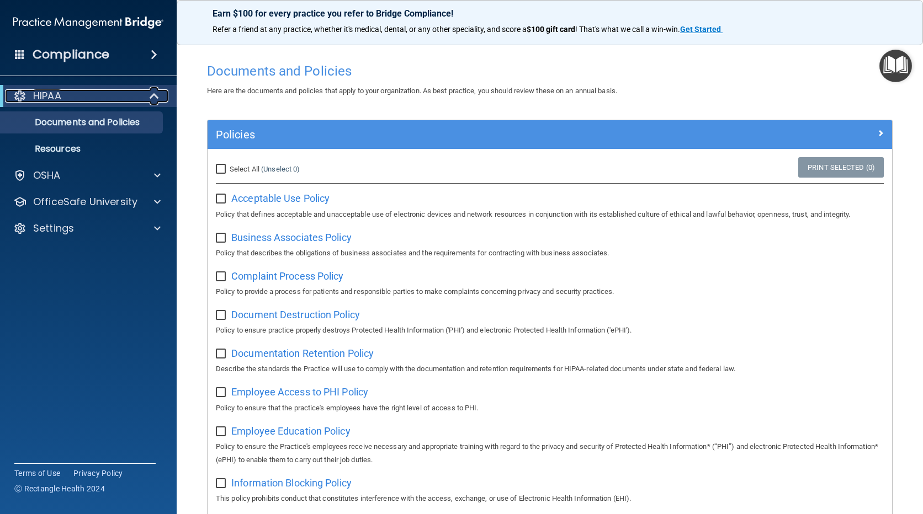
click at [17, 95] on div at bounding box center [19, 95] width 13 height 13
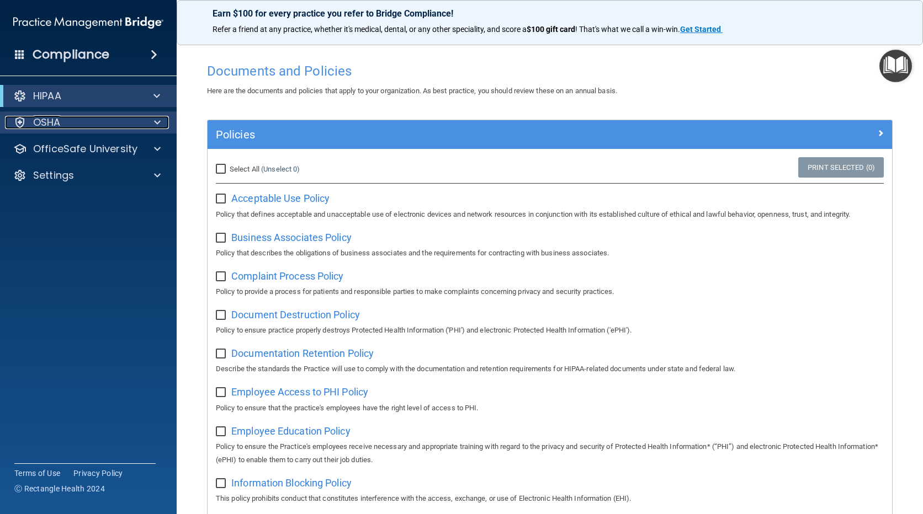
click at [41, 129] on p "OSHA" at bounding box center [47, 122] width 28 height 13
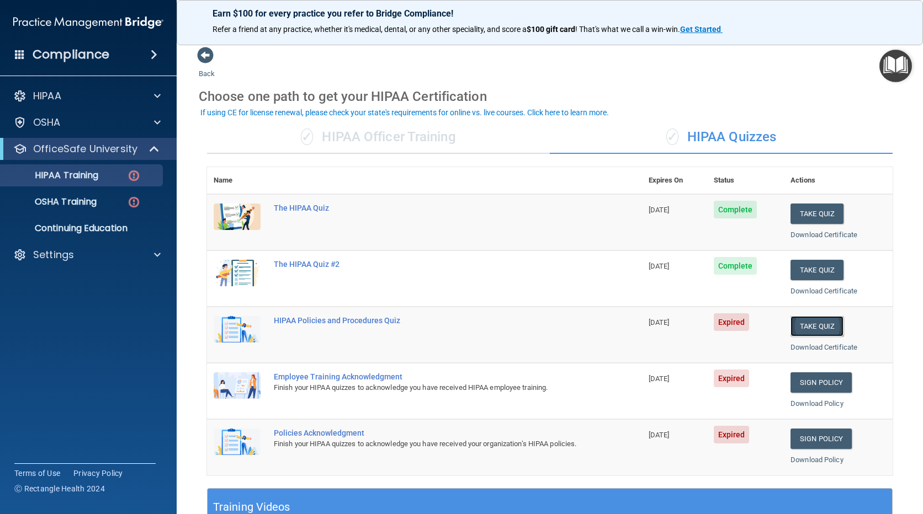
click at [806, 327] on button "Take Quiz" at bounding box center [816, 326] width 53 height 20
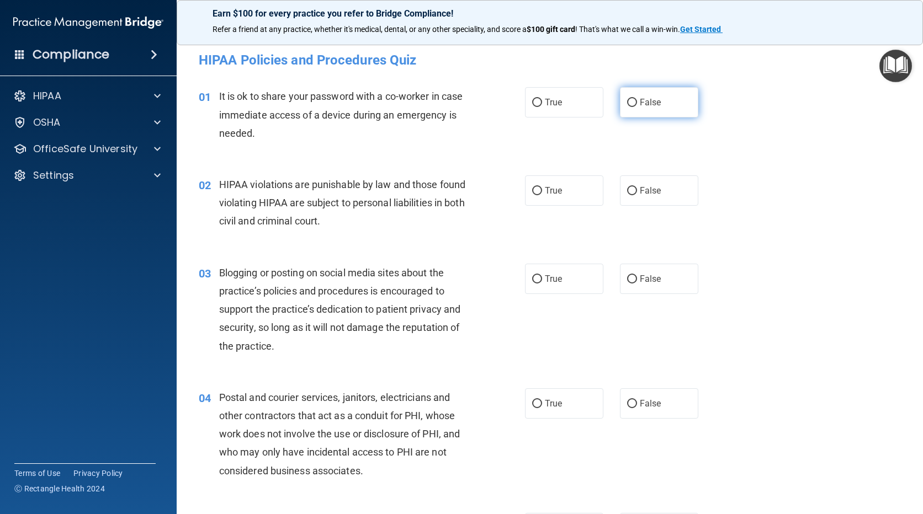
click at [644, 103] on span "False" at bounding box center [651, 102] width 22 height 10
click at [637, 103] on input "False" at bounding box center [632, 103] width 10 height 8
radio input "true"
drag, startPoint x: 565, startPoint y: 180, endPoint x: 568, endPoint y: 193, distance: 13.0
click at [568, 193] on label "True" at bounding box center [564, 190] width 78 height 30
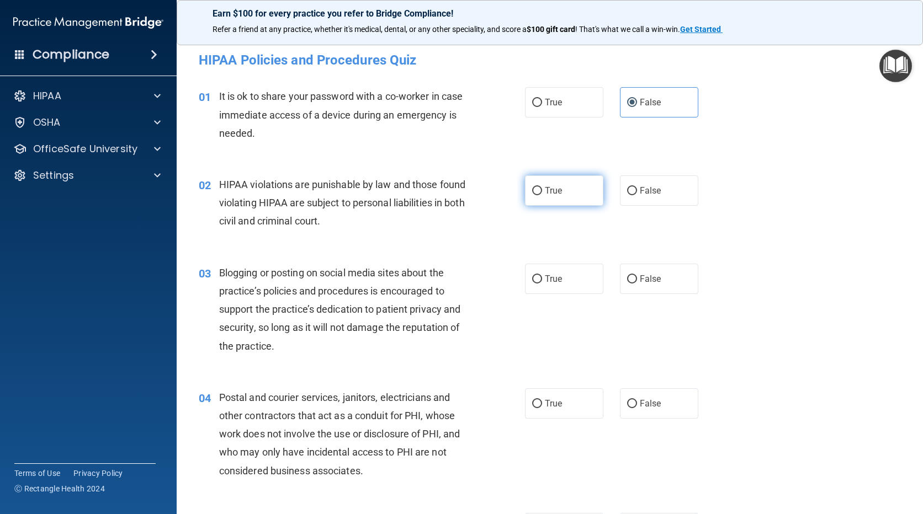
click at [542, 193] on input "True" at bounding box center [537, 191] width 10 height 8
radio input "true"
click at [627, 282] on input "False" at bounding box center [632, 279] width 10 height 8
radio input "true"
click at [548, 405] on span "True" at bounding box center [553, 403] width 17 height 10
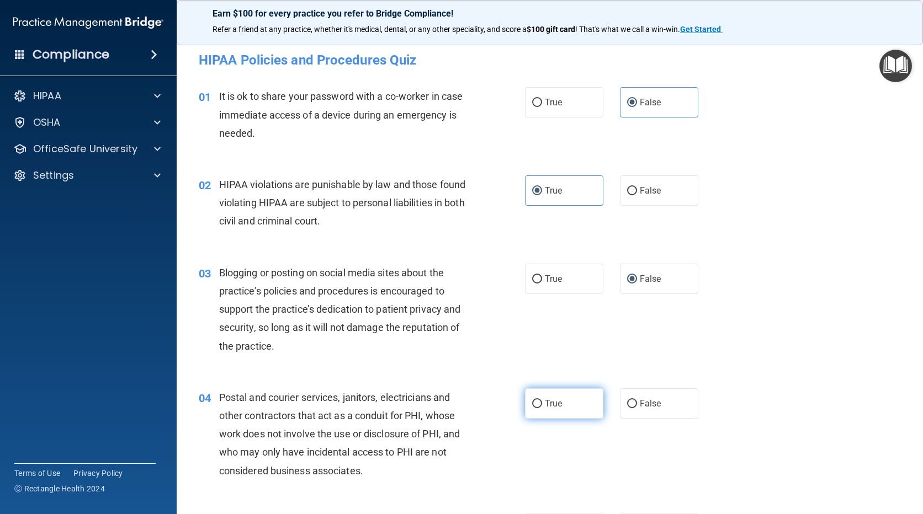
click at [542, 405] on input "True" at bounding box center [537, 404] width 10 height 8
radio input "true"
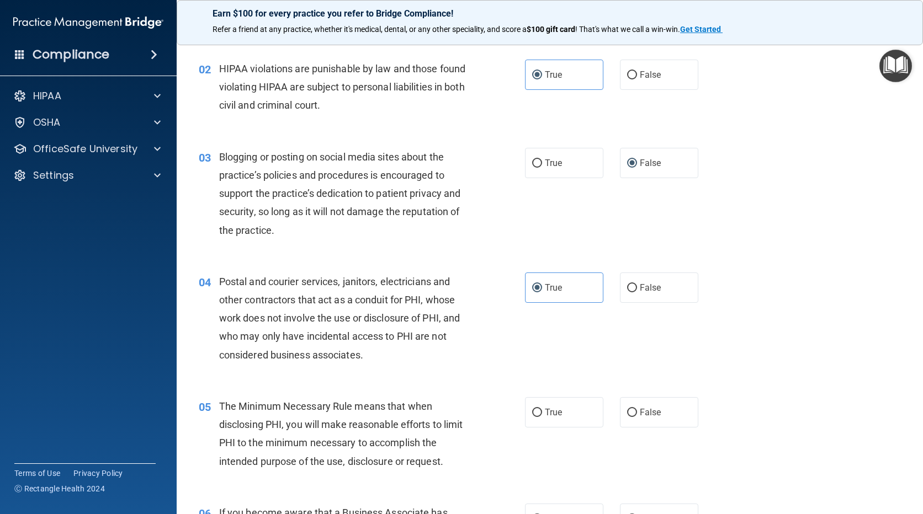
scroll to position [221, 0]
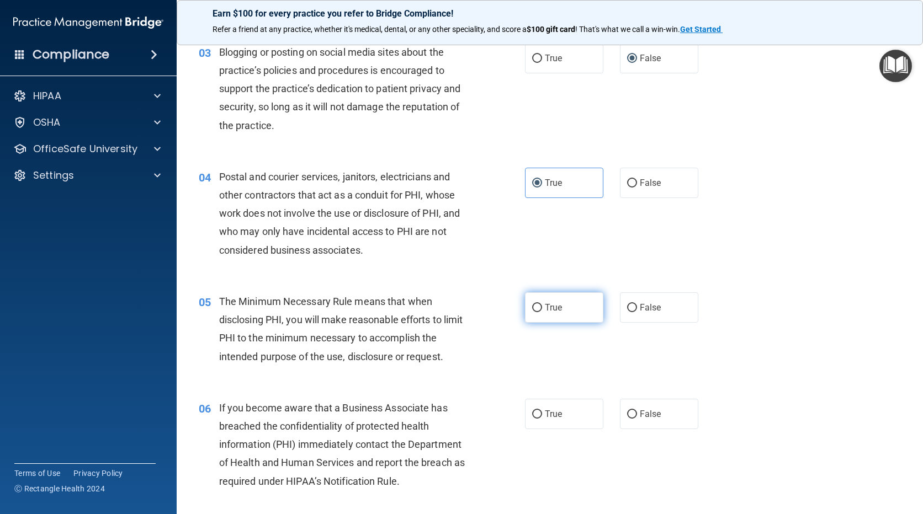
click at [537, 306] on input "True" at bounding box center [537, 308] width 10 height 8
radio input "true"
click at [646, 411] on span "False" at bounding box center [651, 414] width 22 height 10
click at [637, 411] on input "False" at bounding box center [632, 415] width 10 height 8
radio input "true"
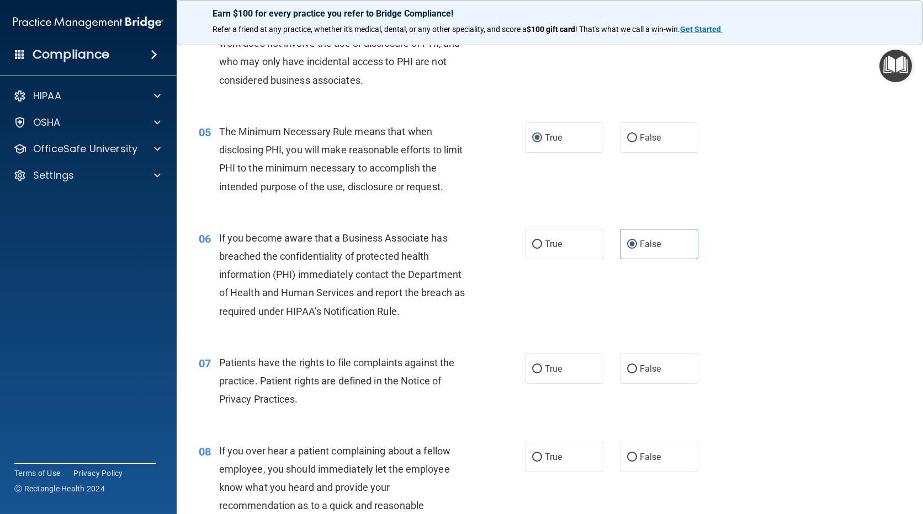
scroll to position [497, 0]
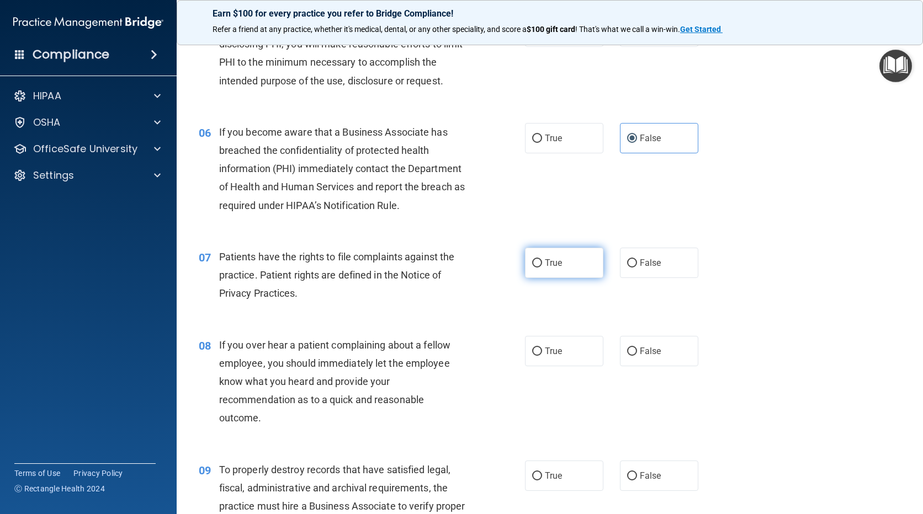
click at [540, 264] on label "True" at bounding box center [564, 263] width 78 height 30
click at [540, 264] on input "True" at bounding box center [537, 263] width 10 height 8
radio input "true"
click at [640, 356] on label "False" at bounding box center [659, 351] width 78 height 30
click at [637, 356] on input "False" at bounding box center [632, 352] width 10 height 8
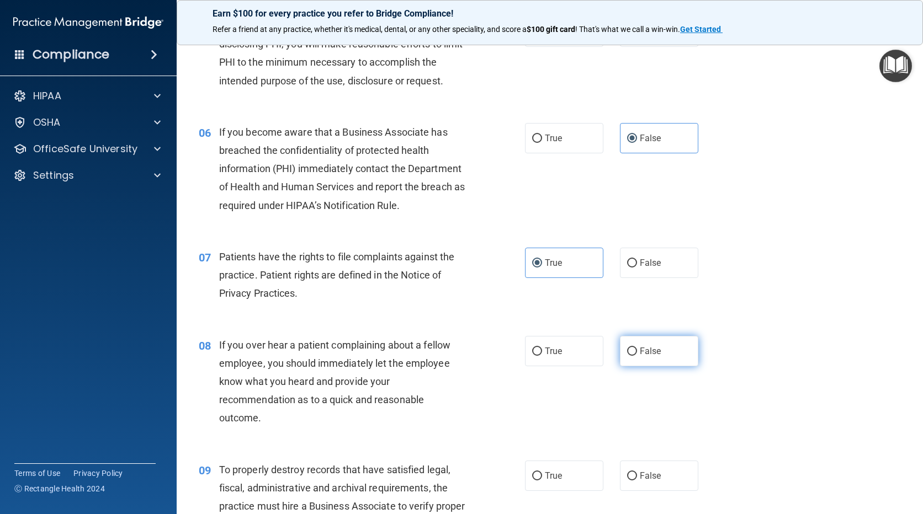
radio input "true"
click at [631, 477] on input "False" at bounding box center [632, 476] width 10 height 8
radio input "true"
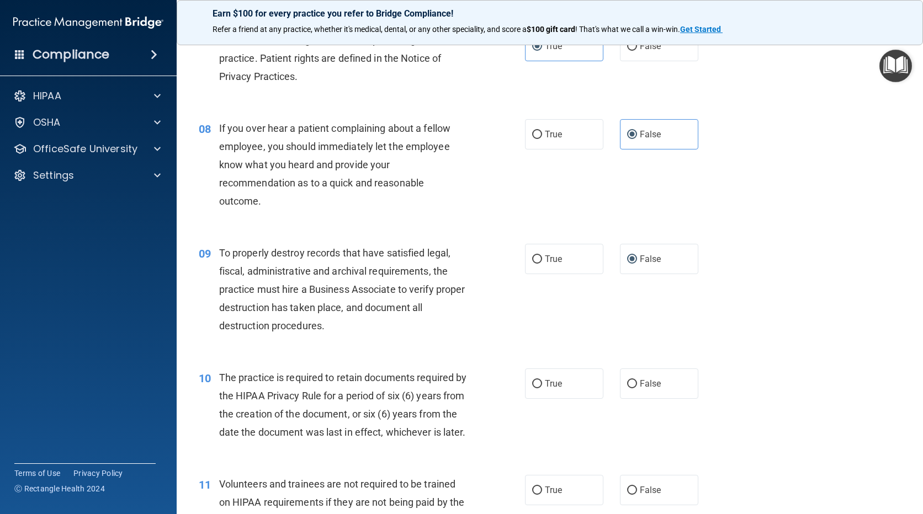
scroll to position [717, 0]
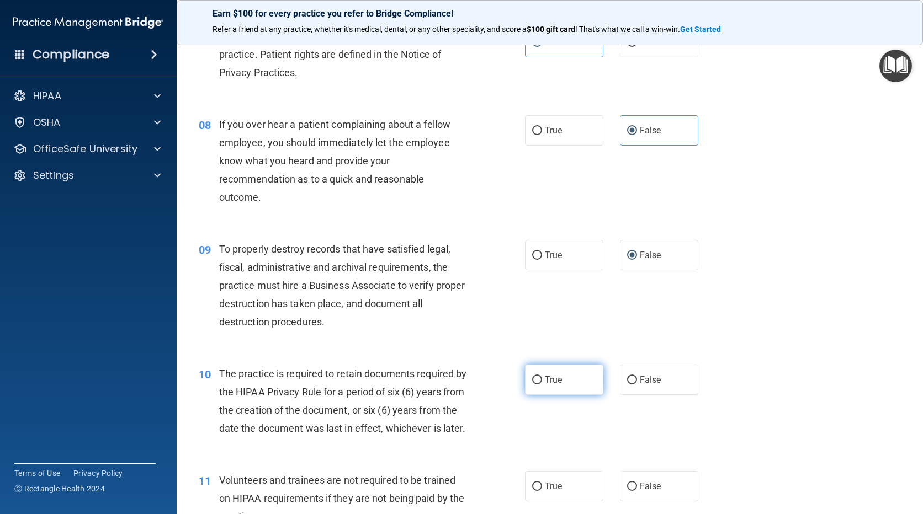
click at [525, 381] on label "True" at bounding box center [564, 380] width 78 height 30
click at [532, 381] on input "True" at bounding box center [537, 380] width 10 height 8
radio input "true"
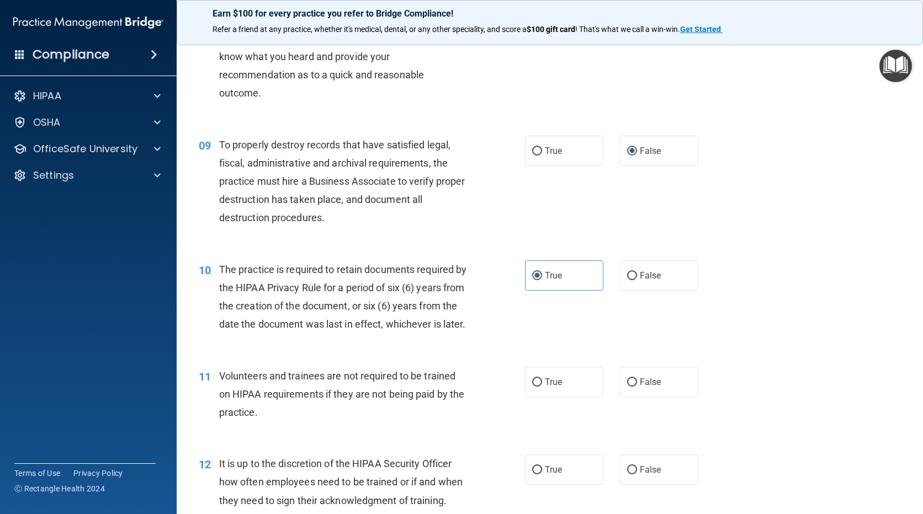
scroll to position [938, 0]
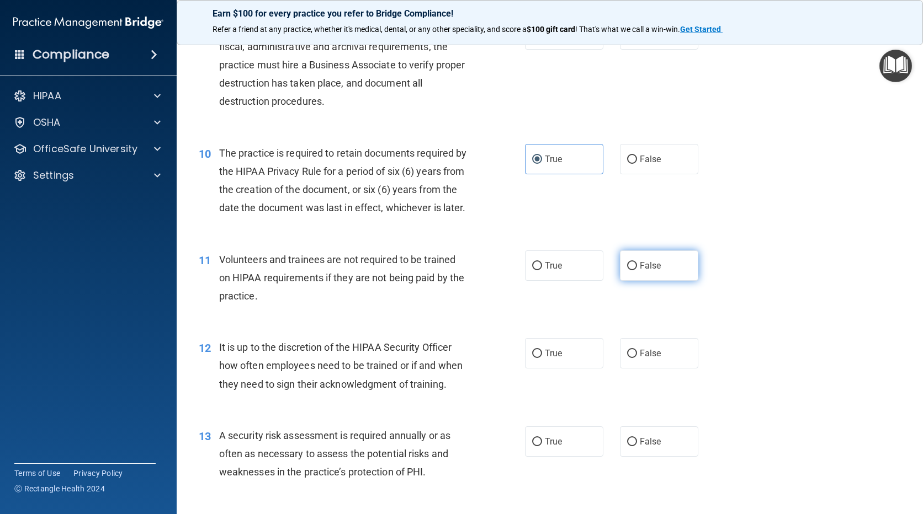
click at [624, 281] on label "False" at bounding box center [659, 266] width 78 height 30
click at [627, 270] on input "False" at bounding box center [632, 266] width 10 height 8
radio input "true"
click at [640, 359] on span "False" at bounding box center [651, 353] width 22 height 10
click at [637, 358] on input "False" at bounding box center [632, 354] width 10 height 8
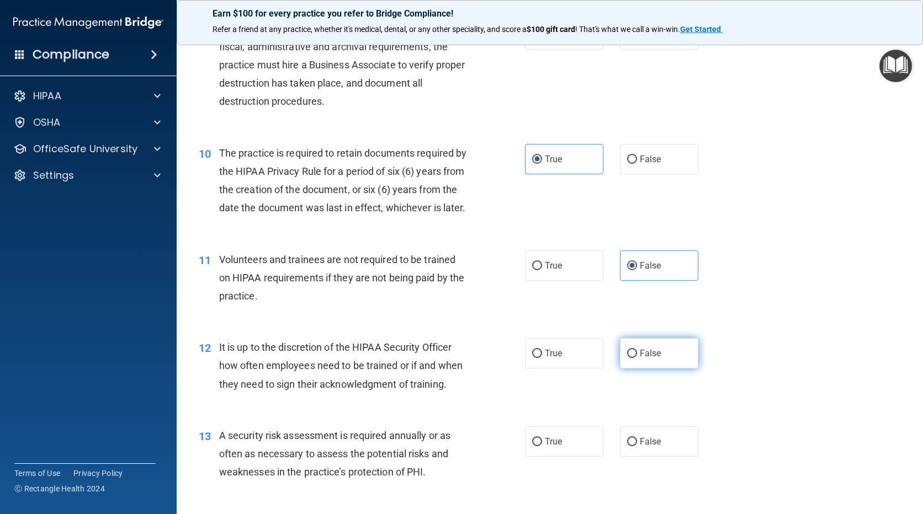
radio input "true"
click at [535, 446] on input "True" at bounding box center [537, 442] width 10 height 8
radio input "true"
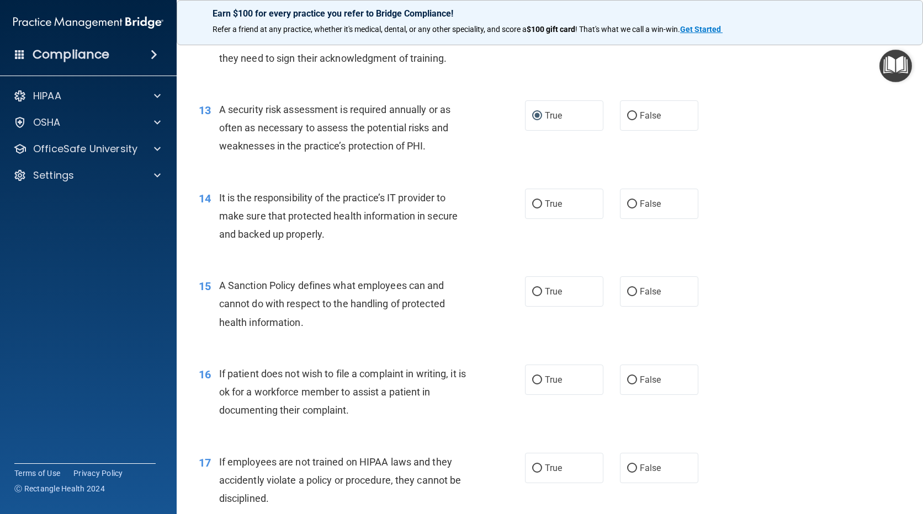
scroll to position [1269, 0]
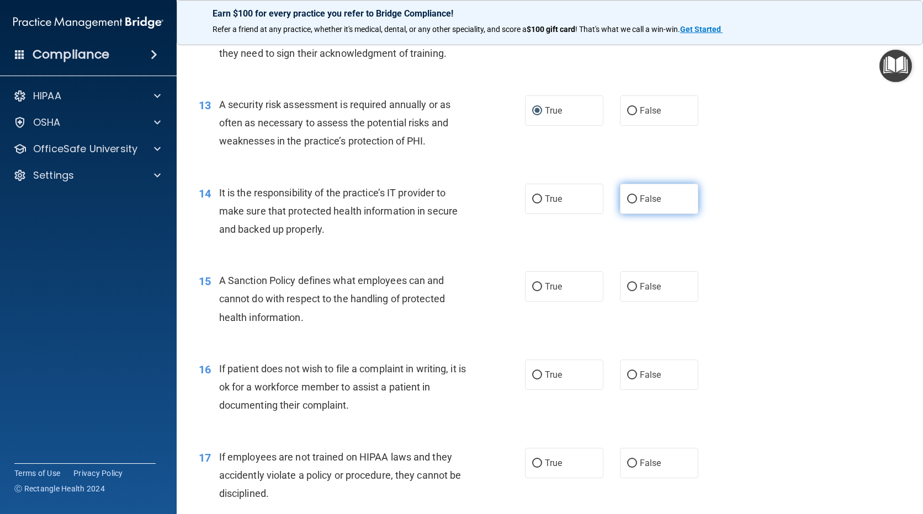
click at [627, 204] on input "False" at bounding box center [632, 199] width 10 height 8
radio input "true"
click at [640, 292] on span "False" at bounding box center [651, 286] width 22 height 10
click at [637, 291] on input "False" at bounding box center [632, 287] width 10 height 8
radio input "true"
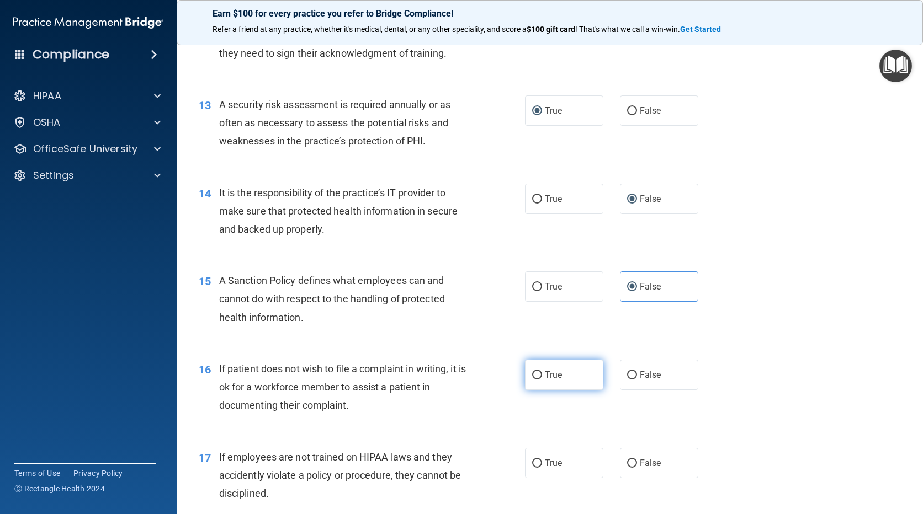
click at [532, 380] on input "True" at bounding box center [537, 375] width 10 height 8
radio input "true"
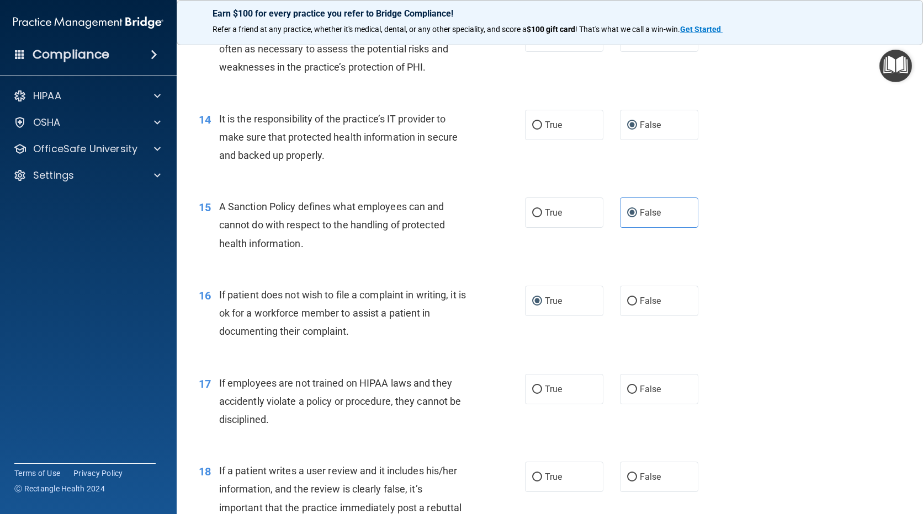
scroll to position [1435, 0]
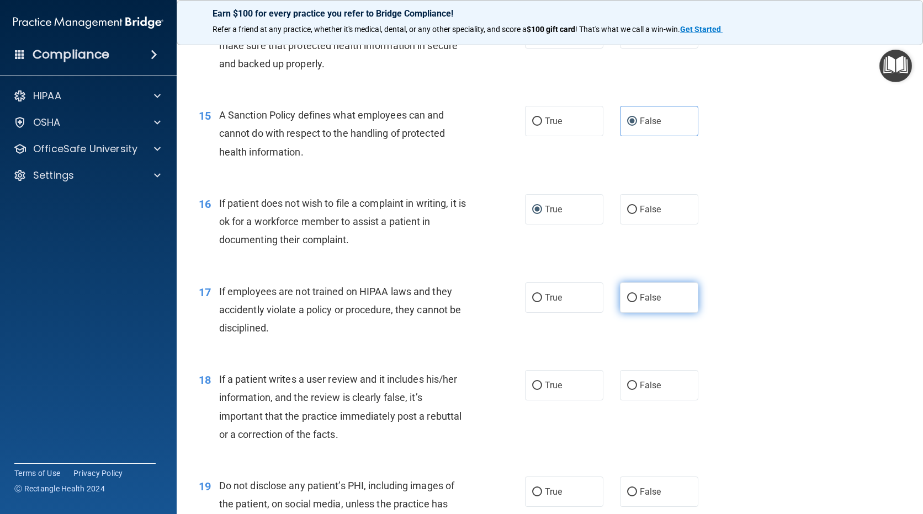
click at [627, 302] on input "False" at bounding box center [632, 298] width 10 height 8
radio input "true"
click at [640, 391] on span "False" at bounding box center [651, 385] width 22 height 10
click at [636, 390] on input "False" at bounding box center [632, 386] width 10 height 8
radio input "true"
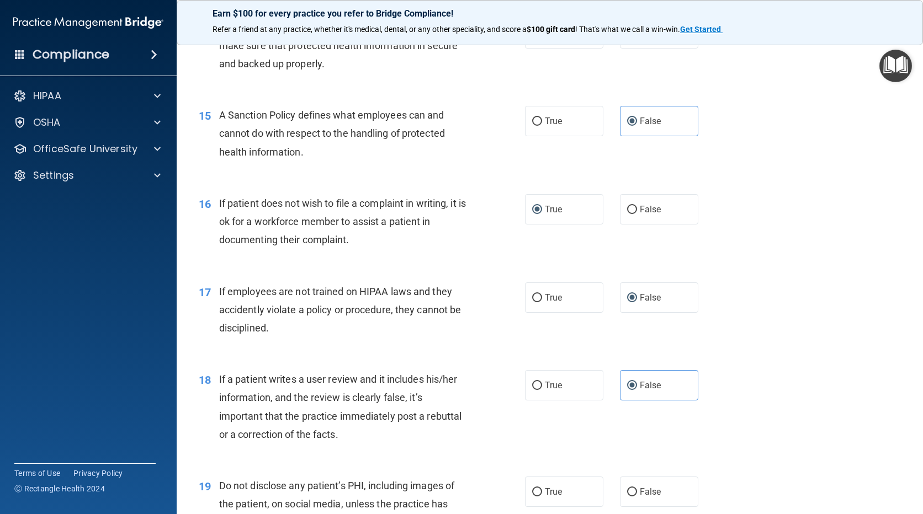
scroll to position [1600, 0]
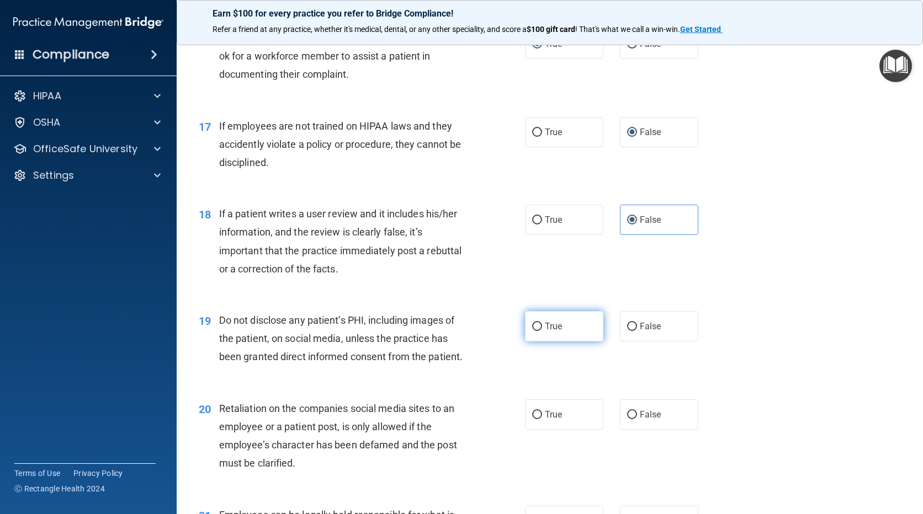
click at [537, 331] on input "True" at bounding box center [537, 327] width 10 height 8
radio input "true"
click at [628, 419] on input "False" at bounding box center [632, 415] width 10 height 8
radio input "true"
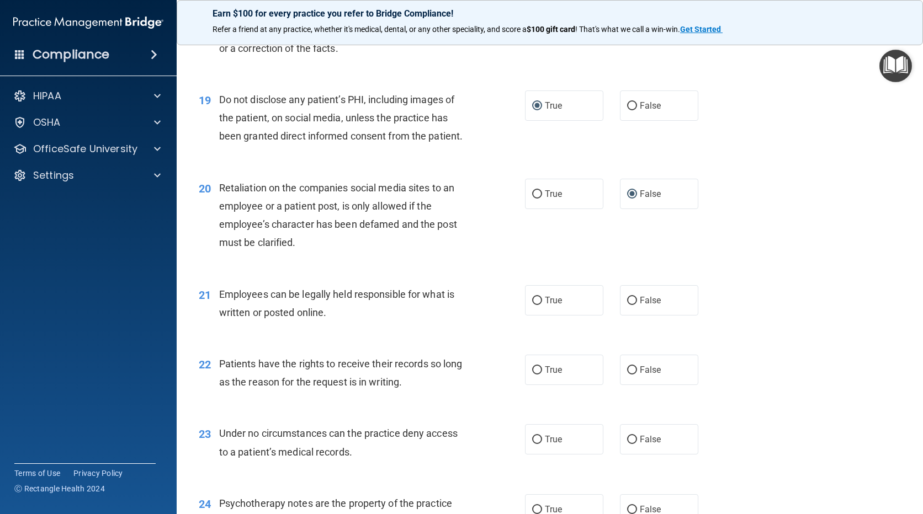
scroll to position [1986, 0]
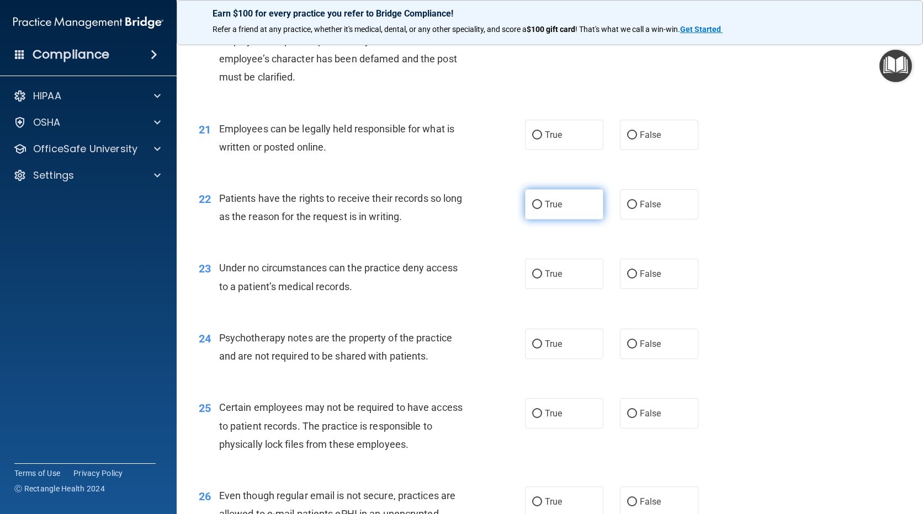
click at [536, 209] on input "True" at bounding box center [537, 205] width 10 height 8
radio input "true"
click at [532, 140] on input "True" at bounding box center [537, 135] width 10 height 8
radio input "true"
click at [651, 210] on span "False" at bounding box center [651, 204] width 22 height 10
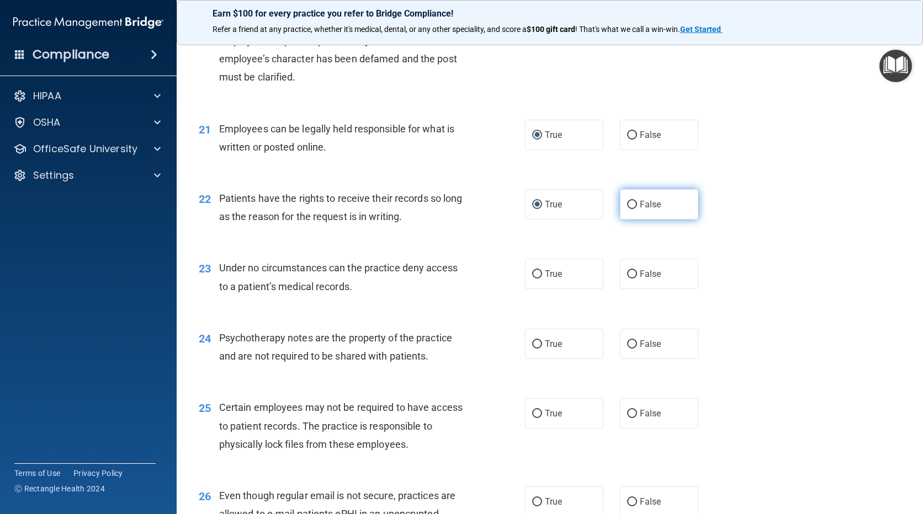
click at [637, 209] on input "False" at bounding box center [632, 205] width 10 height 8
radio input "true"
radio input "false"
click at [635, 289] on label "False" at bounding box center [659, 274] width 78 height 30
click at [635, 279] on input "False" at bounding box center [632, 274] width 10 height 8
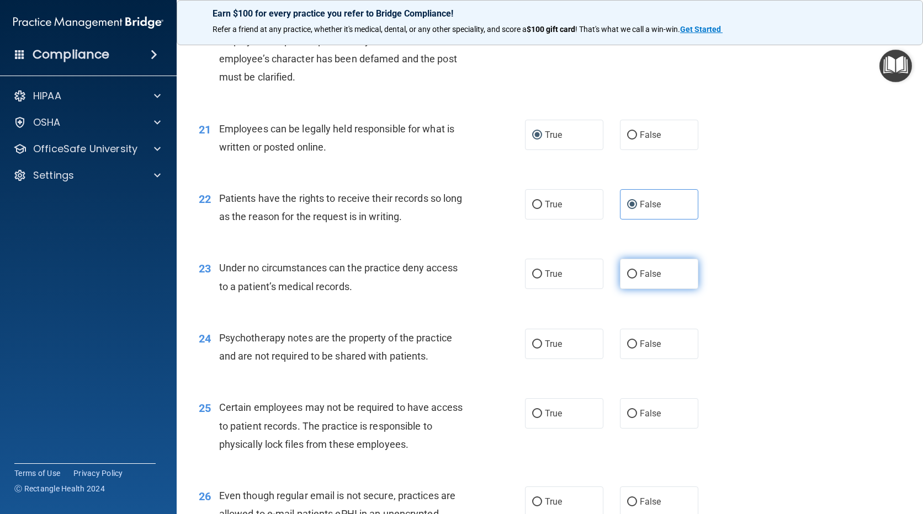
radio input "true"
click at [531, 359] on label "True" at bounding box center [564, 344] width 78 height 30
click at [532, 349] on input "True" at bounding box center [537, 344] width 10 height 8
radio input "true"
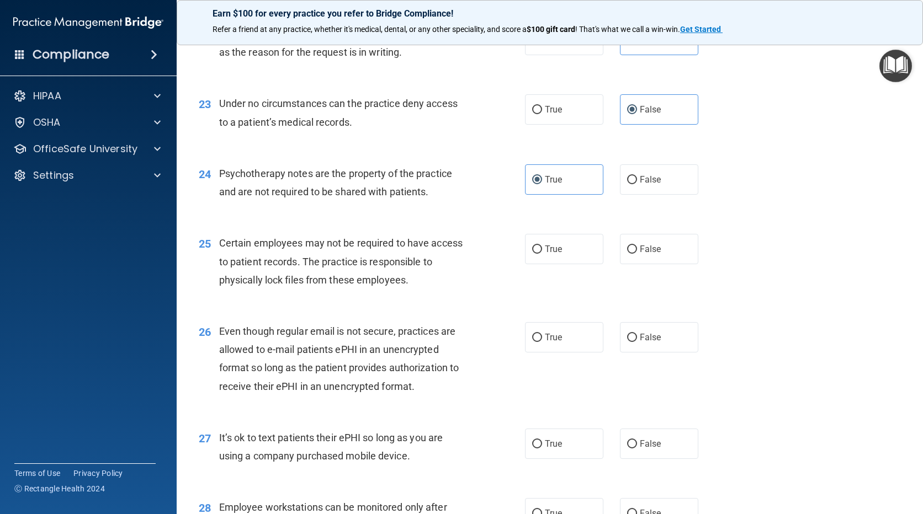
scroll to position [2152, 0]
click at [545, 253] on span "True" at bounding box center [553, 248] width 17 height 10
click at [542, 253] on input "True" at bounding box center [537, 248] width 10 height 8
radio input "true"
click at [545, 342] on span "True" at bounding box center [553, 336] width 17 height 10
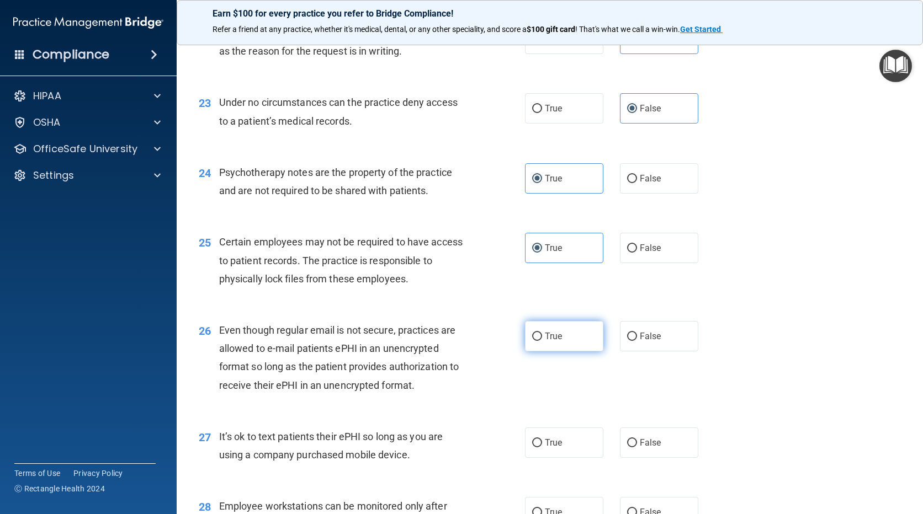
click at [541, 341] on input "True" at bounding box center [537, 337] width 10 height 8
radio input "true"
click at [627, 447] on input "False" at bounding box center [632, 443] width 10 height 8
radio input "true"
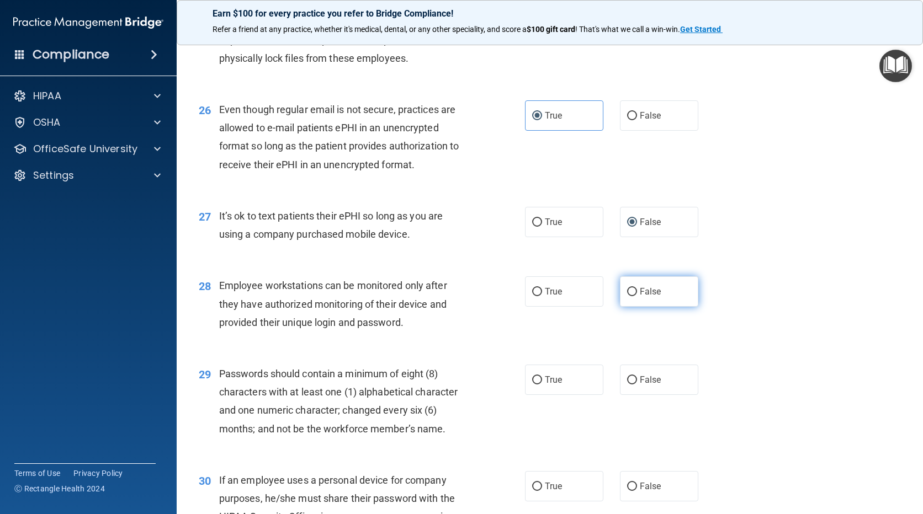
click at [627, 296] on input "False" at bounding box center [632, 292] width 10 height 8
radio input "true"
click at [534, 385] on input "True" at bounding box center [537, 380] width 10 height 8
radio input "true"
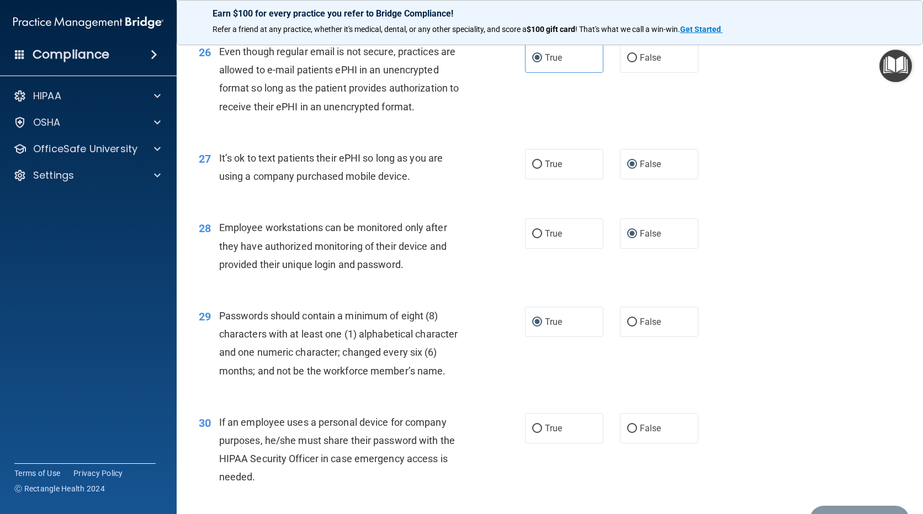
scroll to position [2512, 0]
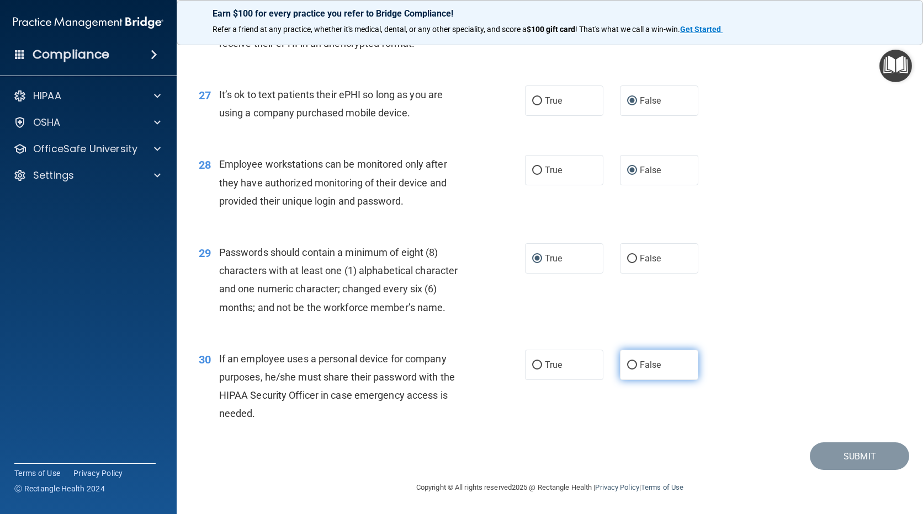
click at [632, 366] on label "False" at bounding box center [659, 365] width 78 height 30
click at [632, 366] on input "False" at bounding box center [632, 365] width 10 height 8
radio input "true"
click at [849, 452] on button "Submit" at bounding box center [858, 457] width 99 height 28
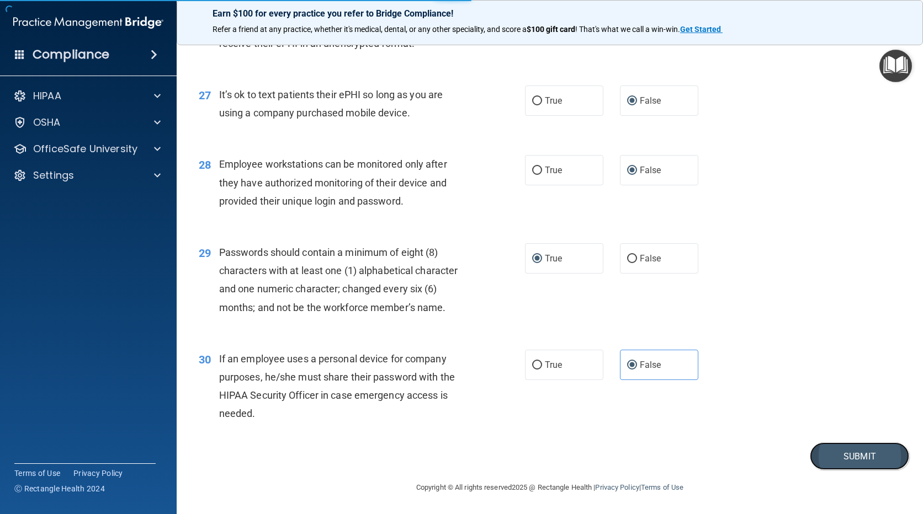
click at [846, 461] on button "Submit" at bounding box center [858, 457] width 99 height 28
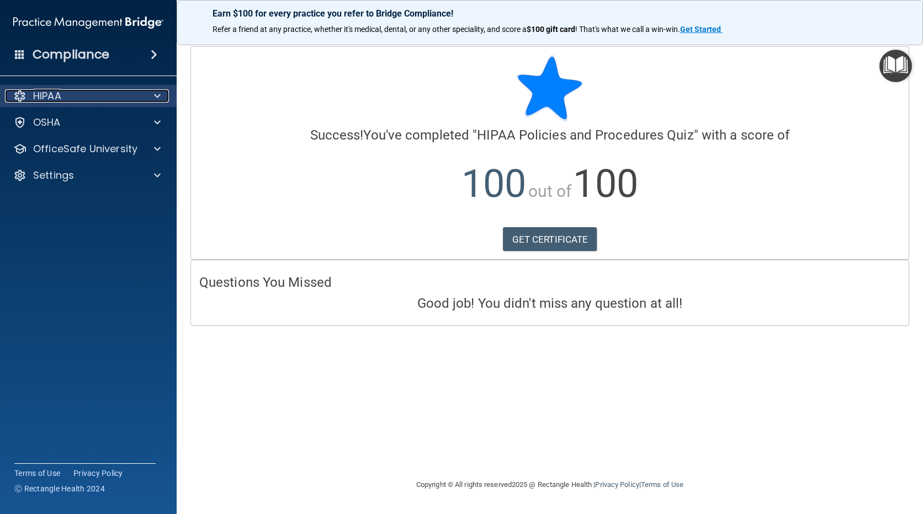
click at [162, 93] on div at bounding box center [156, 95] width 28 height 13
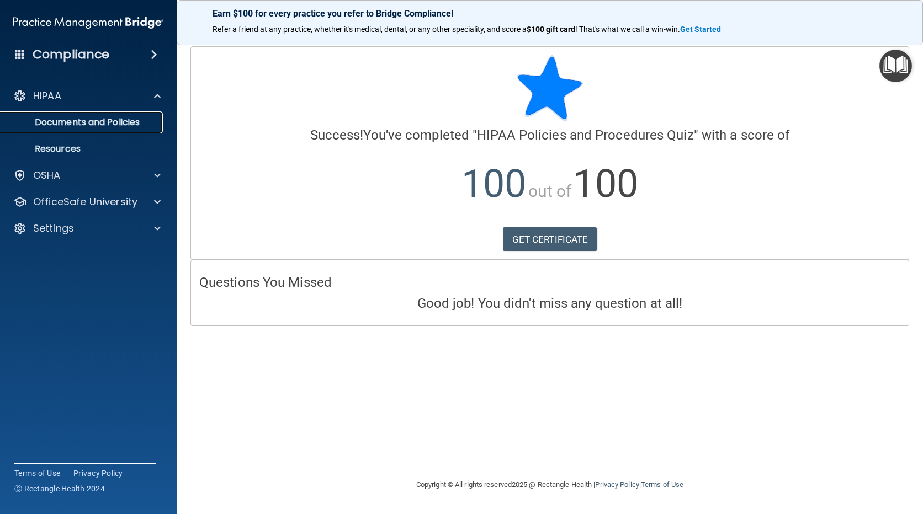
click at [136, 122] on p "Documents and Policies" at bounding box center [82, 122] width 151 height 11
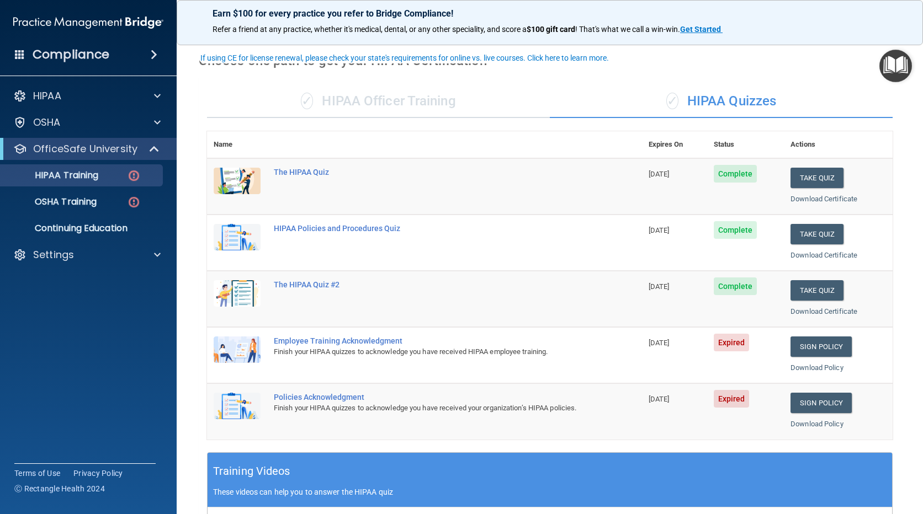
scroll to position [55, 0]
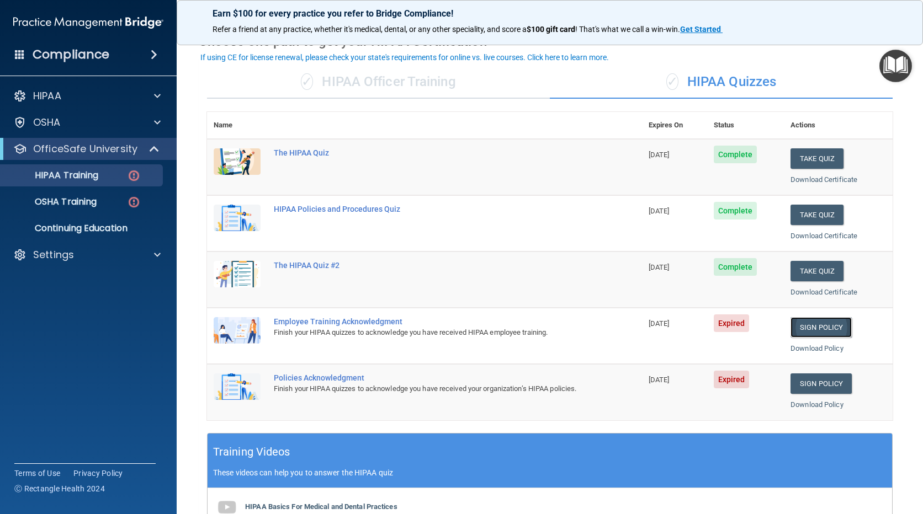
click at [800, 333] on link "Sign Policy" at bounding box center [820, 327] width 61 height 20
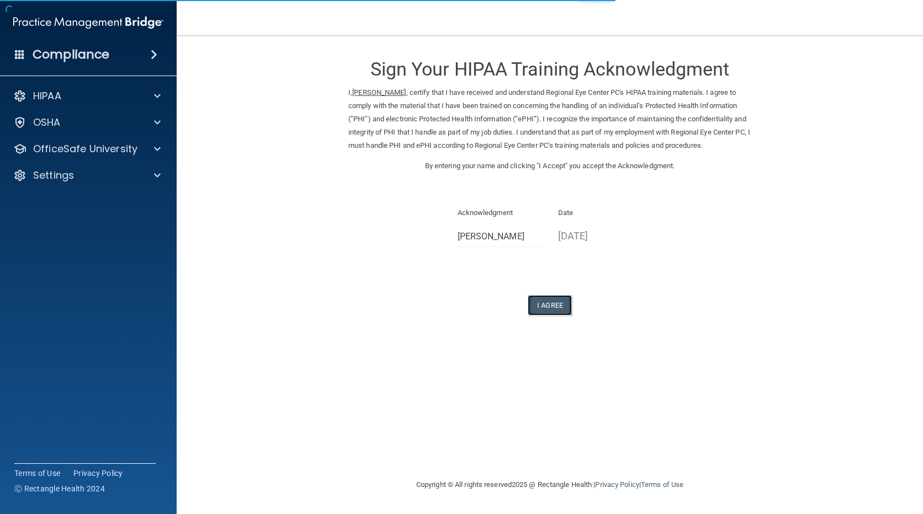
click at [555, 308] on button "I Agree" at bounding box center [549, 305] width 44 height 20
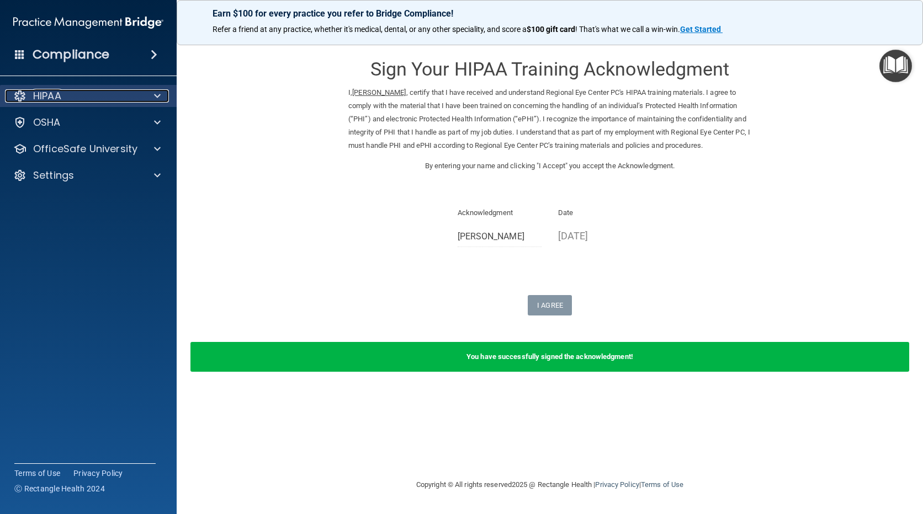
click at [154, 93] on span at bounding box center [157, 95] width 7 height 13
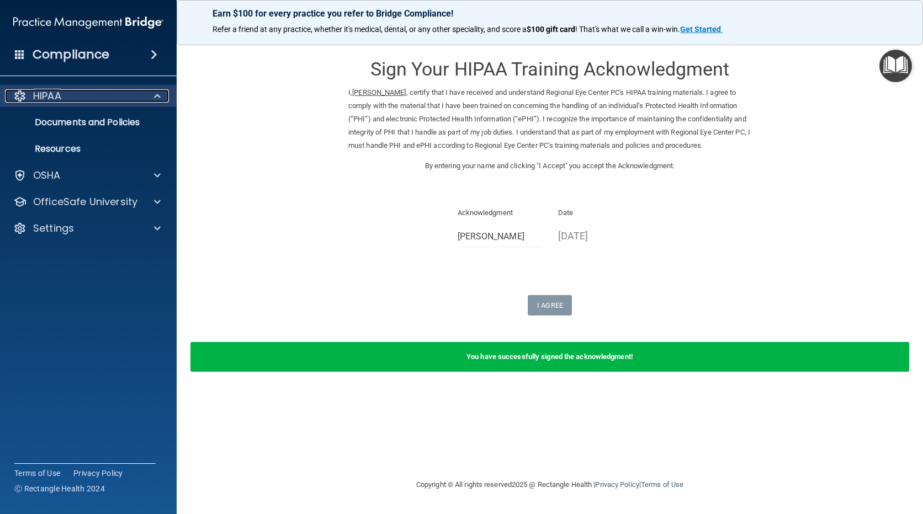
click at [154, 93] on span at bounding box center [157, 95] width 7 height 13
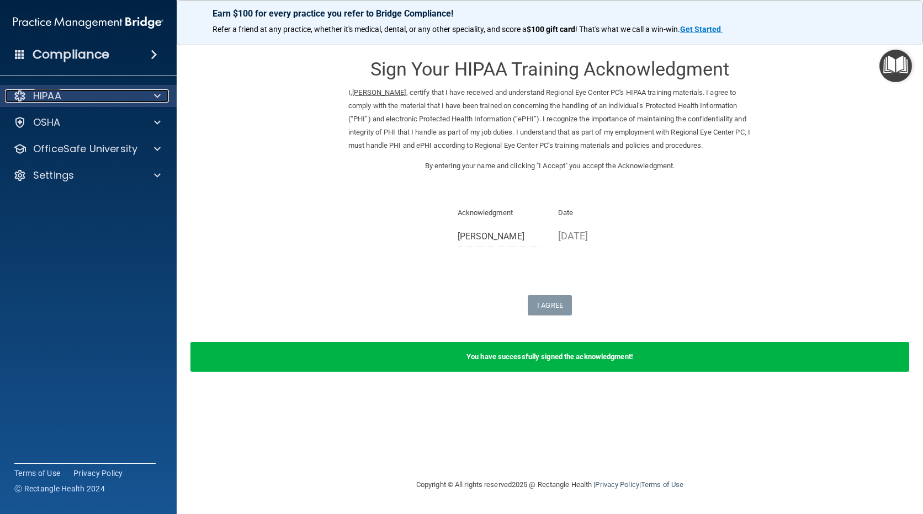
click at [154, 93] on span at bounding box center [157, 95] width 7 height 13
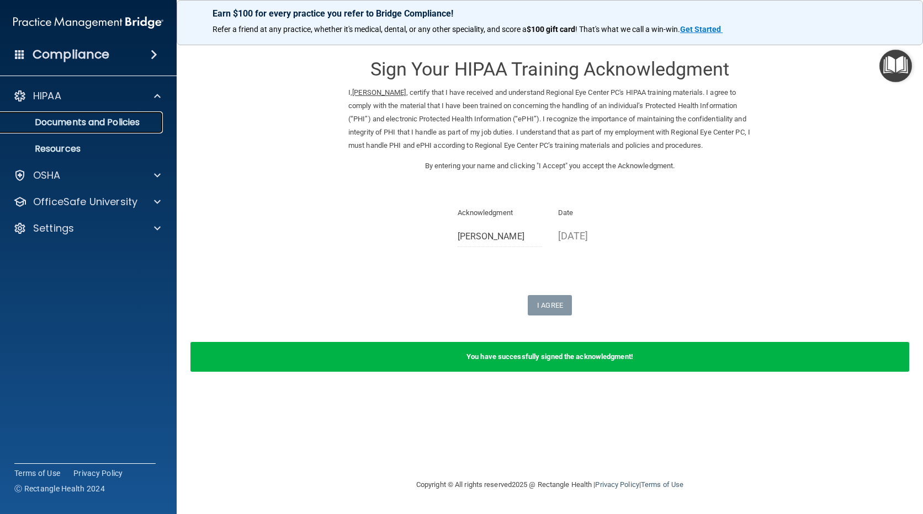
click at [146, 123] on p "Documents and Policies" at bounding box center [82, 122] width 151 height 11
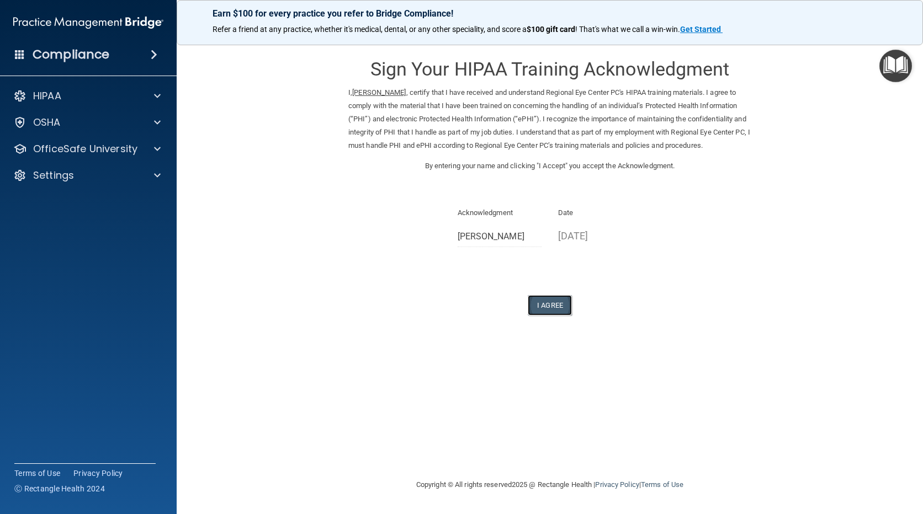
click at [552, 307] on button "I Agree" at bounding box center [549, 305] width 44 height 20
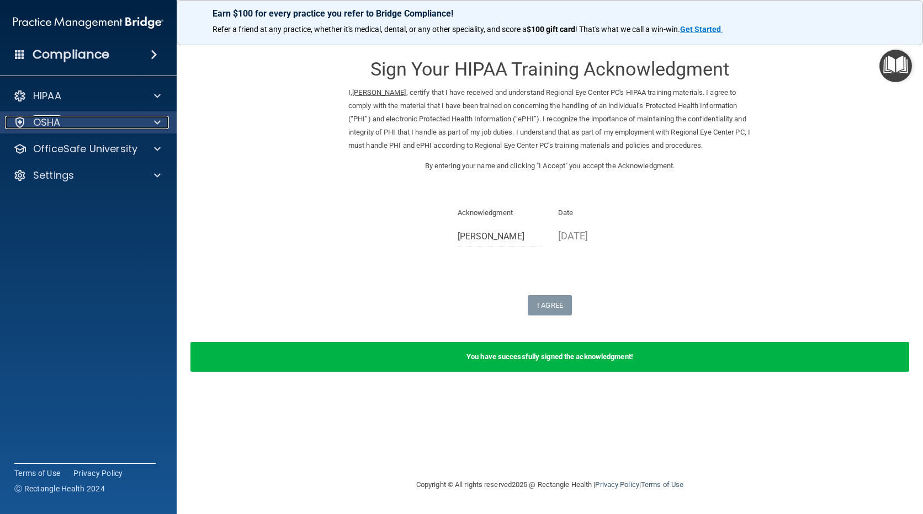
click at [158, 124] on span at bounding box center [157, 122] width 7 height 13
click at [83, 126] on div "OSHA" at bounding box center [73, 122] width 137 height 13
click at [14, 92] on div at bounding box center [19, 95] width 13 height 13
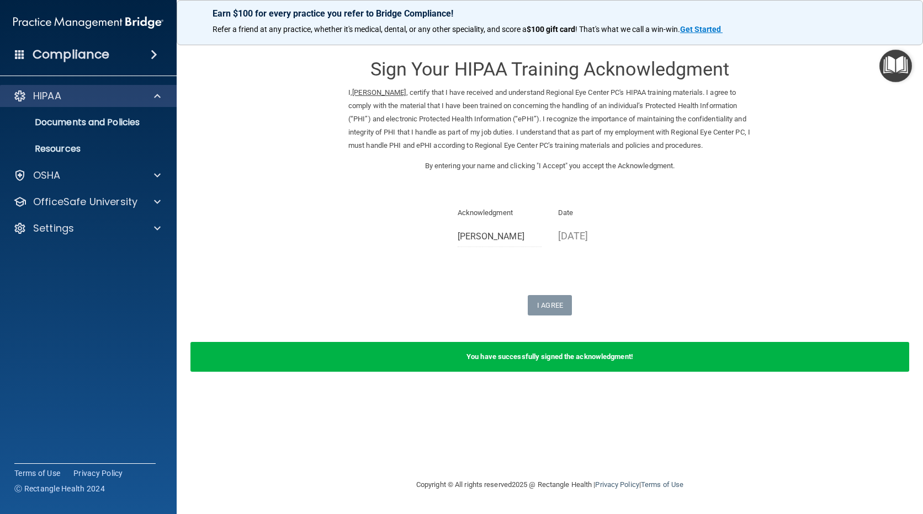
click at [17, 89] on div "HIPAA" at bounding box center [88, 96] width 177 height 22
click at [126, 118] on p "Documents and Policies" at bounding box center [82, 122] width 151 height 11
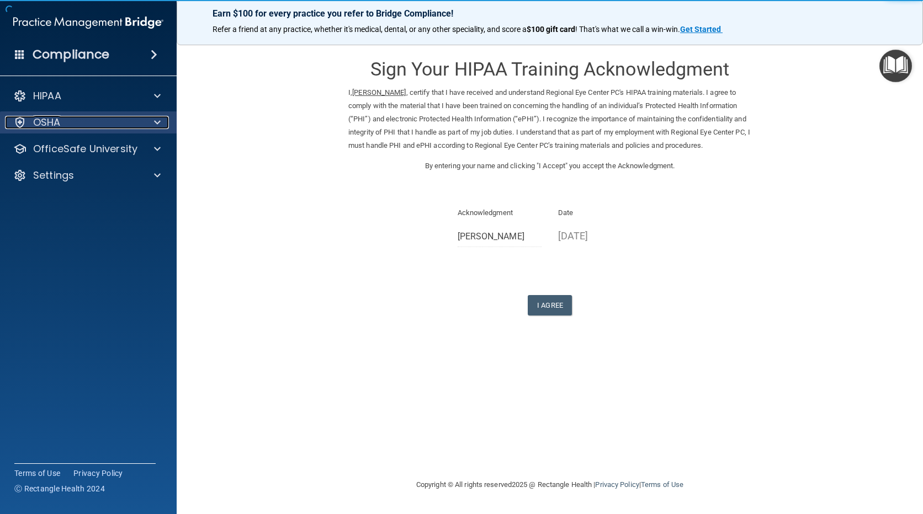
click at [151, 125] on div at bounding box center [156, 122] width 28 height 13
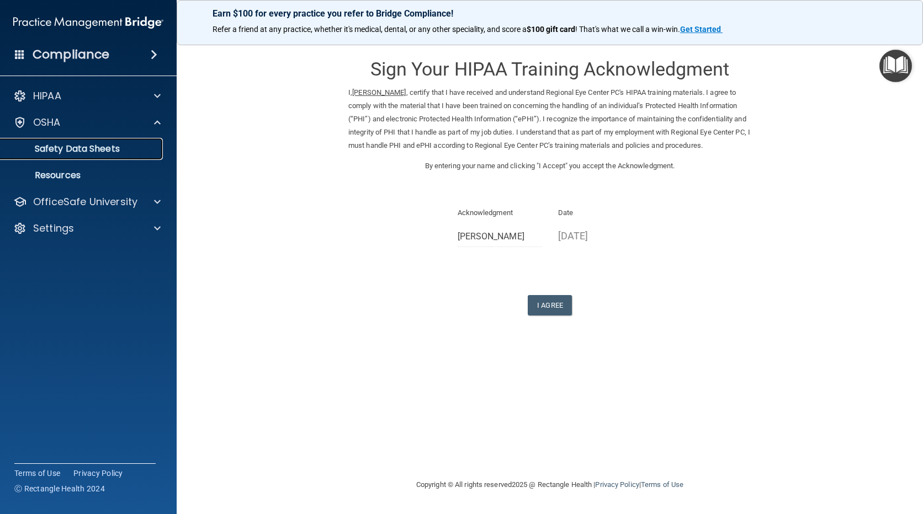
click at [118, 148] on p "Safety Data Sheets" at bounding box center [82, 148] width 151 height 11
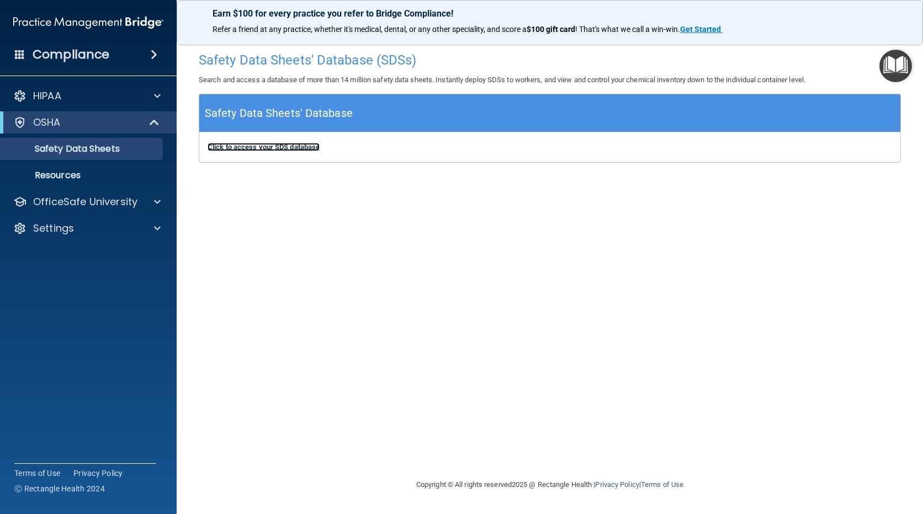
click at [281, 146] on b "Click to access your SDS database" at bounding box center [263, 147] width 112 height 8
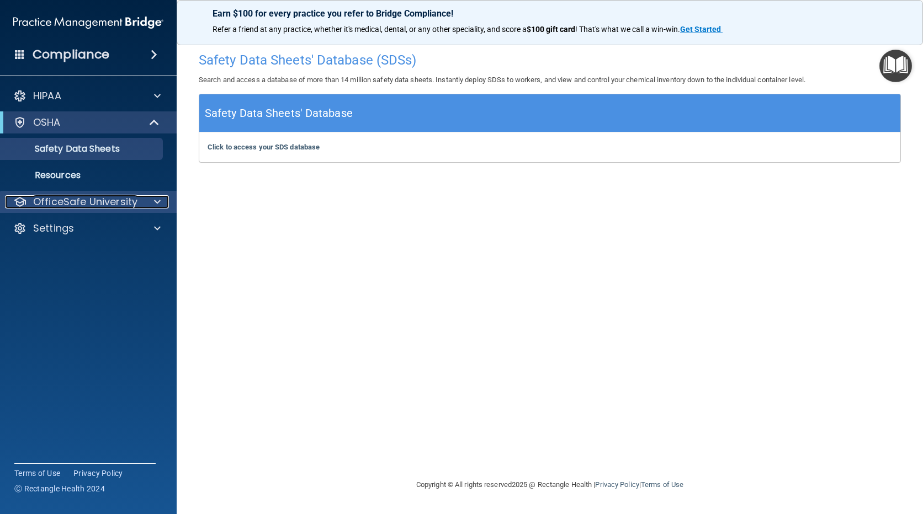
click at [157, 198] on span at bounding box center [157, 201] width 7 height 13
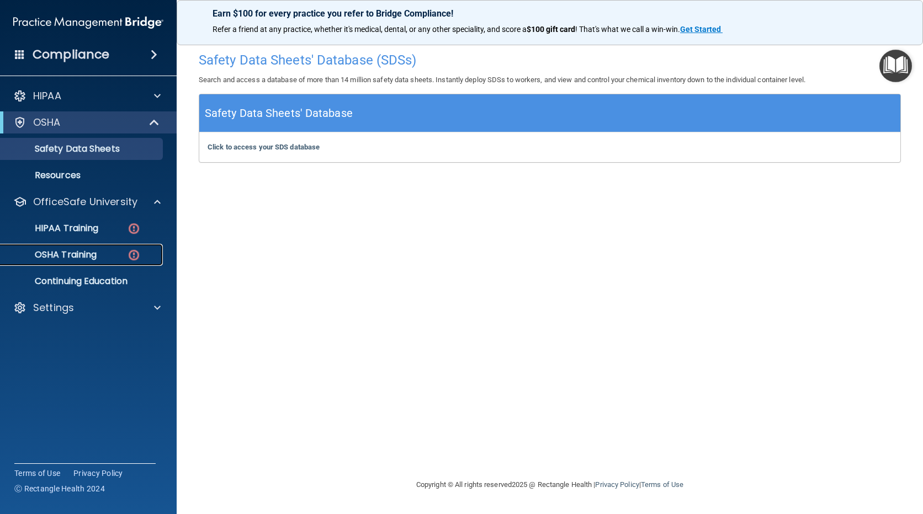
click at [93, 254] on p "OSHA Training" at bounding box center [51, 254] width 89 height 11
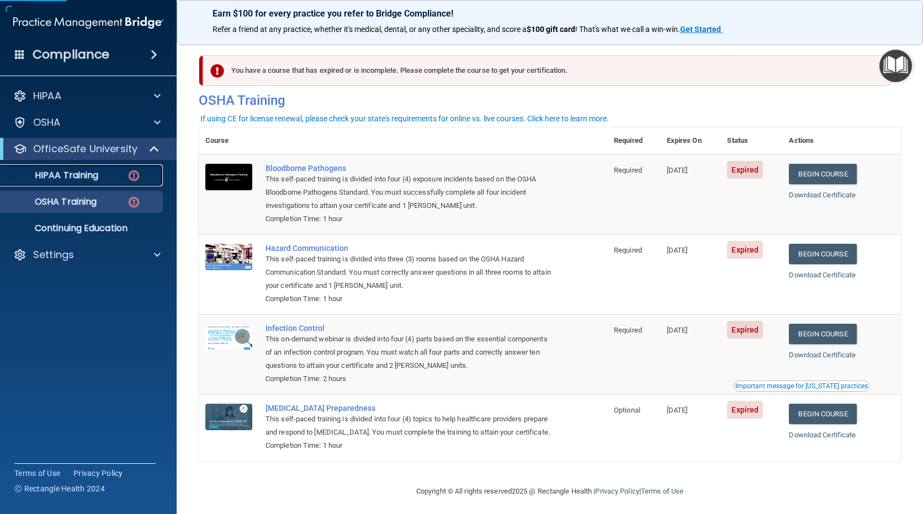
click at [86, 179] on p "HIPAA Training" at bounding box center [52, 175] width 91 height 11
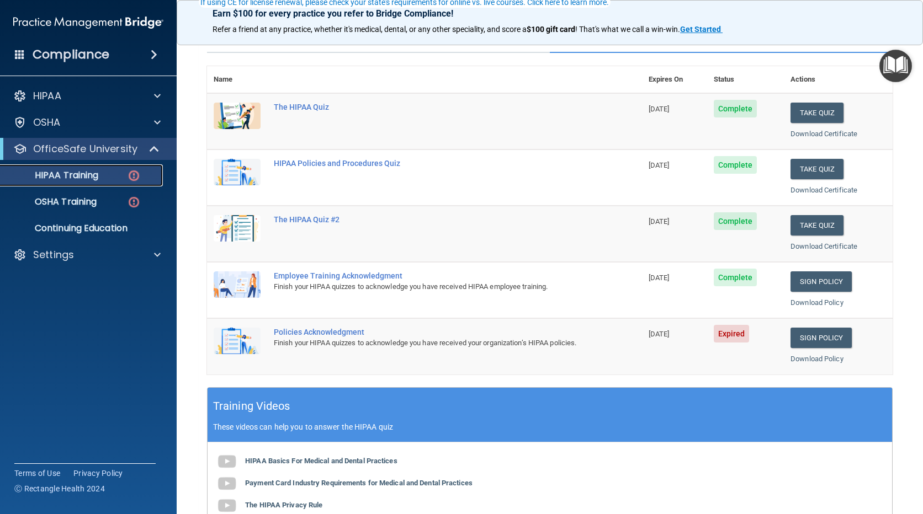
scroll to position [110, 0]
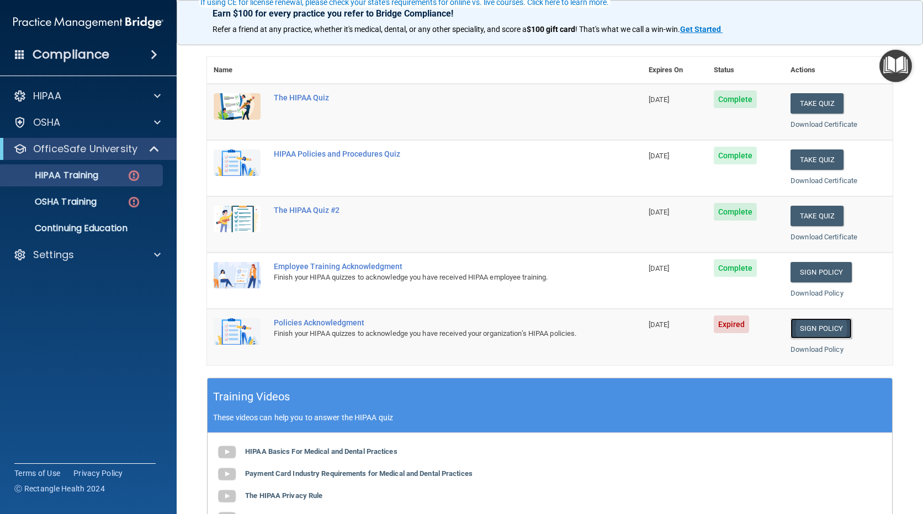
click at [802, 327] on link "Sign Policy" at bounding box center [820, 328] width 61 height 20
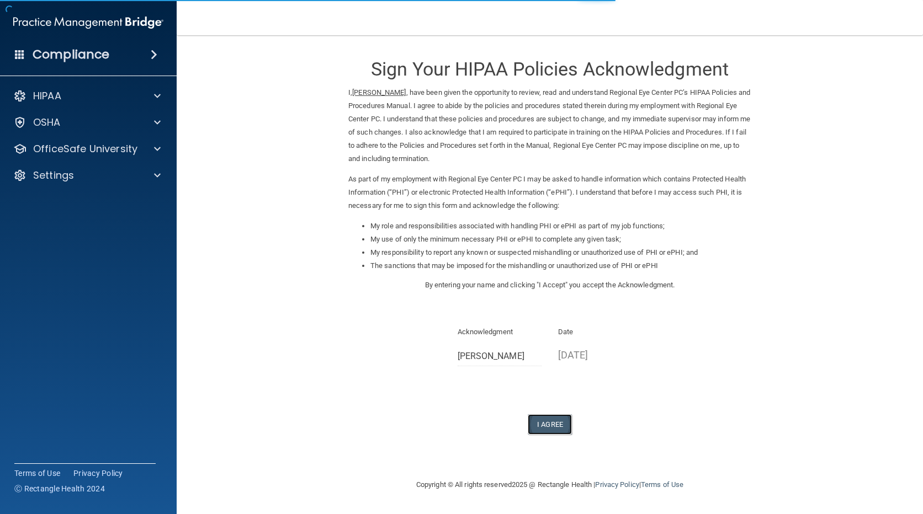
click at [554, 419] on button "I Agree" at bounding box center [549, 424] width 44 height 20
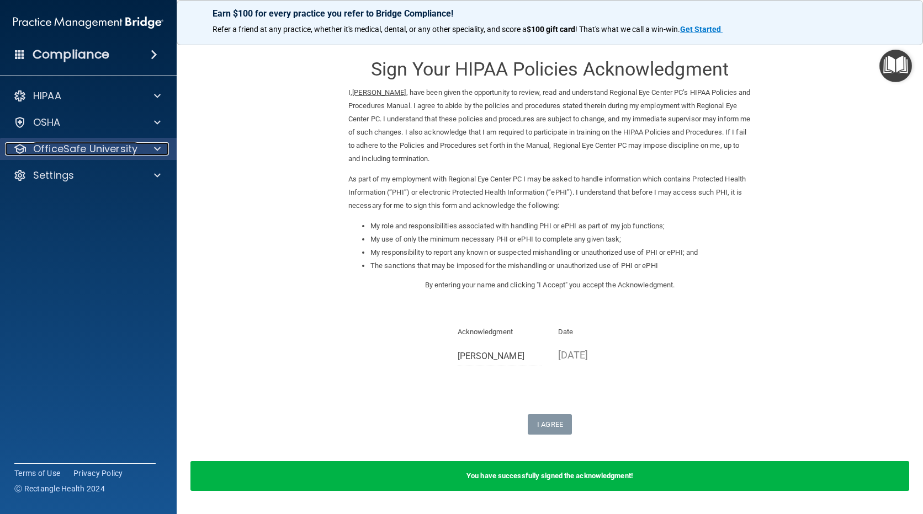
click at [159, 145] on span at bounding box center [157, 148] width 7 height 13
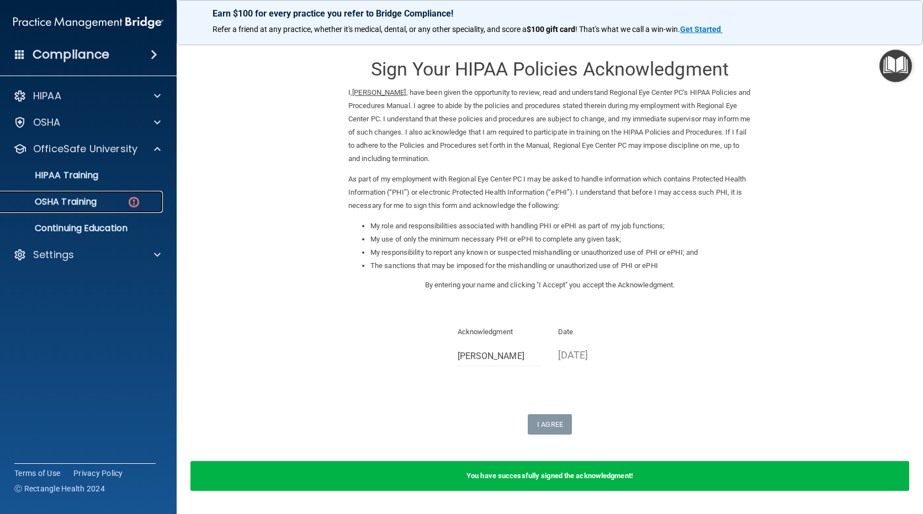
click at [106, 204] on div "OSHA Training" at bounding box center [82, 201] width 151 height 11
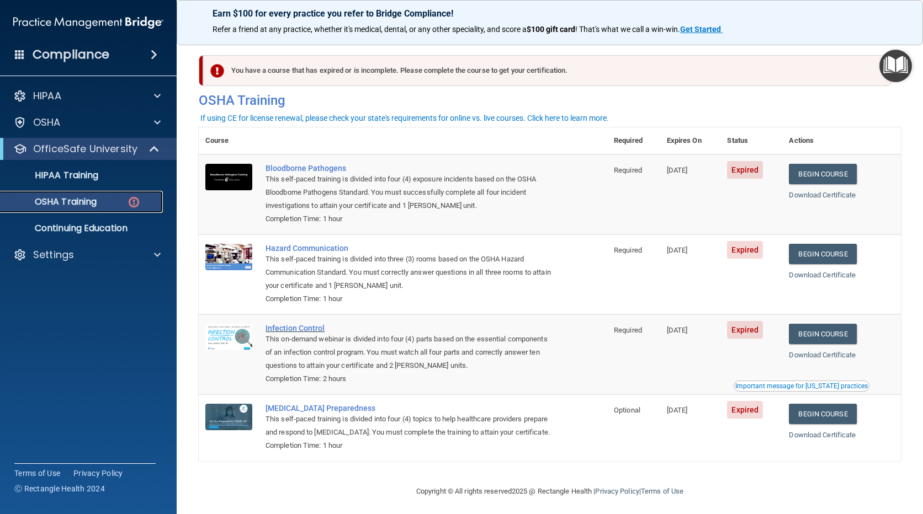
scroll to position [20, 0]
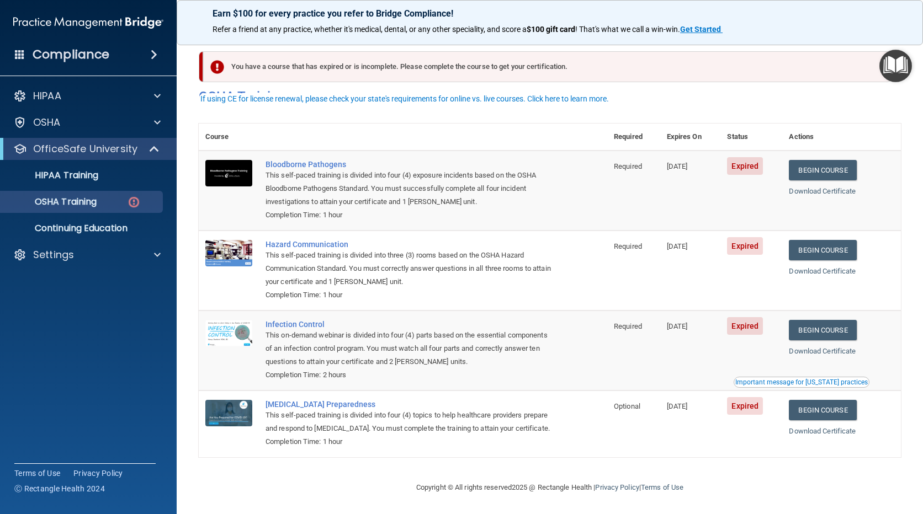
click at [593, 443] on td "[MEDICAL_DATA] Preparedness This self-paced training is divided into four (4) t…" at bounding box center [433, 424] width 348 height 66
click at [817, 160] on link "Begin Course" at bounding box center [821, 170] width 67 height 20
